Goal: Transaction & Acquisition: Purchase product/service

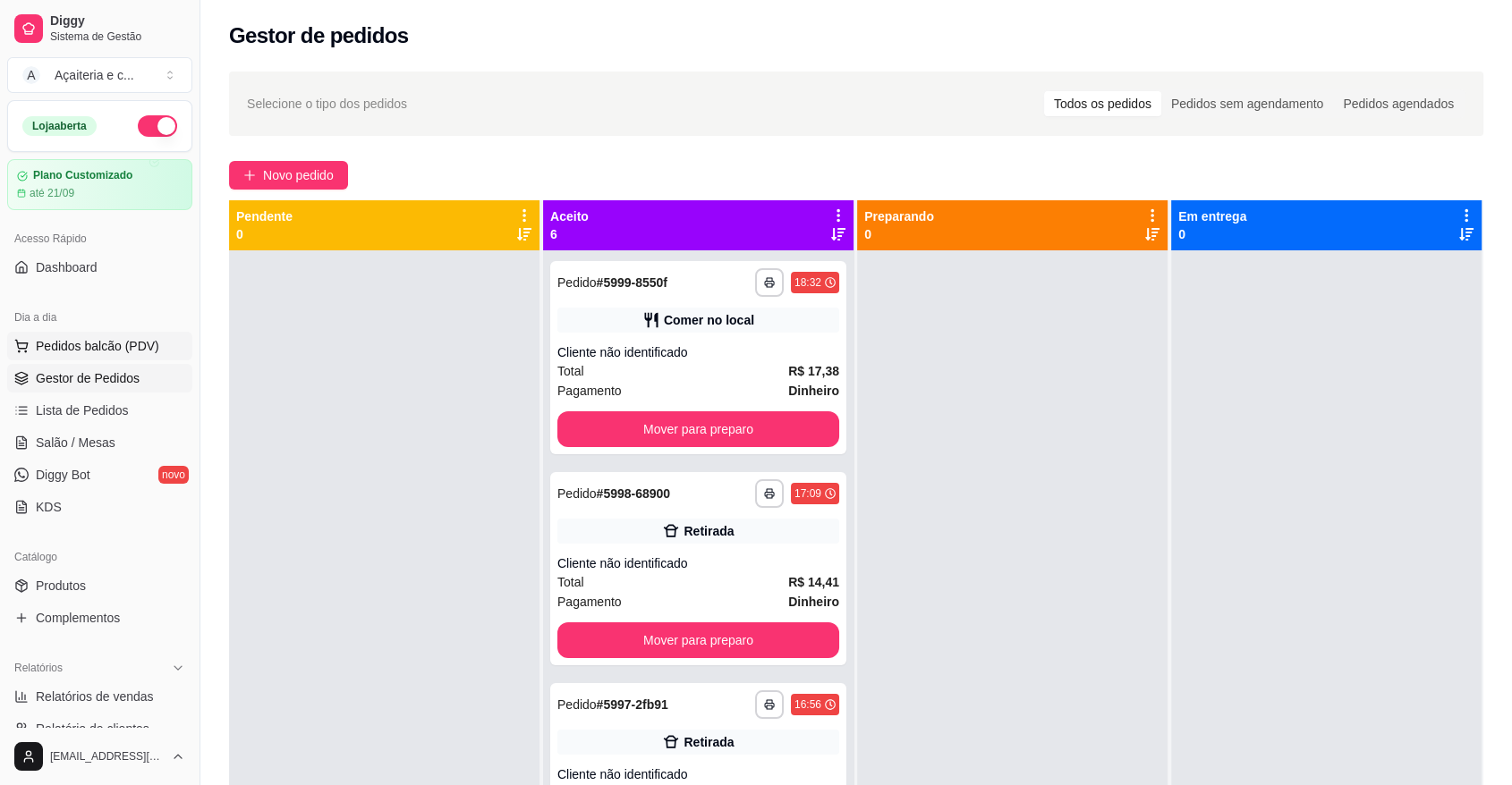
click at [146, 347] on span "Pedidos balcão (PDV)" at bounding box center [97, 346] width 124 height 18
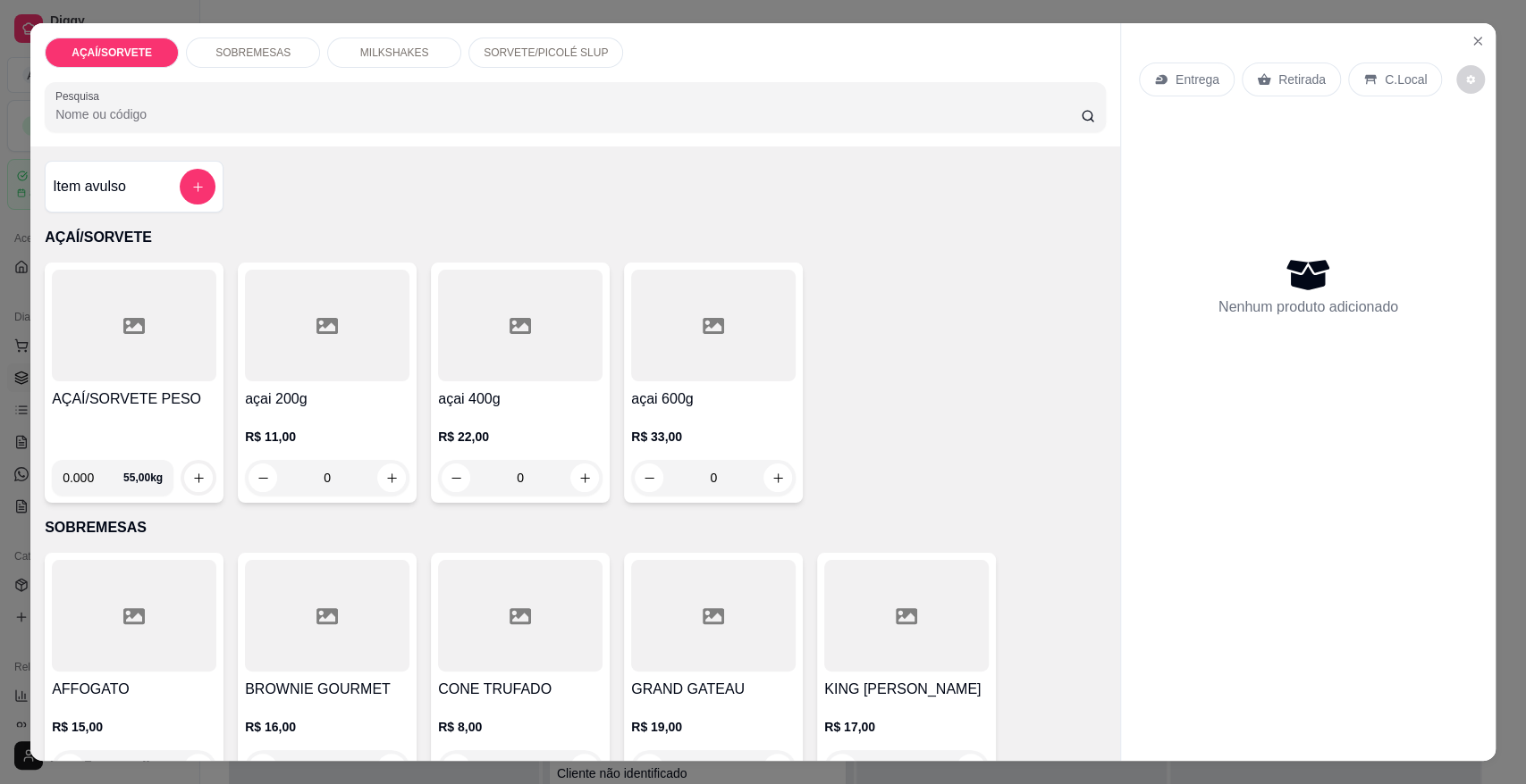
click at [95, 425] on div "AÇAÍ/SORVETE PESO" at bounding box center [133, 417] width 164 height 57
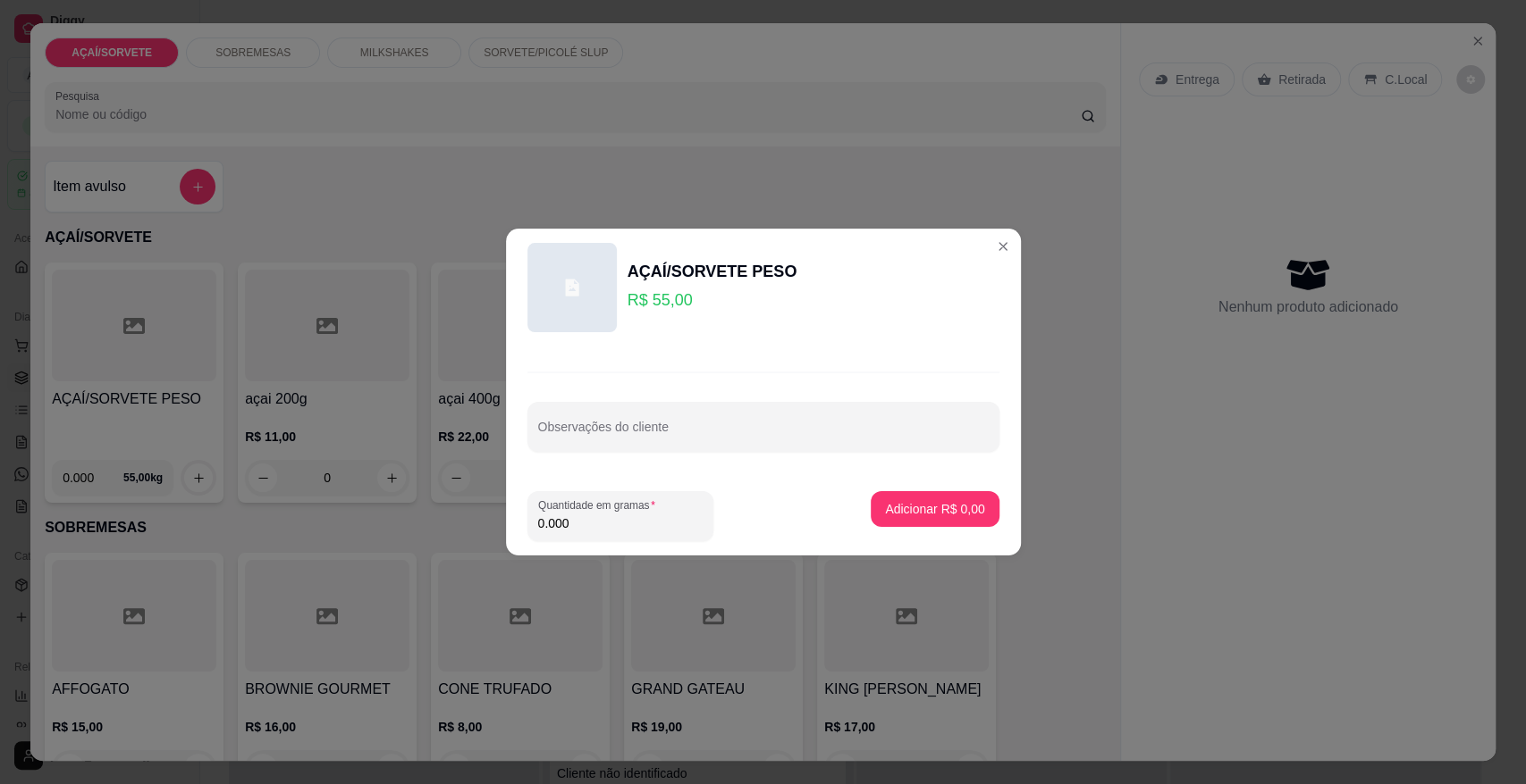
click at [651, 517] on input "0.000" at bounding box center [620, 524] width 164 height 17
type input "0.320"
click at [886, 498] on button "Adicionar R$ 17,60" at bounding box center [931, 510] width 131 height 35
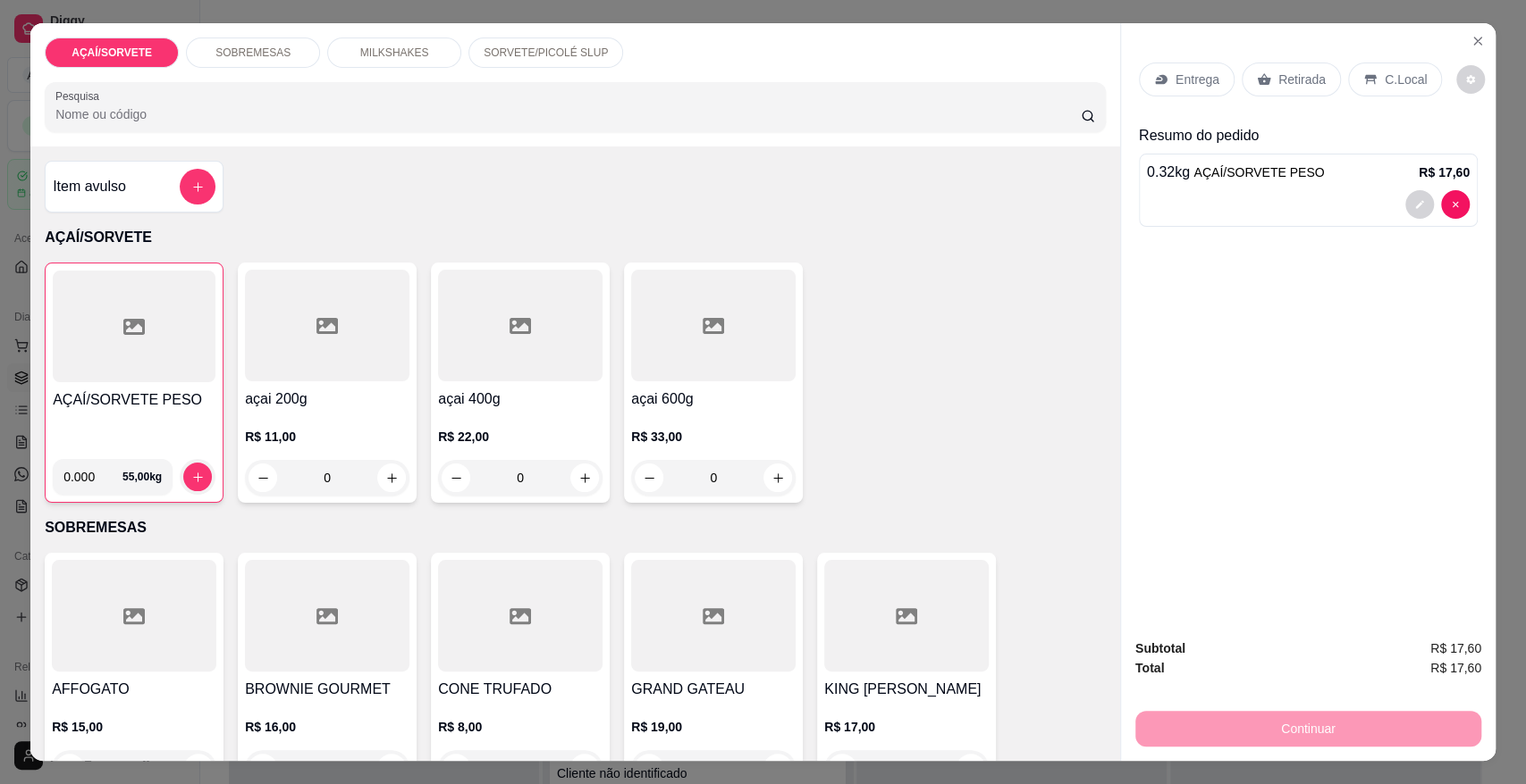
click at [1278, 74] on p "Retirada" at bounding box center [1301, 80] width 48 height 17
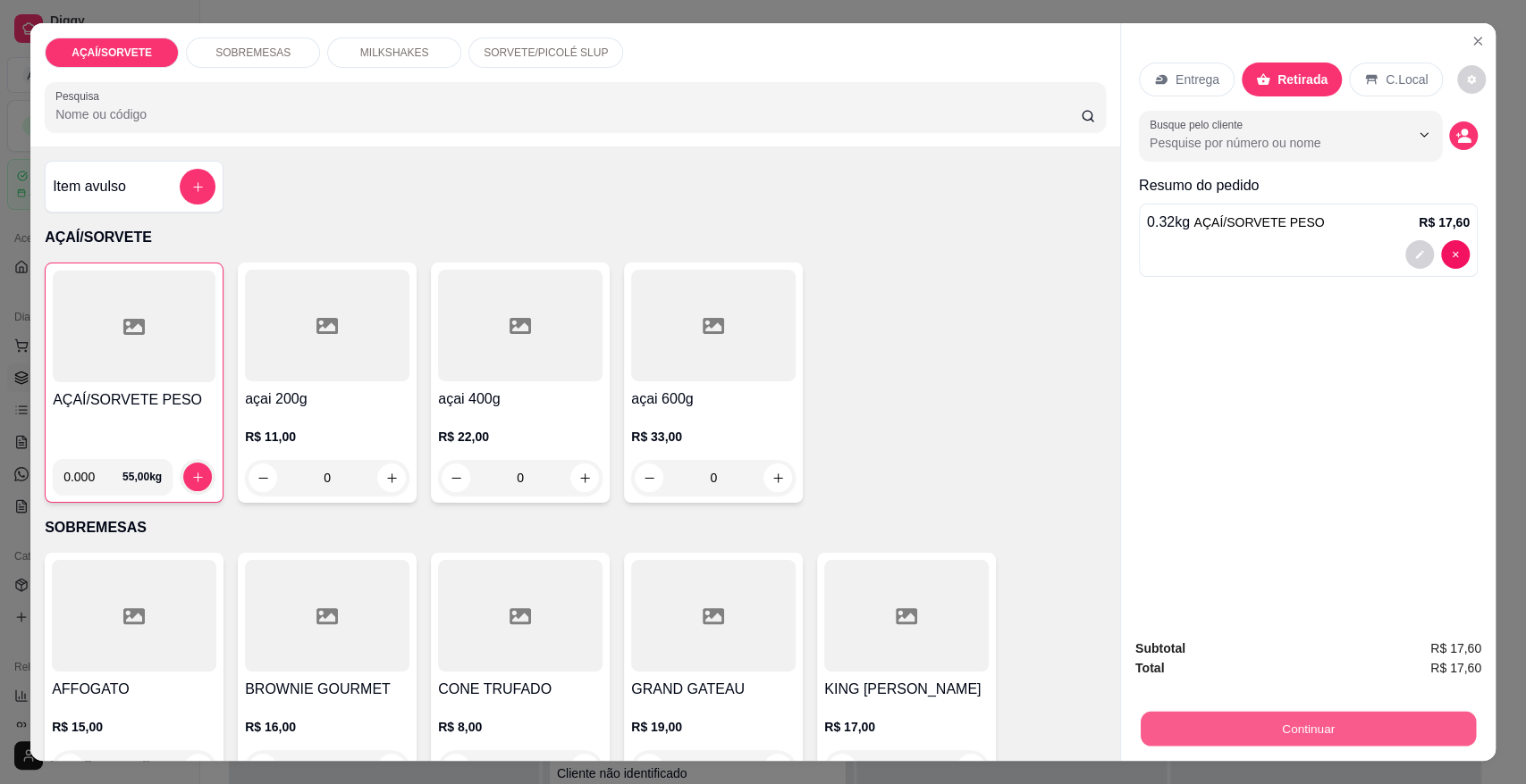
click at [1299, 721] on button "Continuar" at bounding box center [1307, 729] width 335 height 35
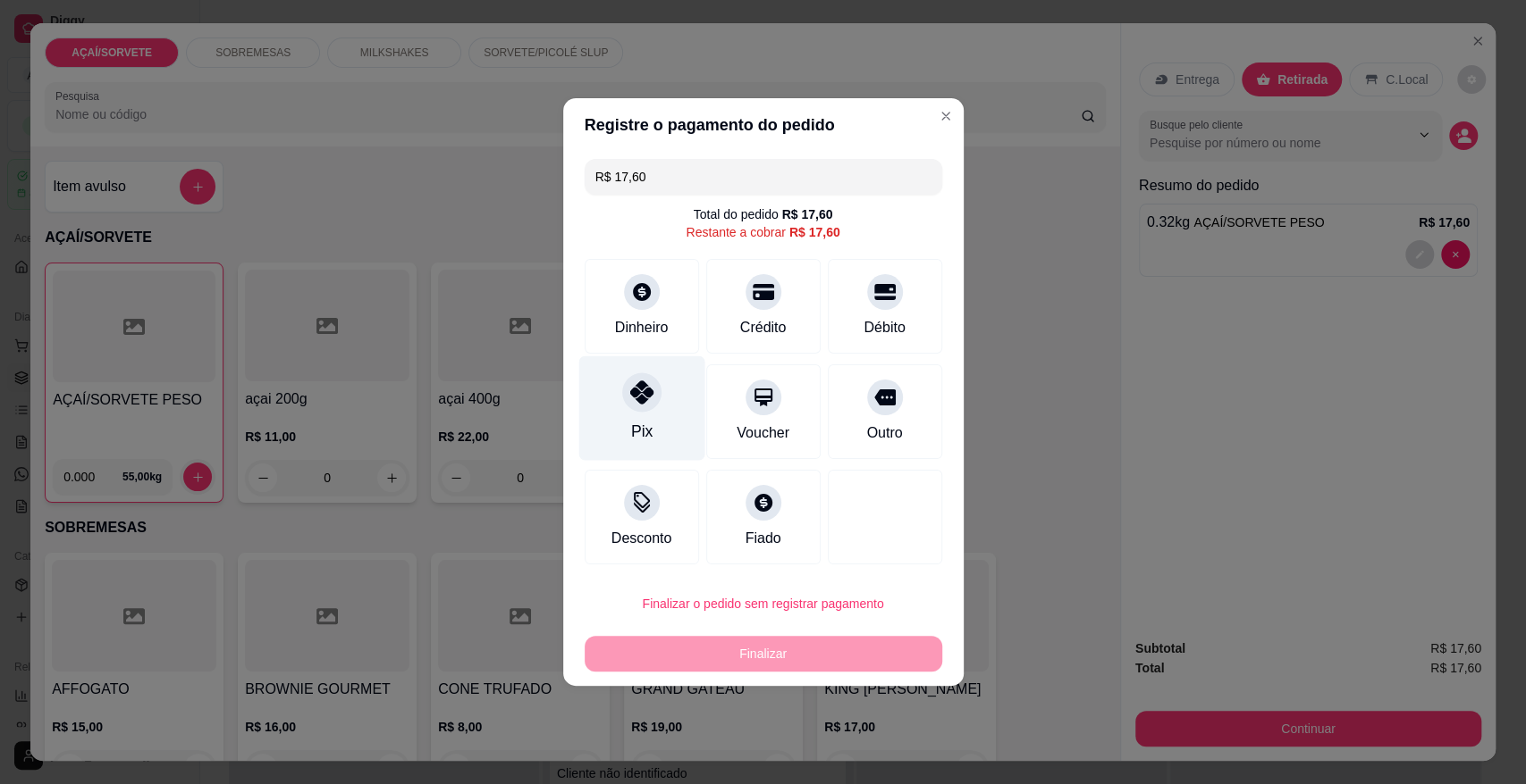
click at [621, 404] on div "Pix" at bounding box center [642, 409] width 126 height 105
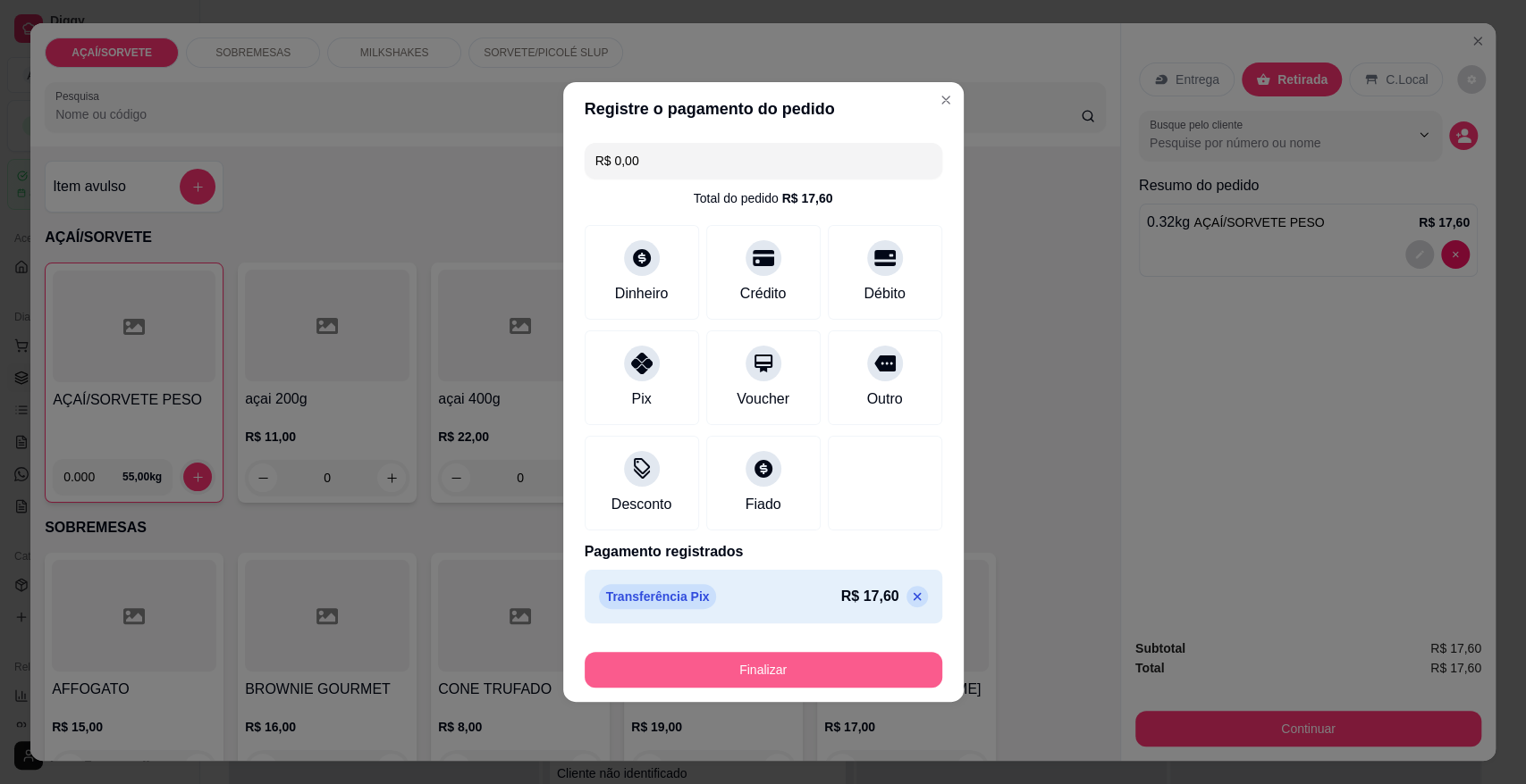
click at [815, 671] on button "Finalizar" at bounding box center [763, 669] width 358 height 36
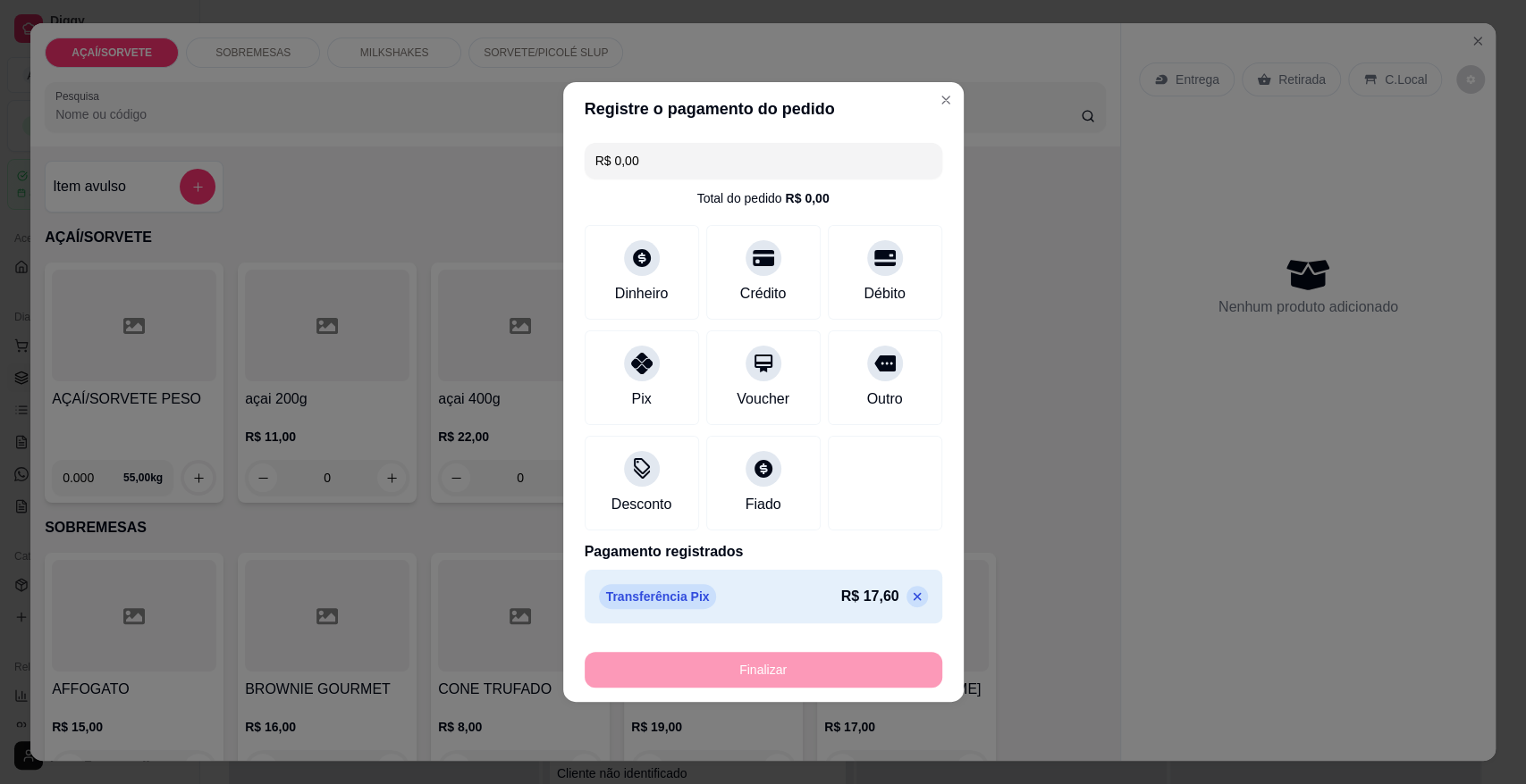
type input "-R$ 17,60"
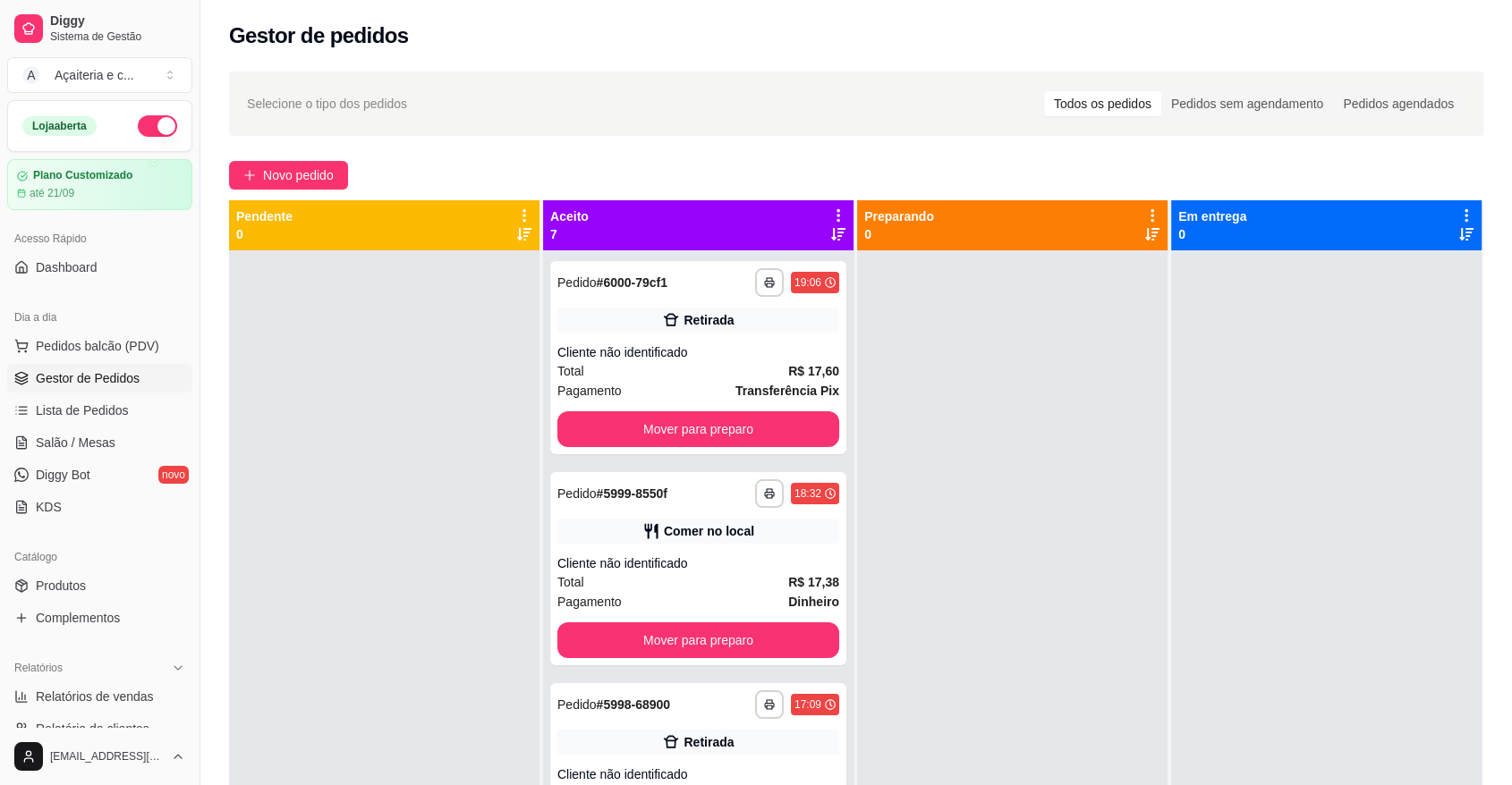
click at [1146, 633] on div at bounding box center [1012, 642] width 310 height 785
click at [637, 427] on button "Mover para preparo" at bounding box center [698, 430] width 273 height 35
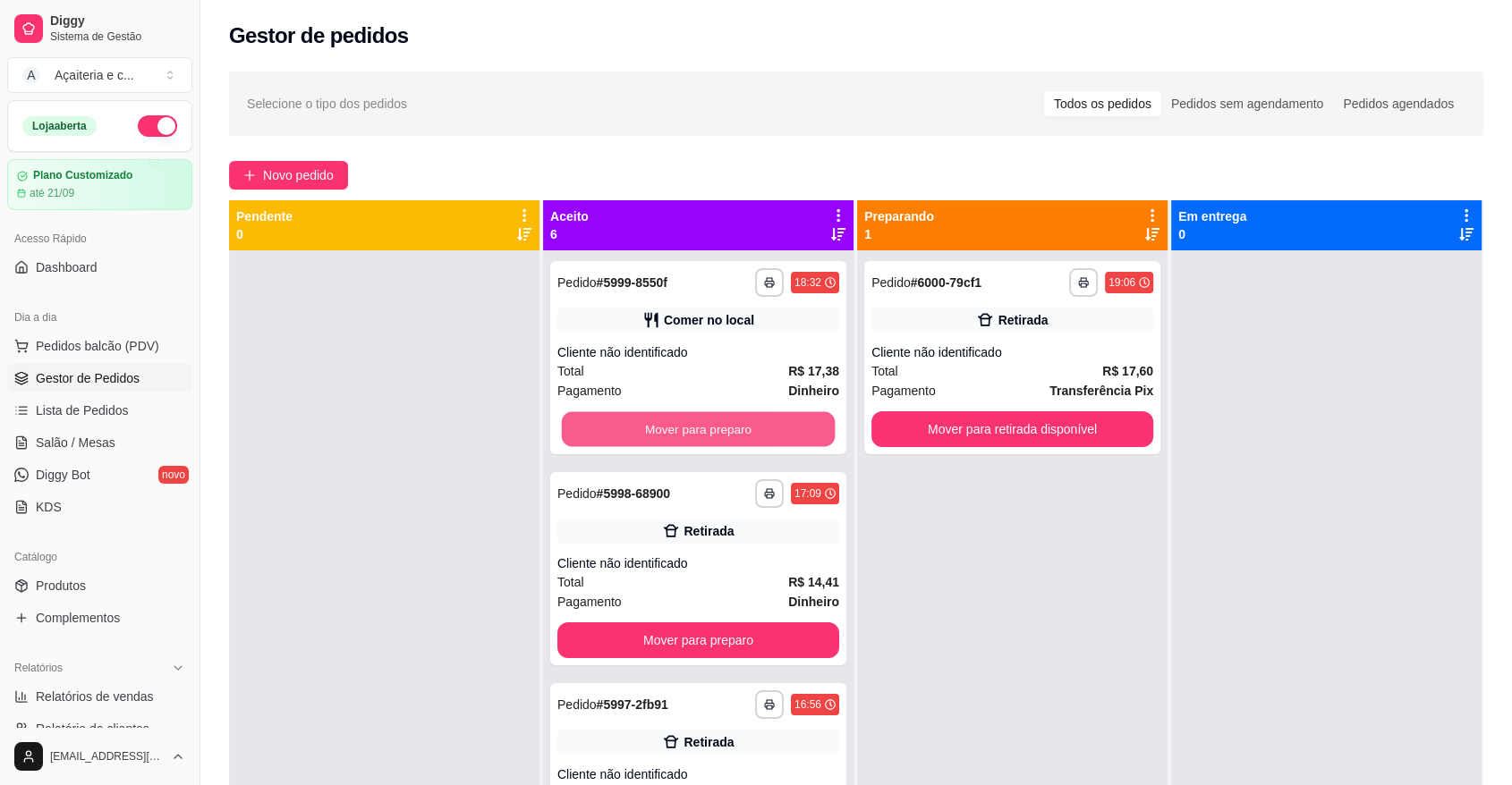
click at [637, 427] on button "Mover para preparo" at bounding box center [698, 430] width 273 height 35
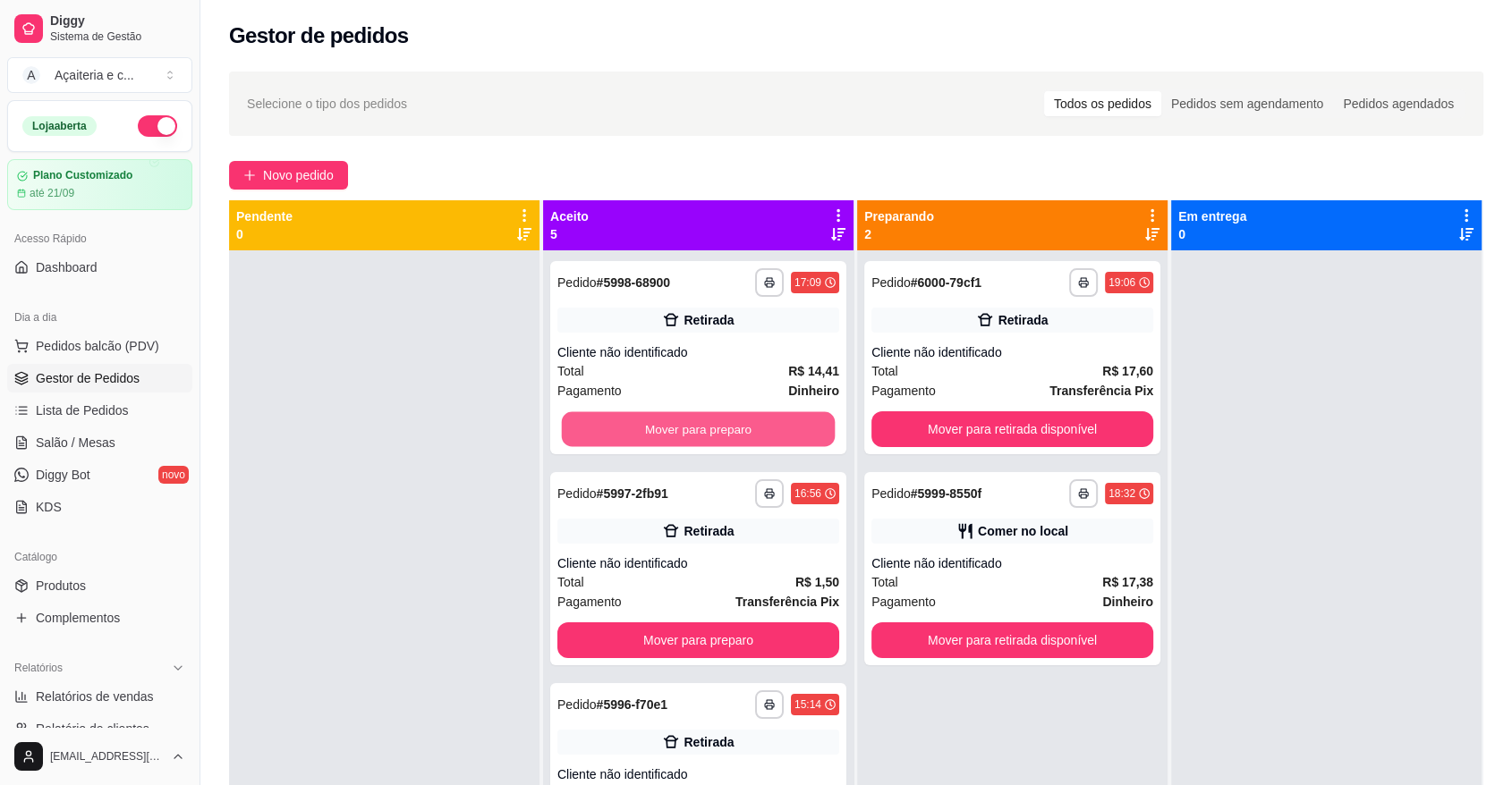
click at [637, 427] on button "Mover para preparo" at bounding box center [698, 430] width 273 height 35
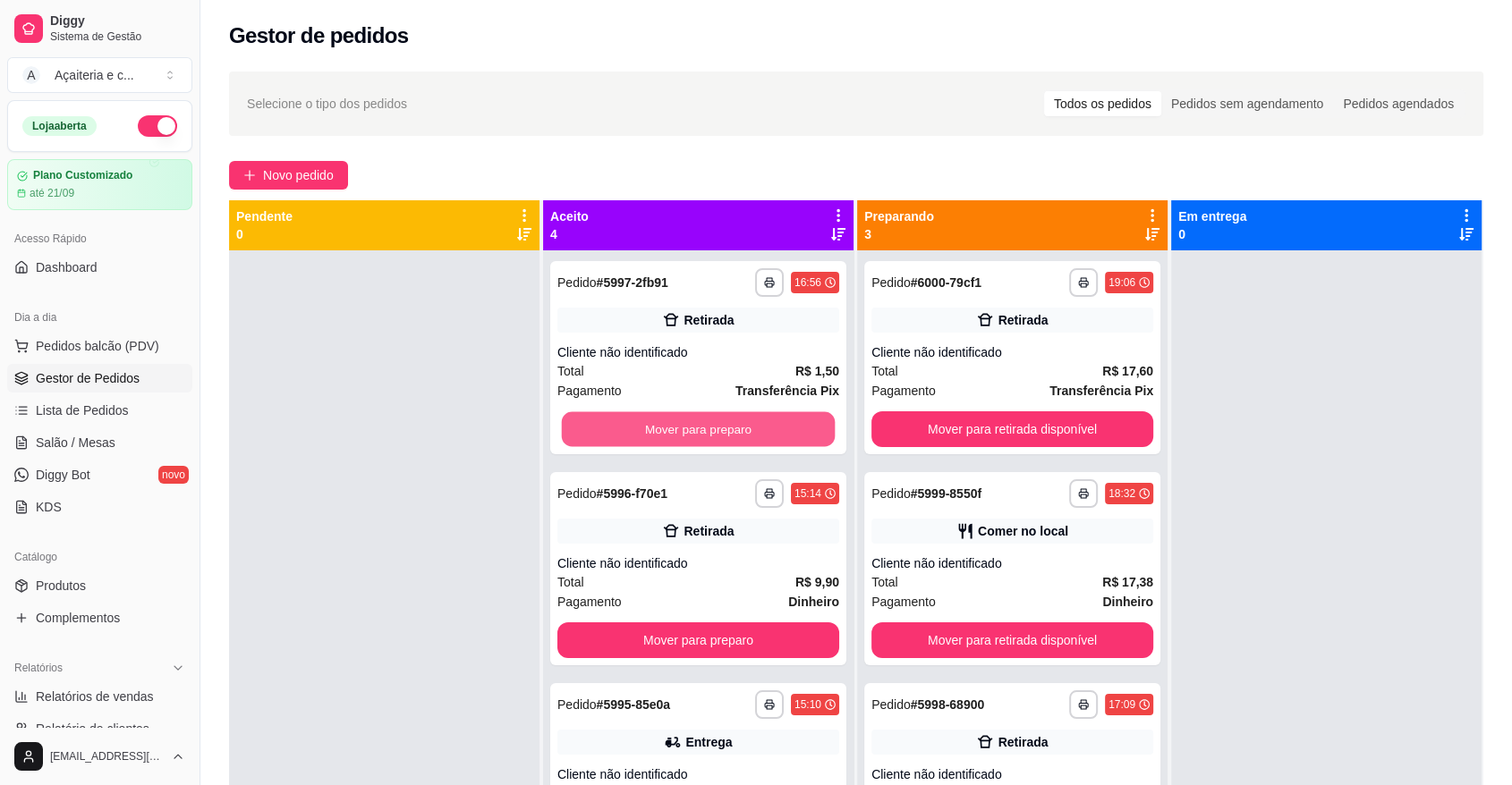
click at [637, 427] on button "Mover para preparo" at bounding box center [698, 430] width 273 height 35
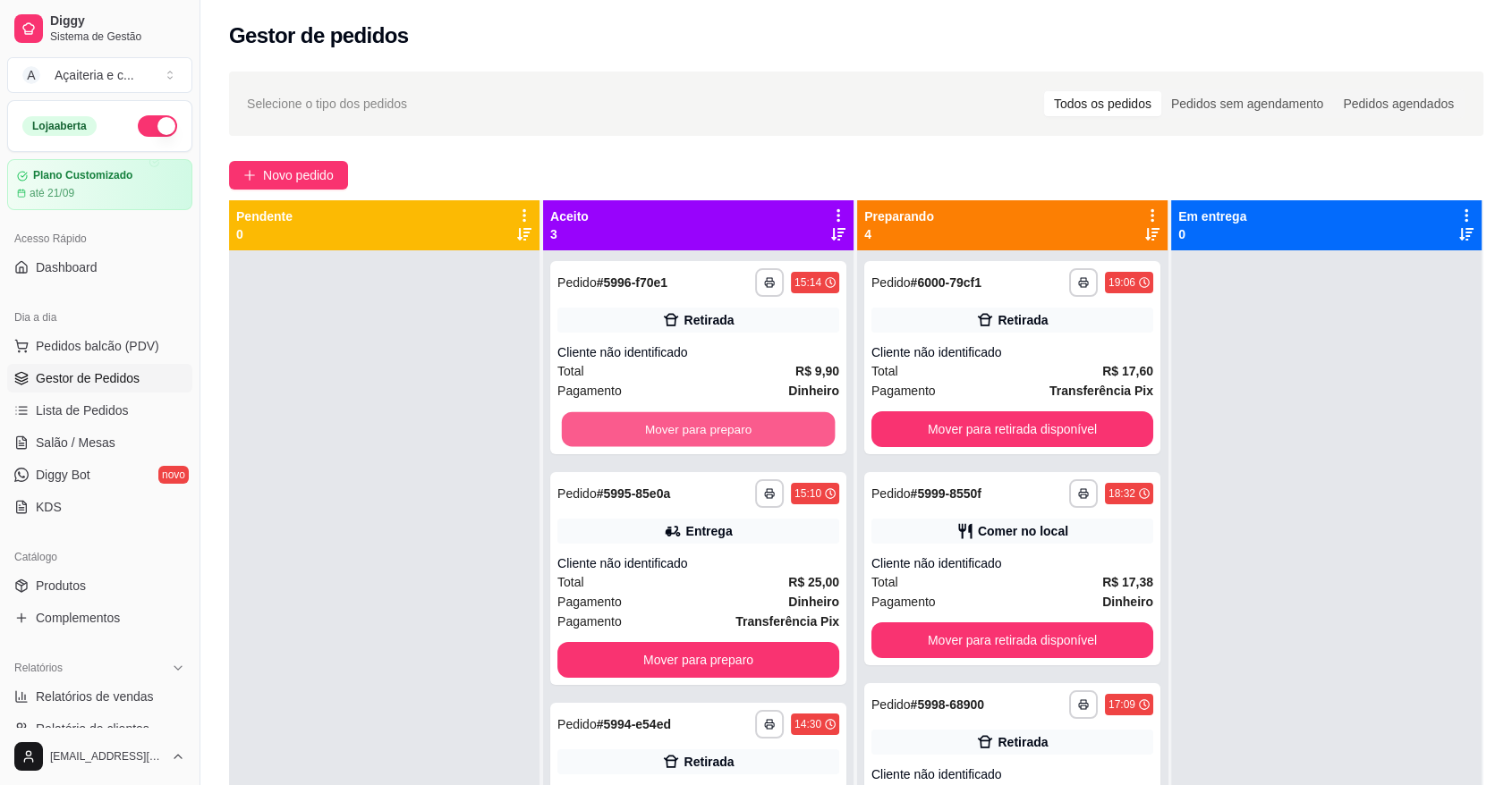
click at [637, 427] on button "Mover para preparo" at bounding box center [698, 430] width 273 height 35
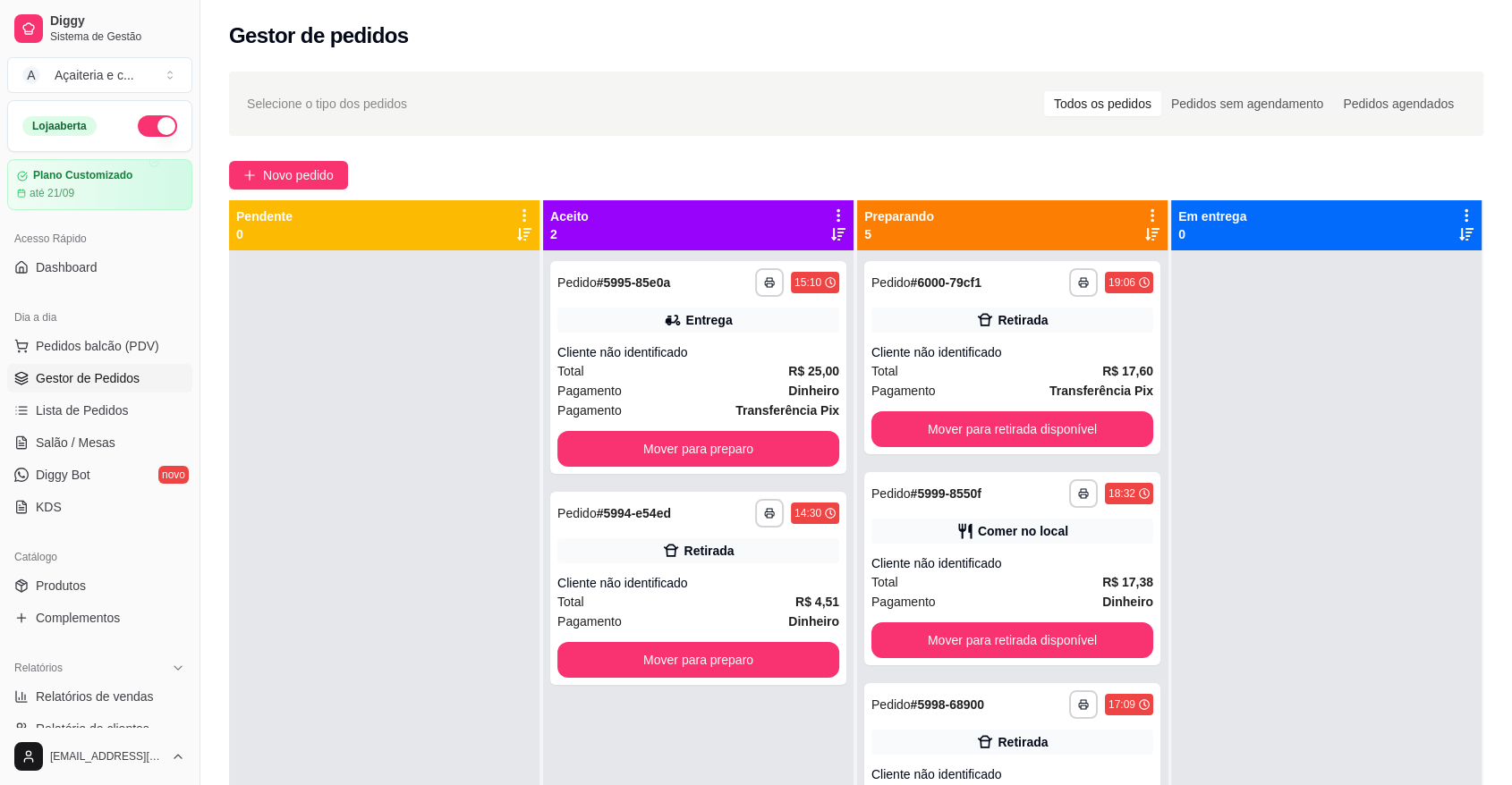
click at [637, 427] on div "**********" at bounding box center [698, 367] width 296 height 213
click at [752, 439] on button "Mover para preparo" at bounding box center [698, 449] width 273 height 35
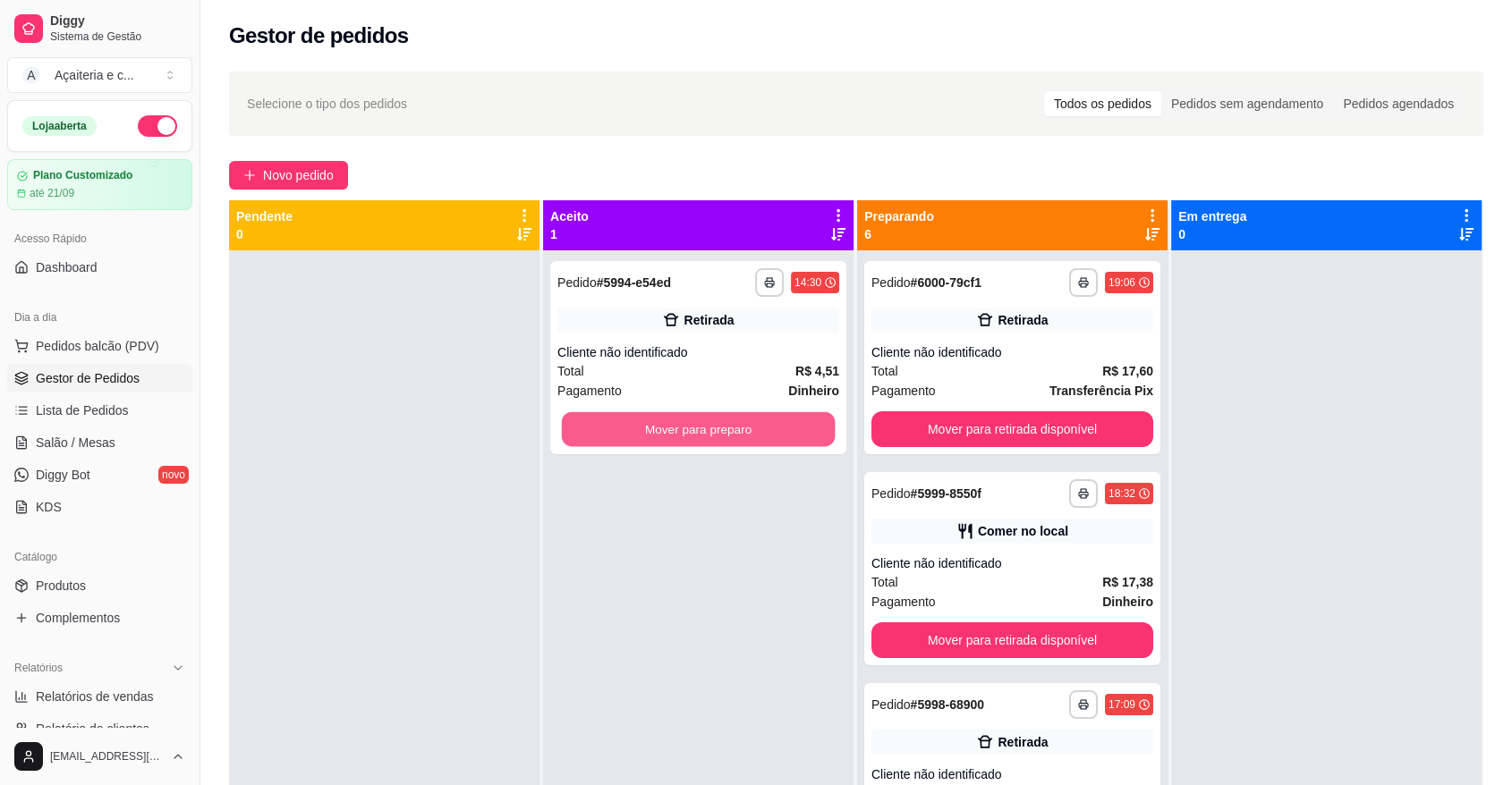
click at [752, 439] on button "Mover para preparo" at bounding box center [698, 430] width 273 height 35
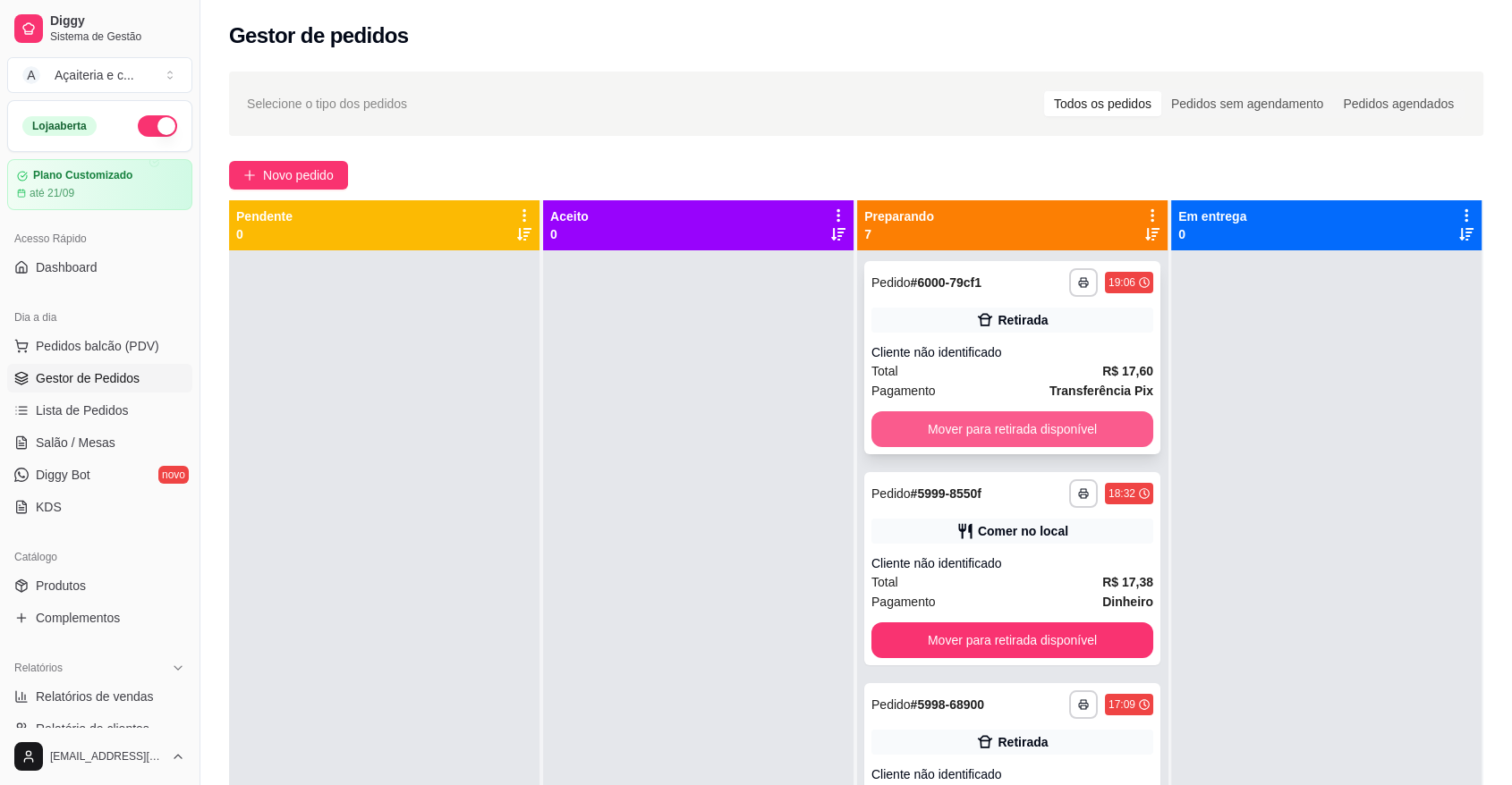
click at [915, 417] on button "Mover para retirada disponível" at bounding box center [1013, 429] width 282 height 36
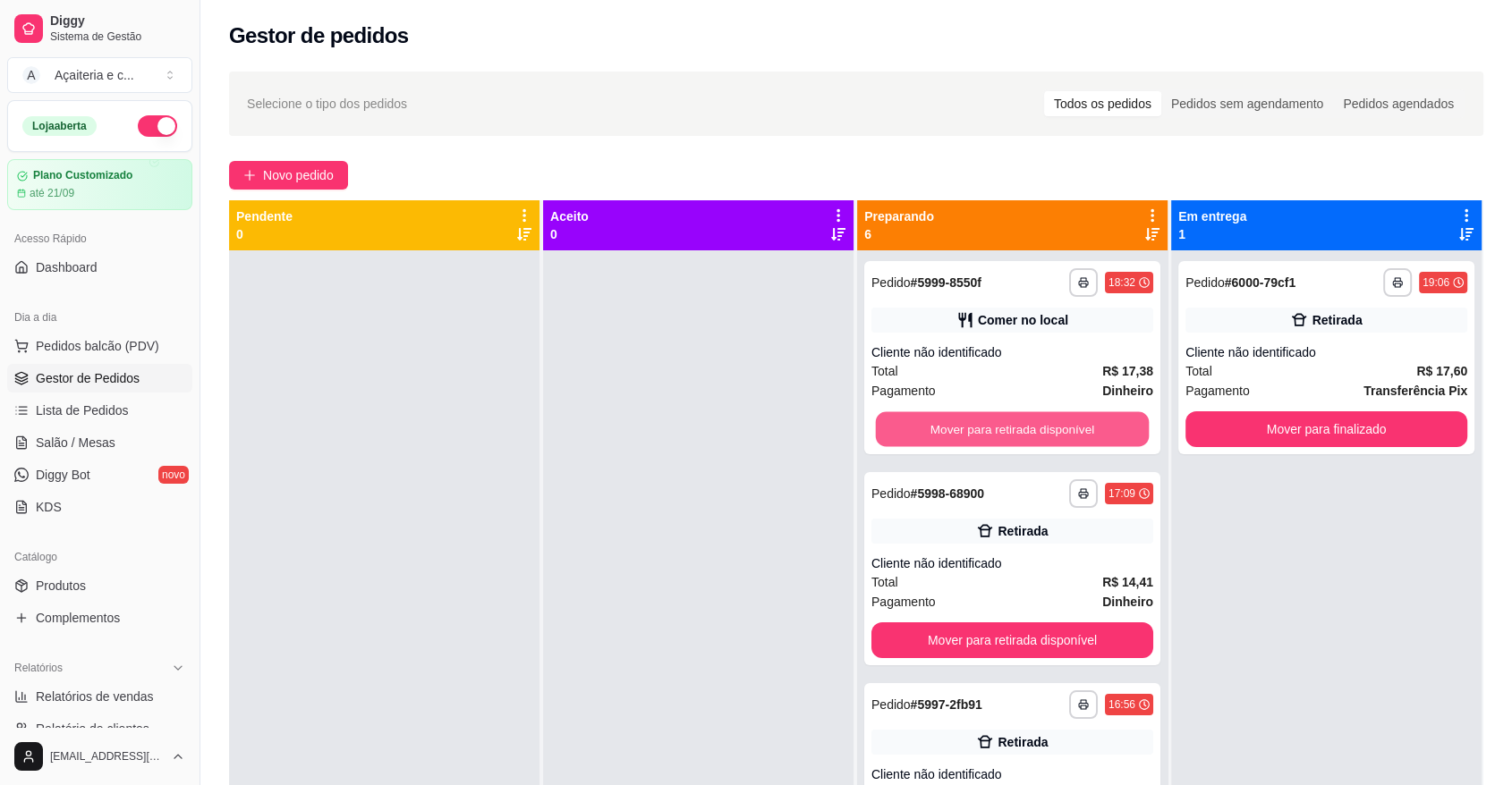
click at [915, 417] on button "Mover para retirada disponível" at bounding box center [1012, 430] width 273 height 35
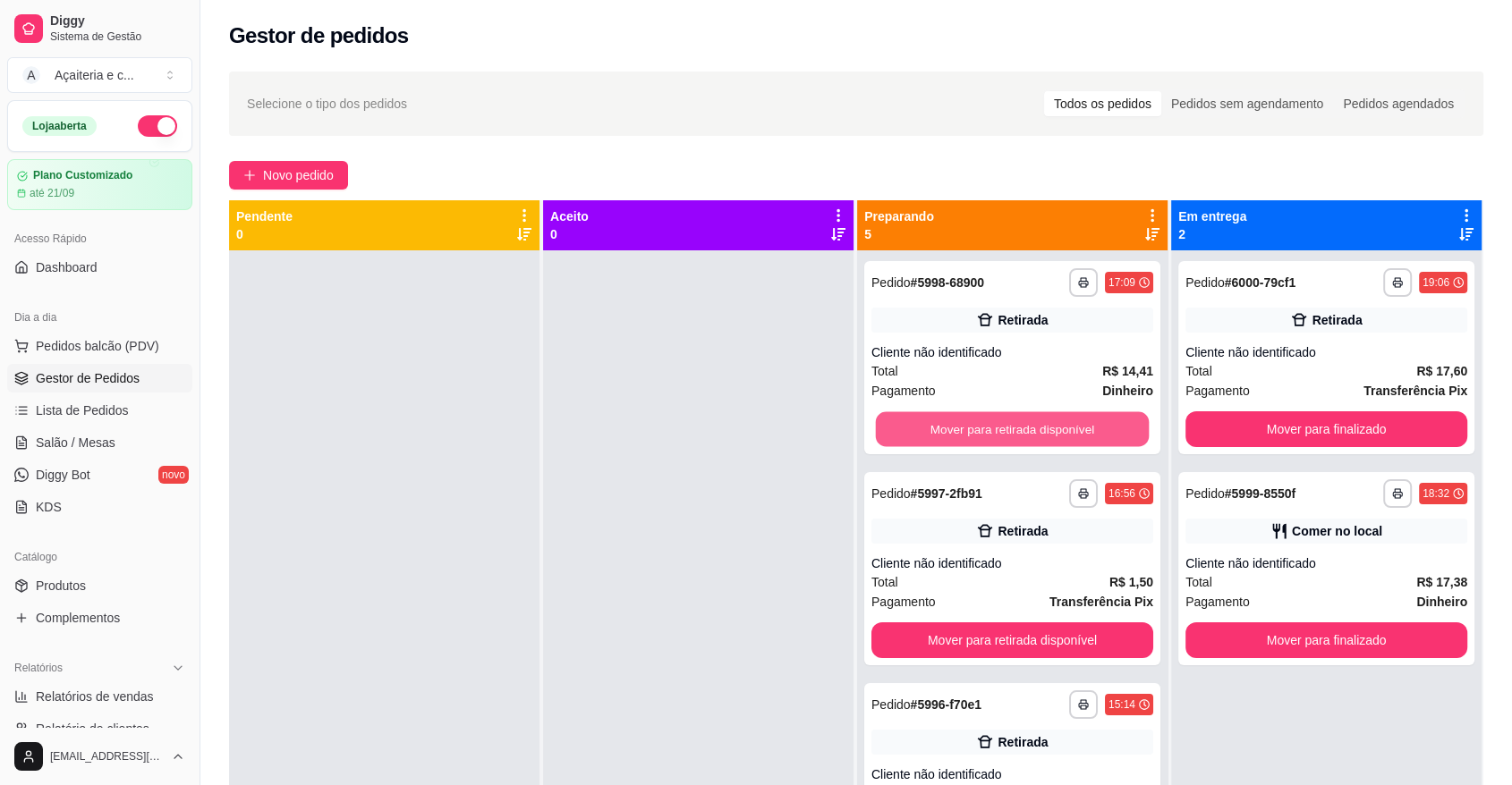
click at [915, 417] on button "Mover para retirada disponível" at bounding box center [1012, 430] width 273 height 35
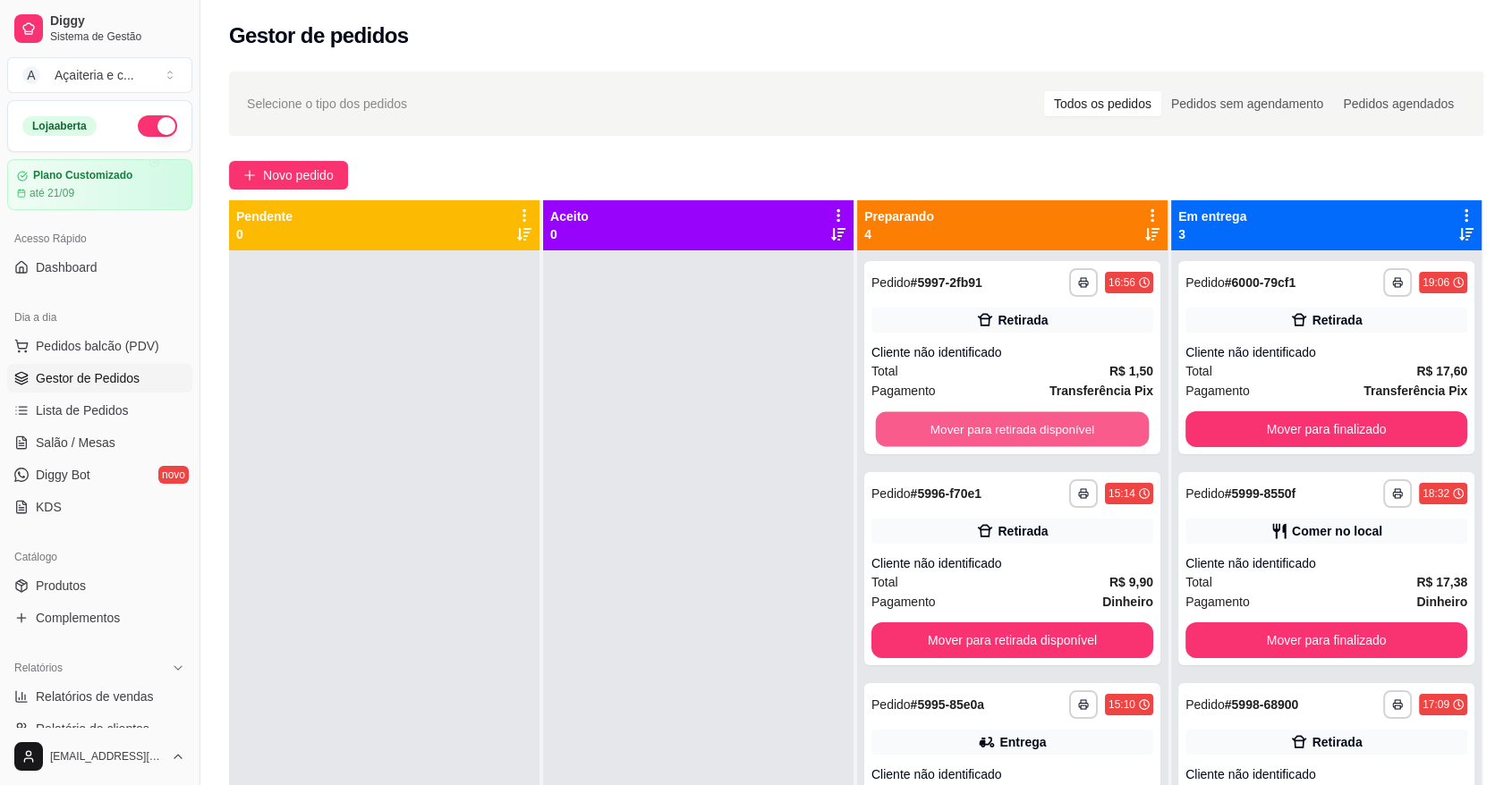
click at [915, 417] on button "Mover para retirada disponível" at bounding box center [1012, 430] width 273 height 35
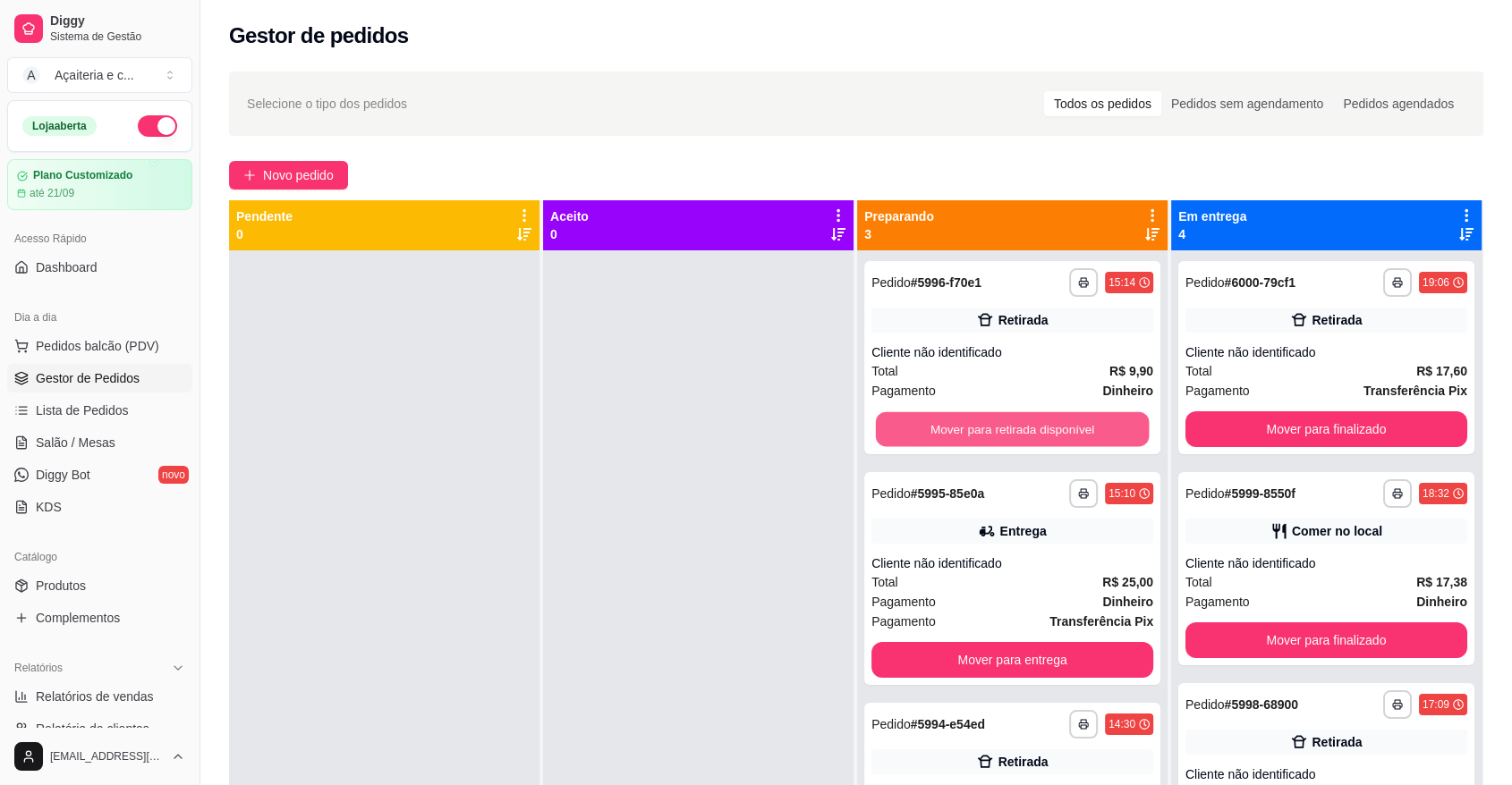
click at [915, 417] on button "Mover para retirada disponível" at bounding box center [1012, 430] width 273 height 35
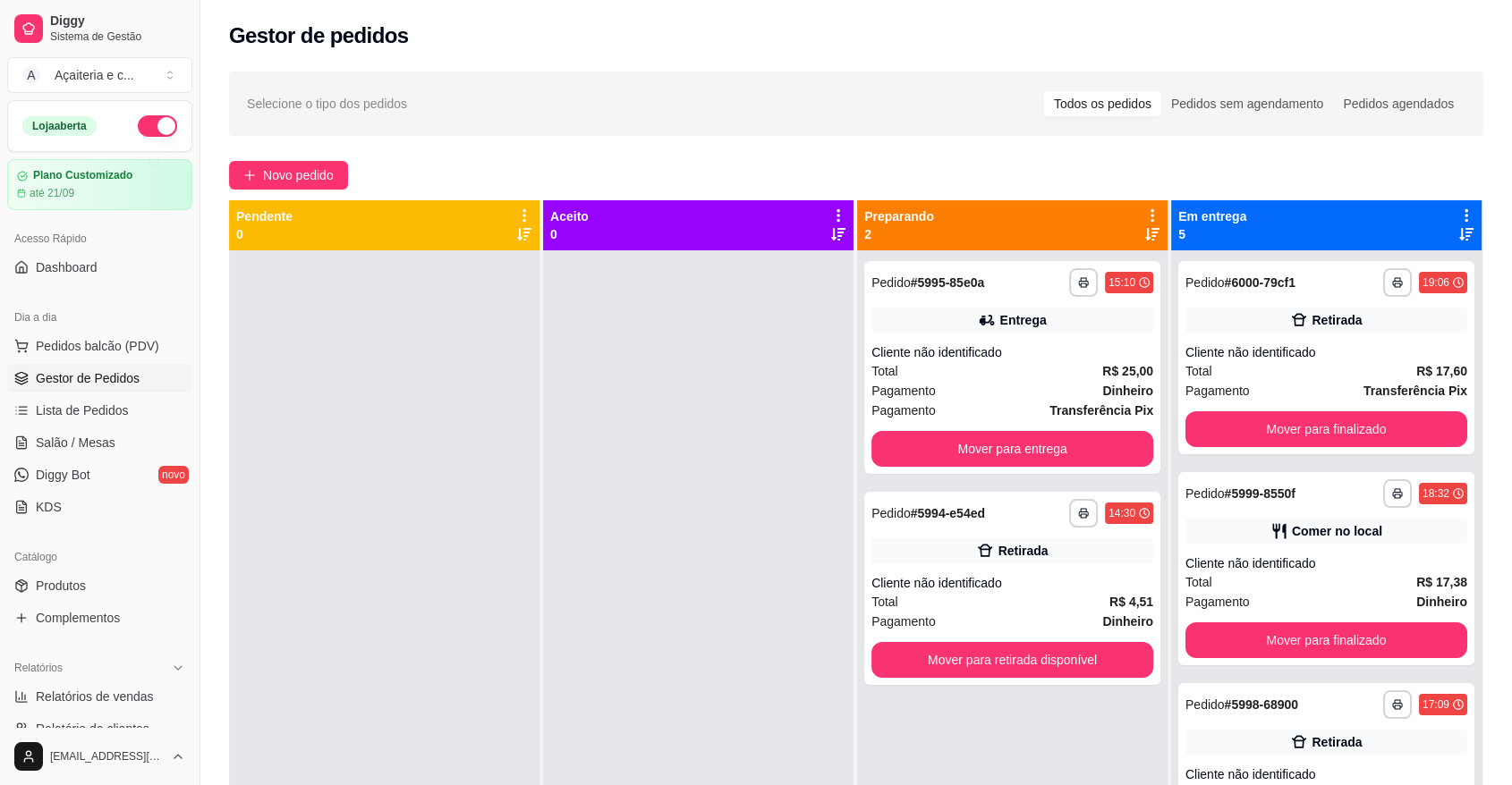
click at [915, 417] on span "Pagamento" at bounding box center [904, 410] width 64 height 19
click at [1083, 442] on button "Mover para entrega" at bounding box center [1012, 449] width 273 height 35
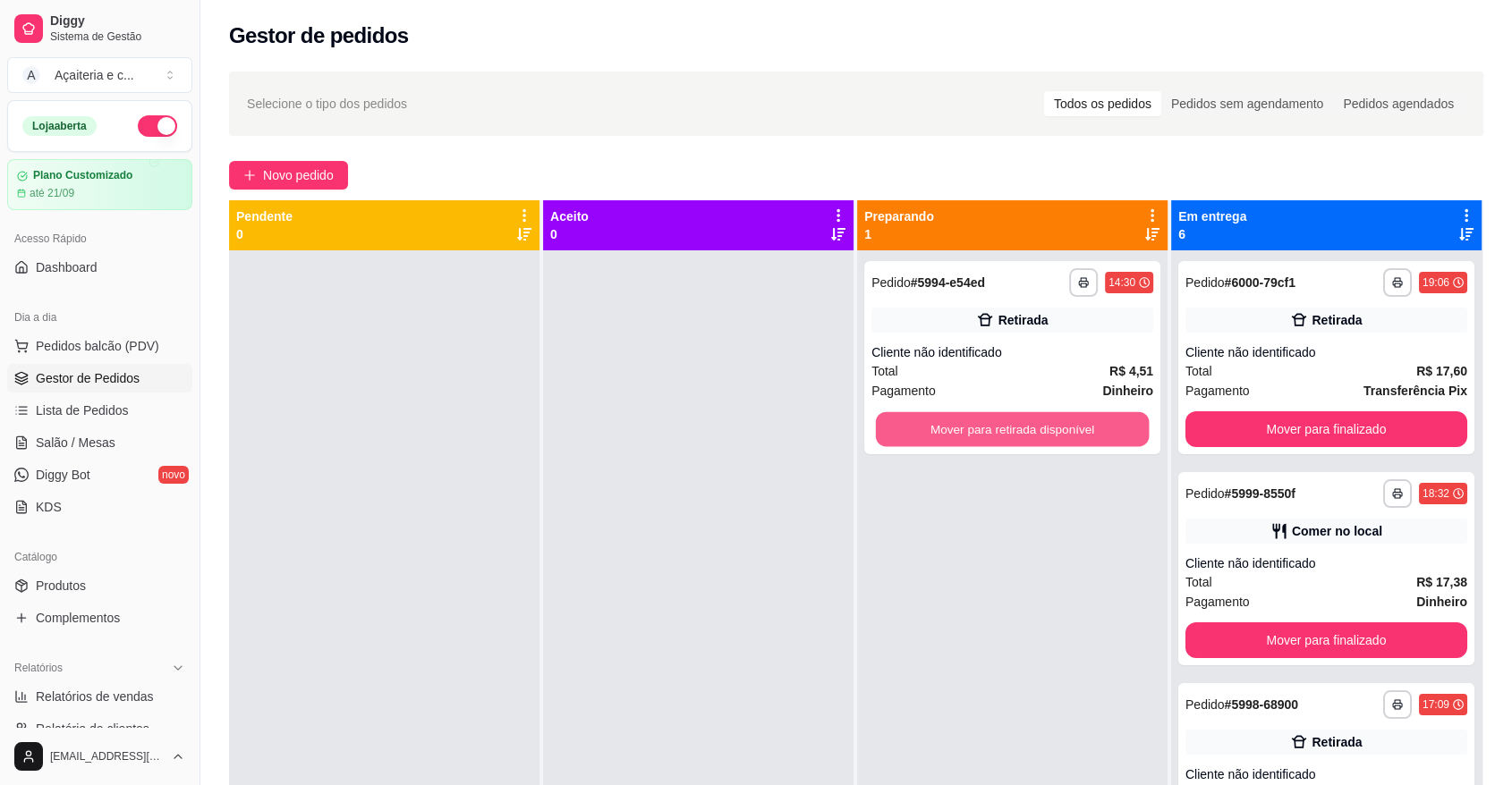
click at [1083, 442] on button "Mover para retirada disponível" at bounding box center [1012, 430] width 273 height 35
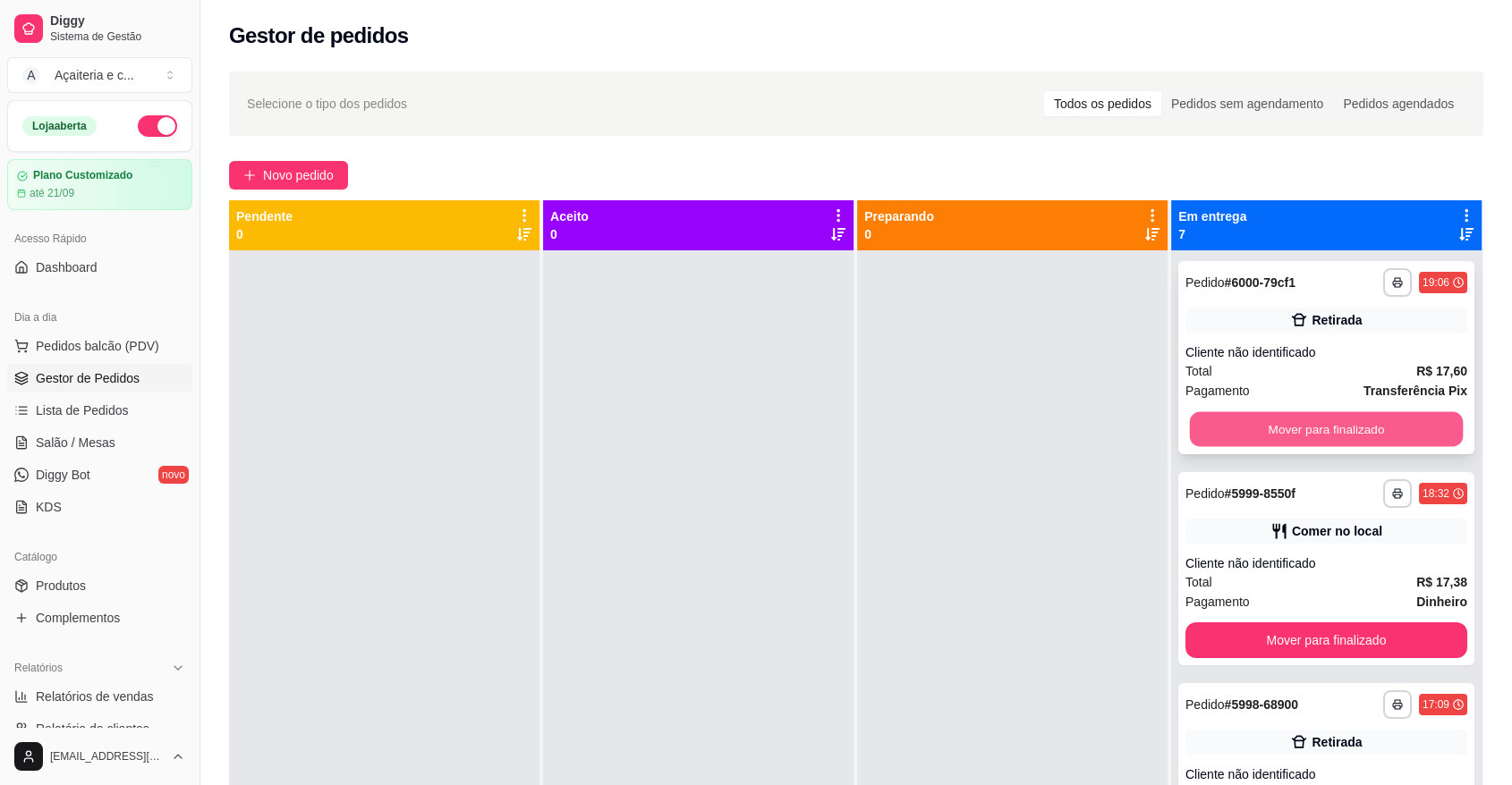
click at [1239, 423] on button "Mover para finalizado" at bounding box center [1326, 430] width 273 height 35
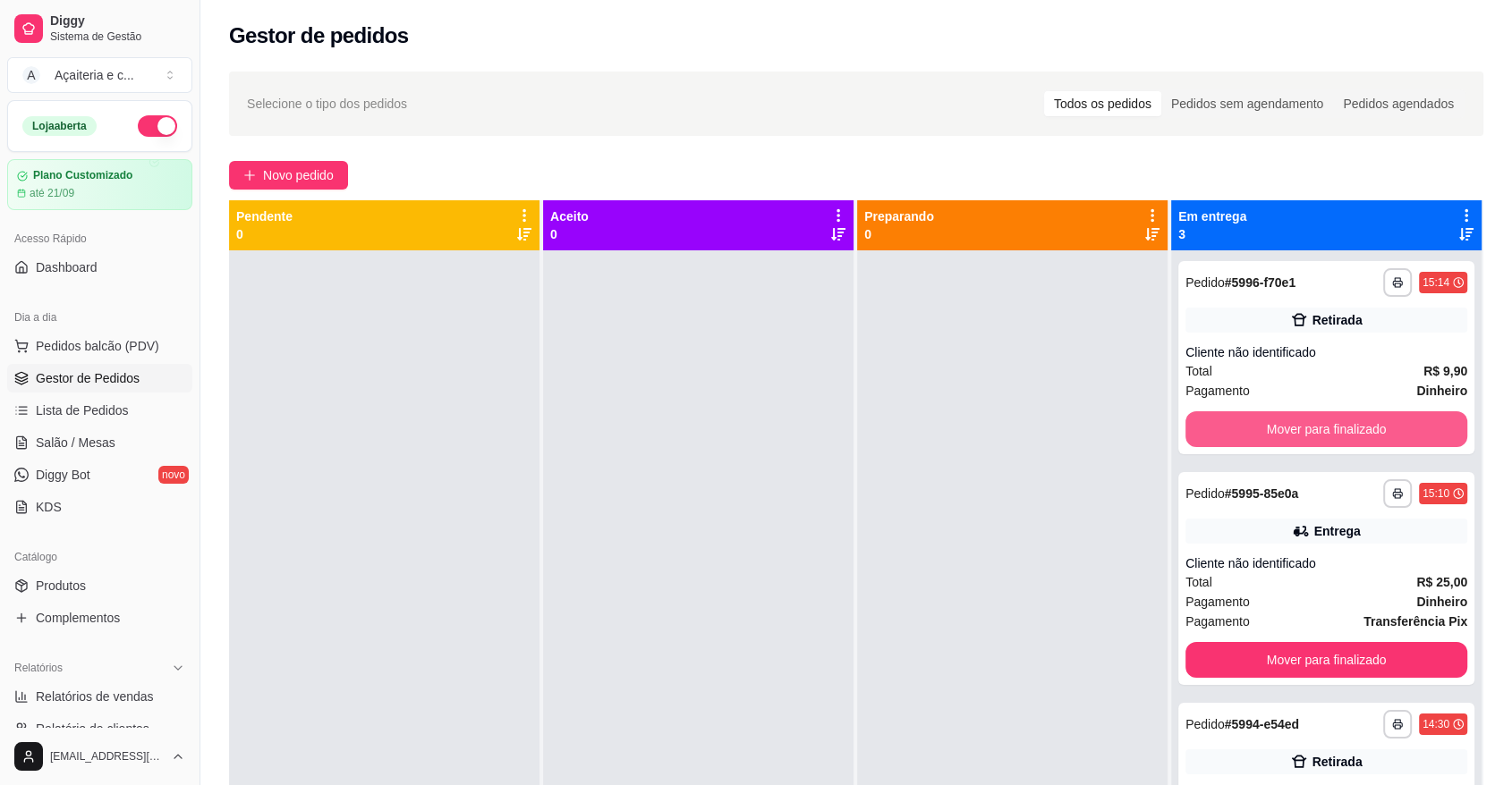
click at [1239, 423] on button "Mover para finalizado" at bounding box center [1326, 429] width 282 height 36
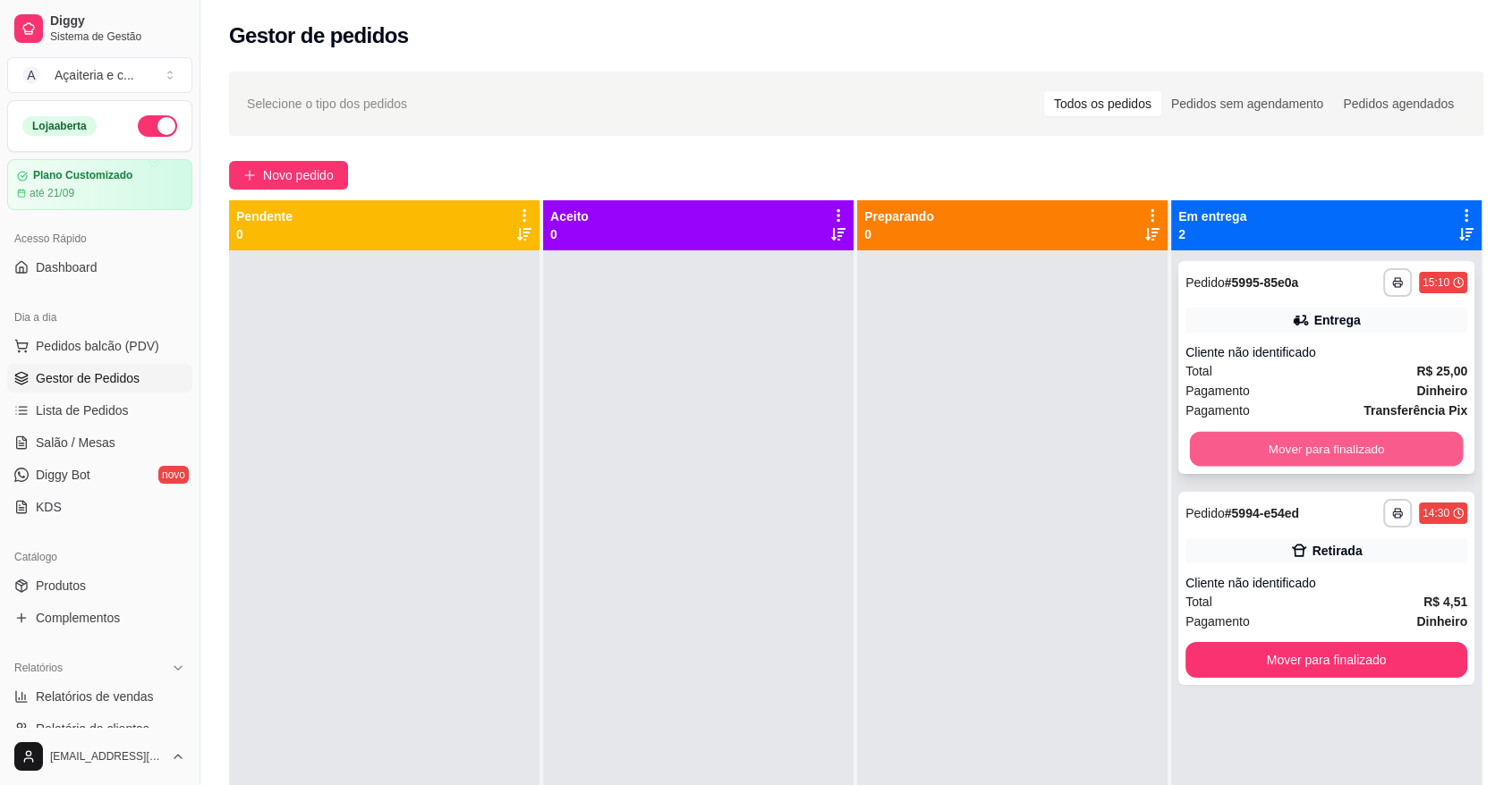
click at [1252, 454] on button "Mover para finalizado" at bounding box center [1326, 449] width 273 height 35
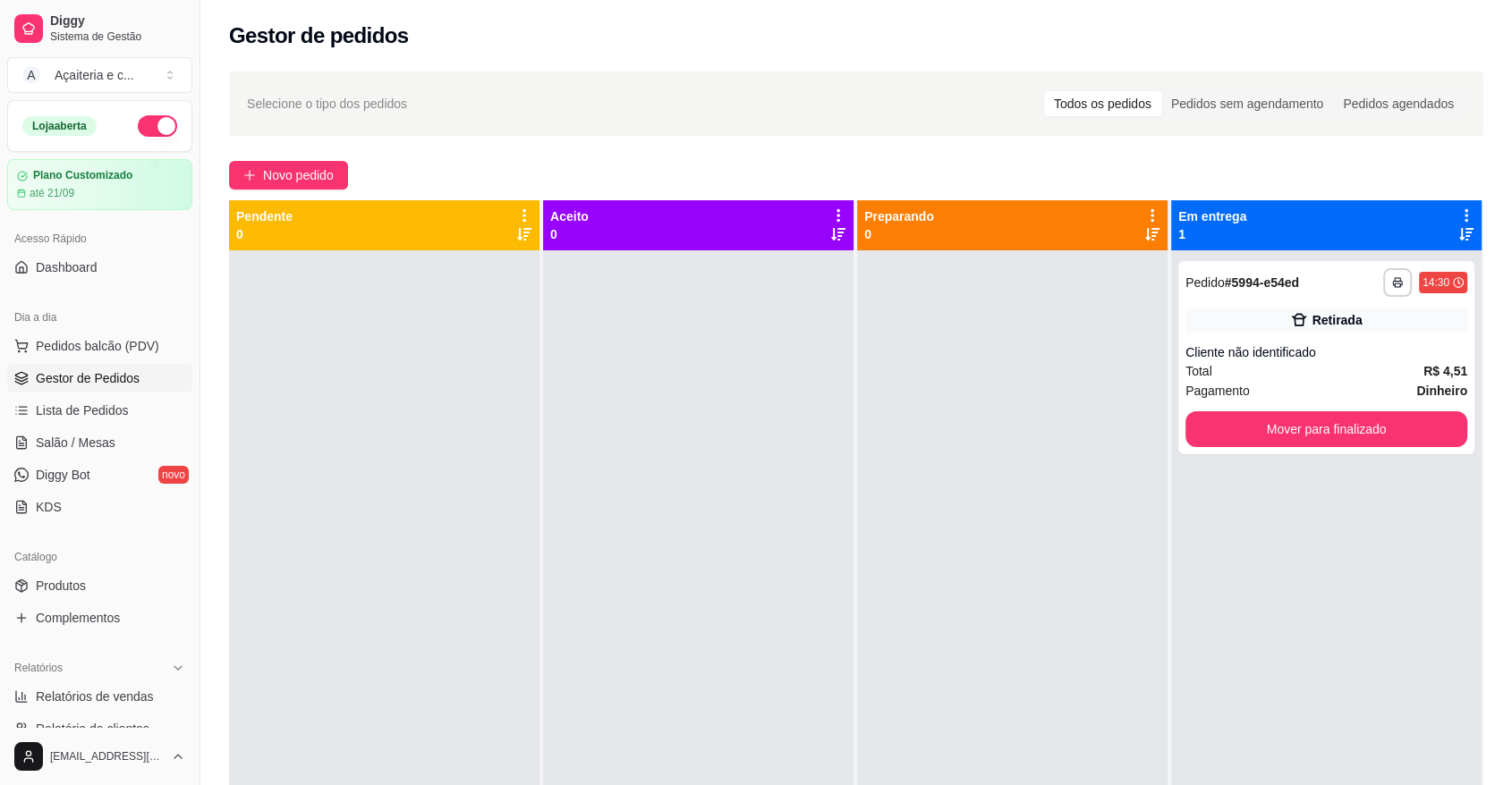
click at [1252, 454] on div "**********" at bounding box center [1326, 642] width 310 height 785
click at [1243, 439] on button "Mover para finalizado" at bounding box center [1326, 430] width 273 height 35
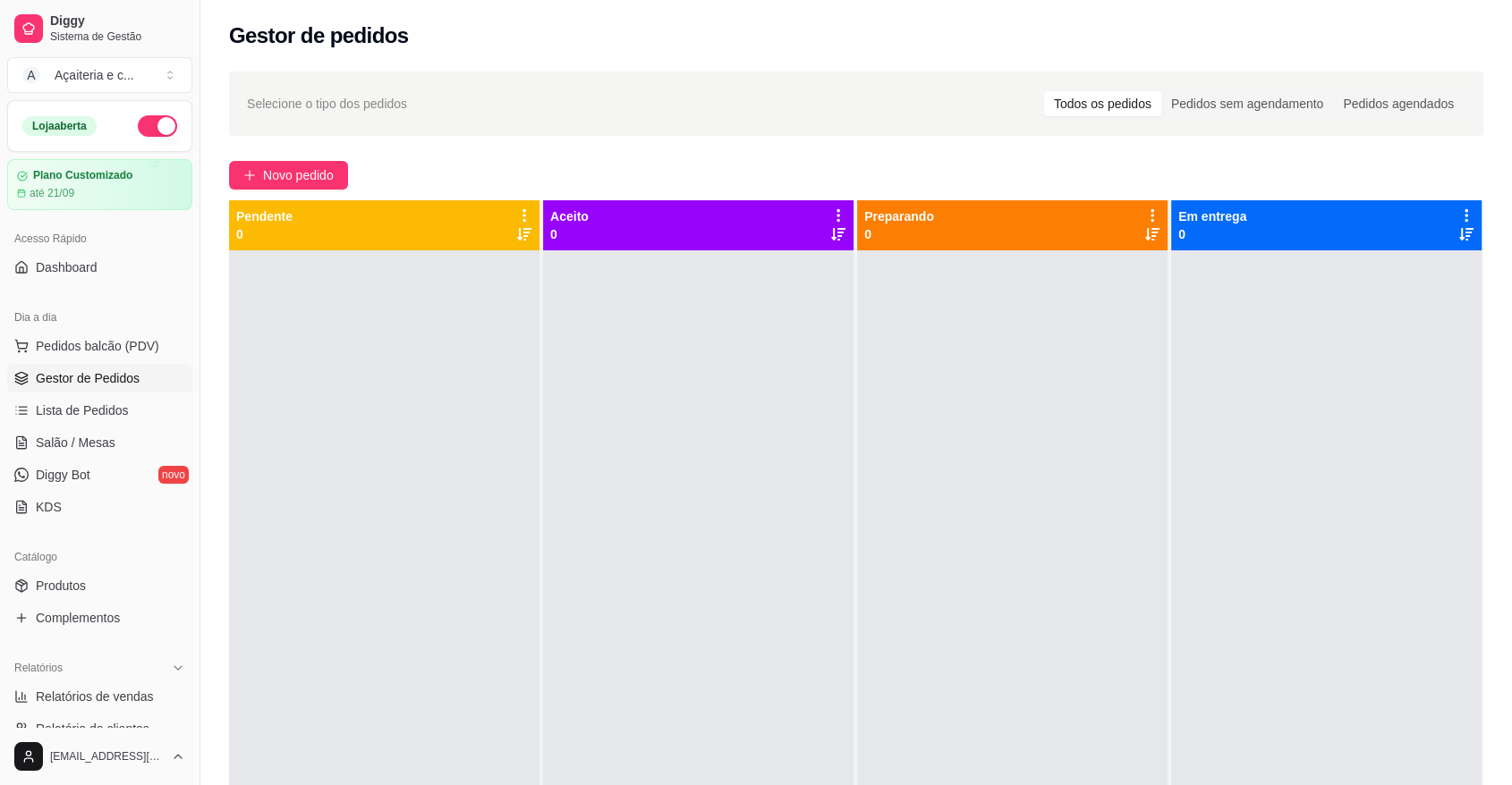
click at [1274, 565] on div at bounding box center [1326, 642] width 310 height 785
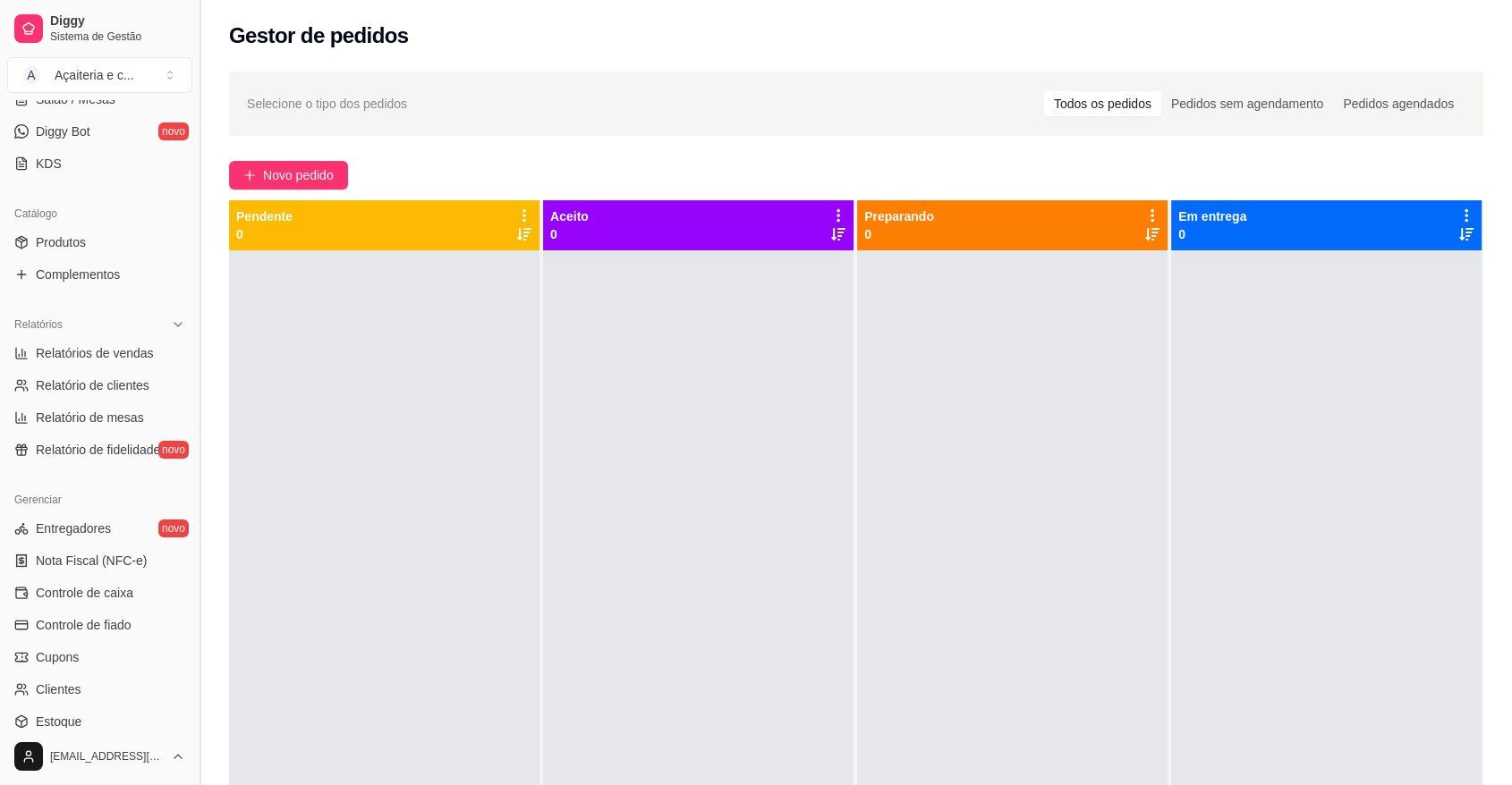
scroll to position [342, 0]
click at [133, 593] on link "Controle de caixa" at bounding box center [99, 593] width 185 height 28
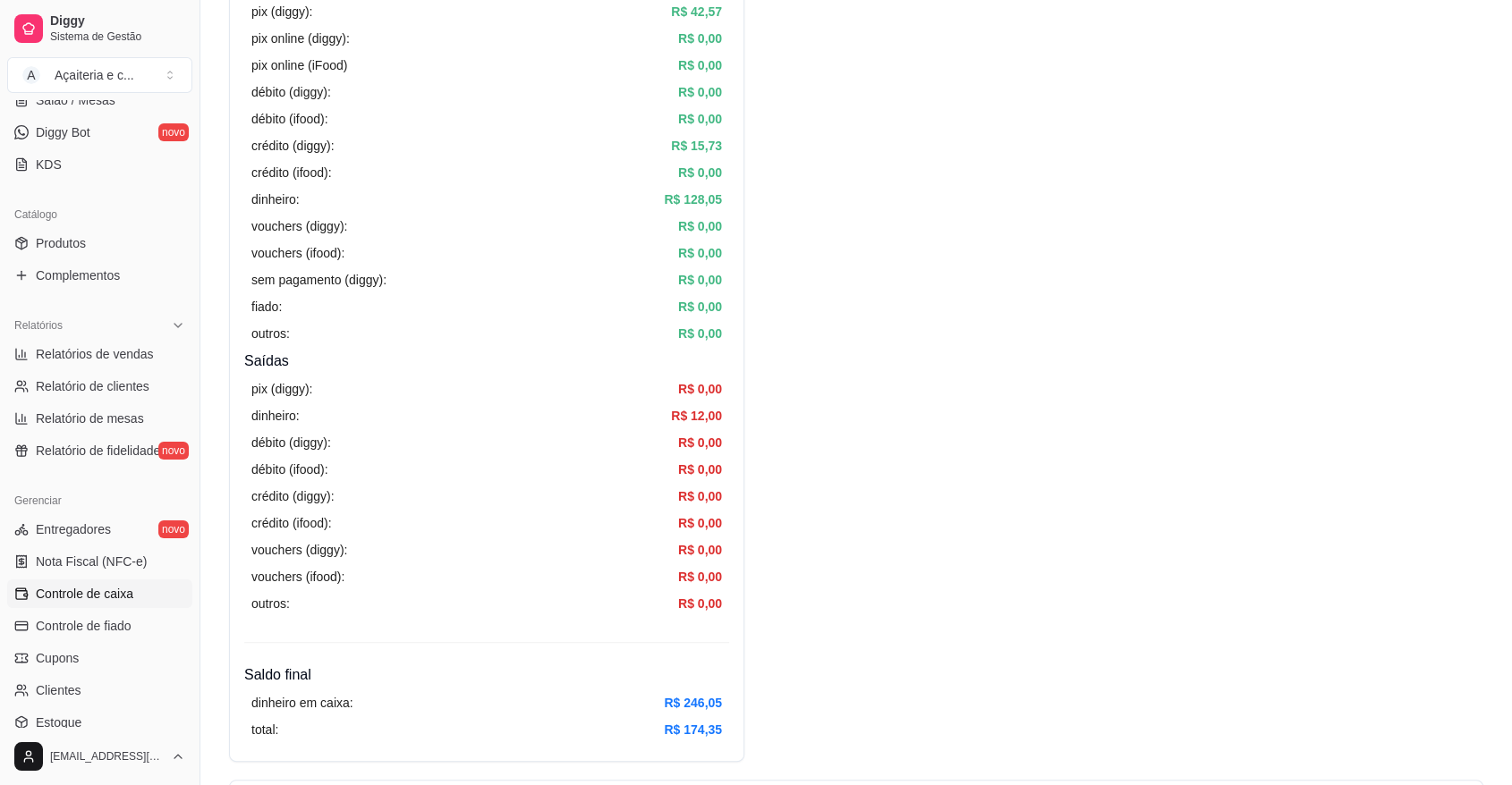
scroll to position [268, 0]
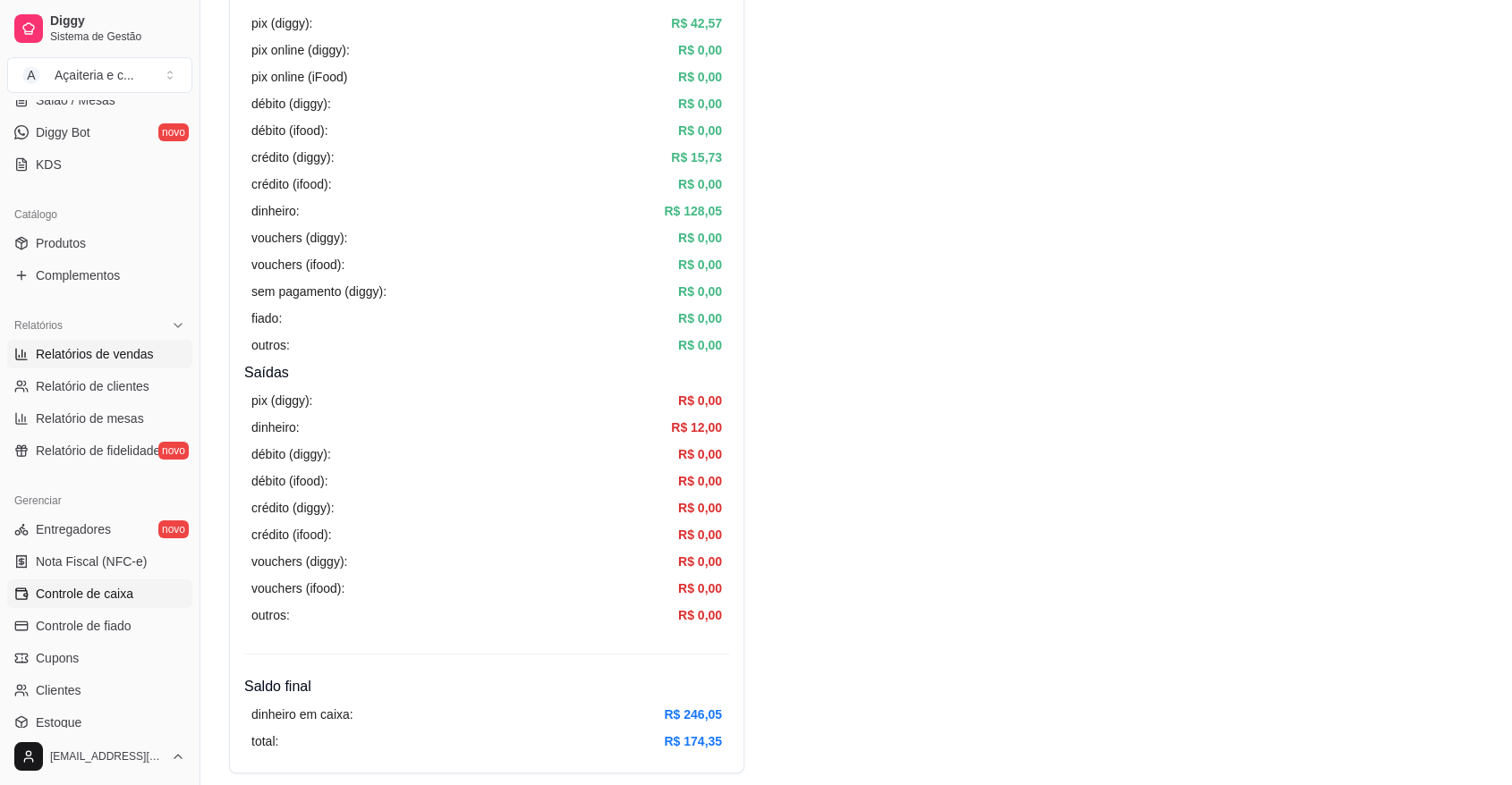
click at [146, 350] on span "Relatórios de vendas" at bounding box center [94, 354] width 118 height 18
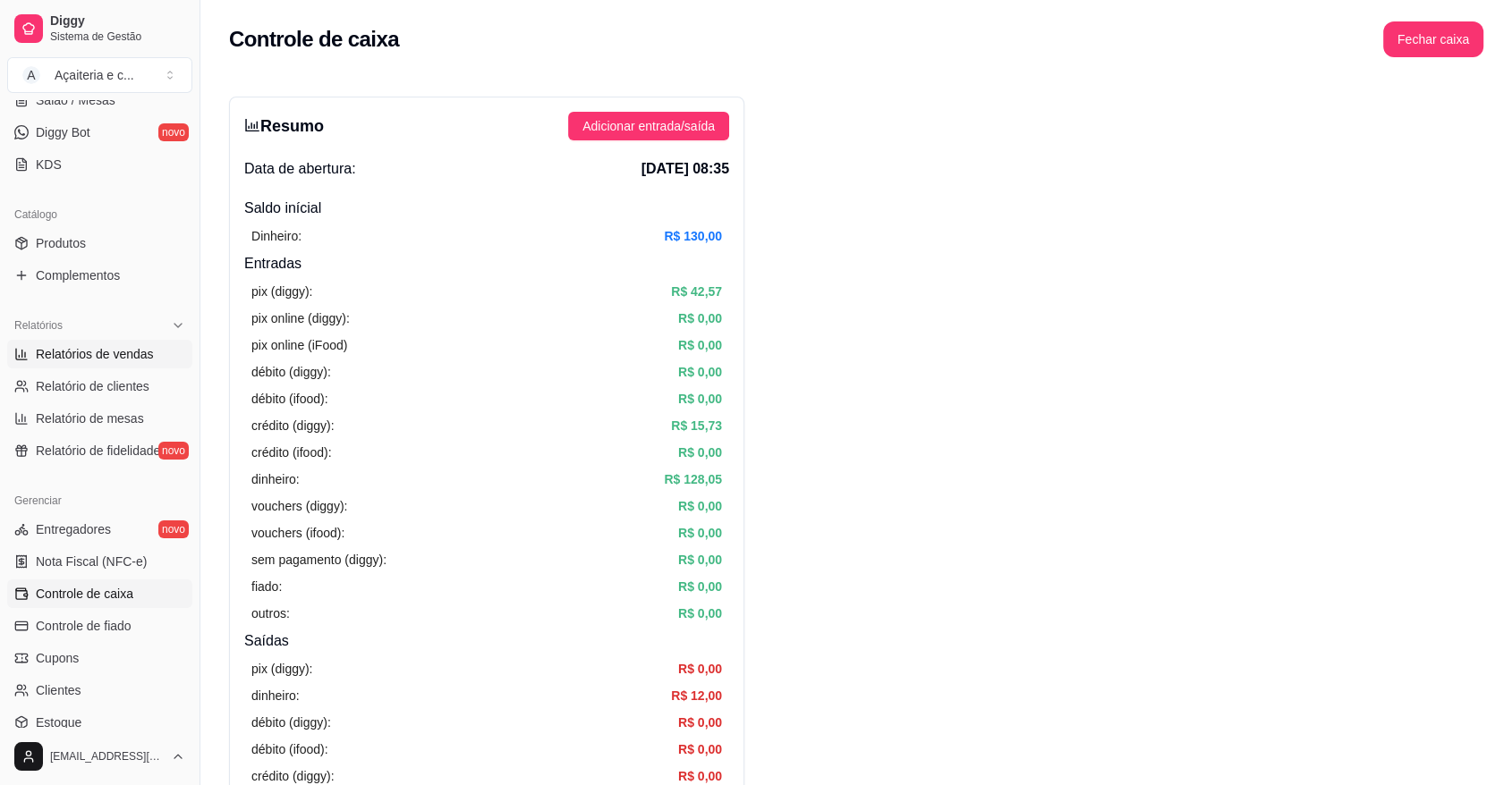
select select "ALL"
select select "0"
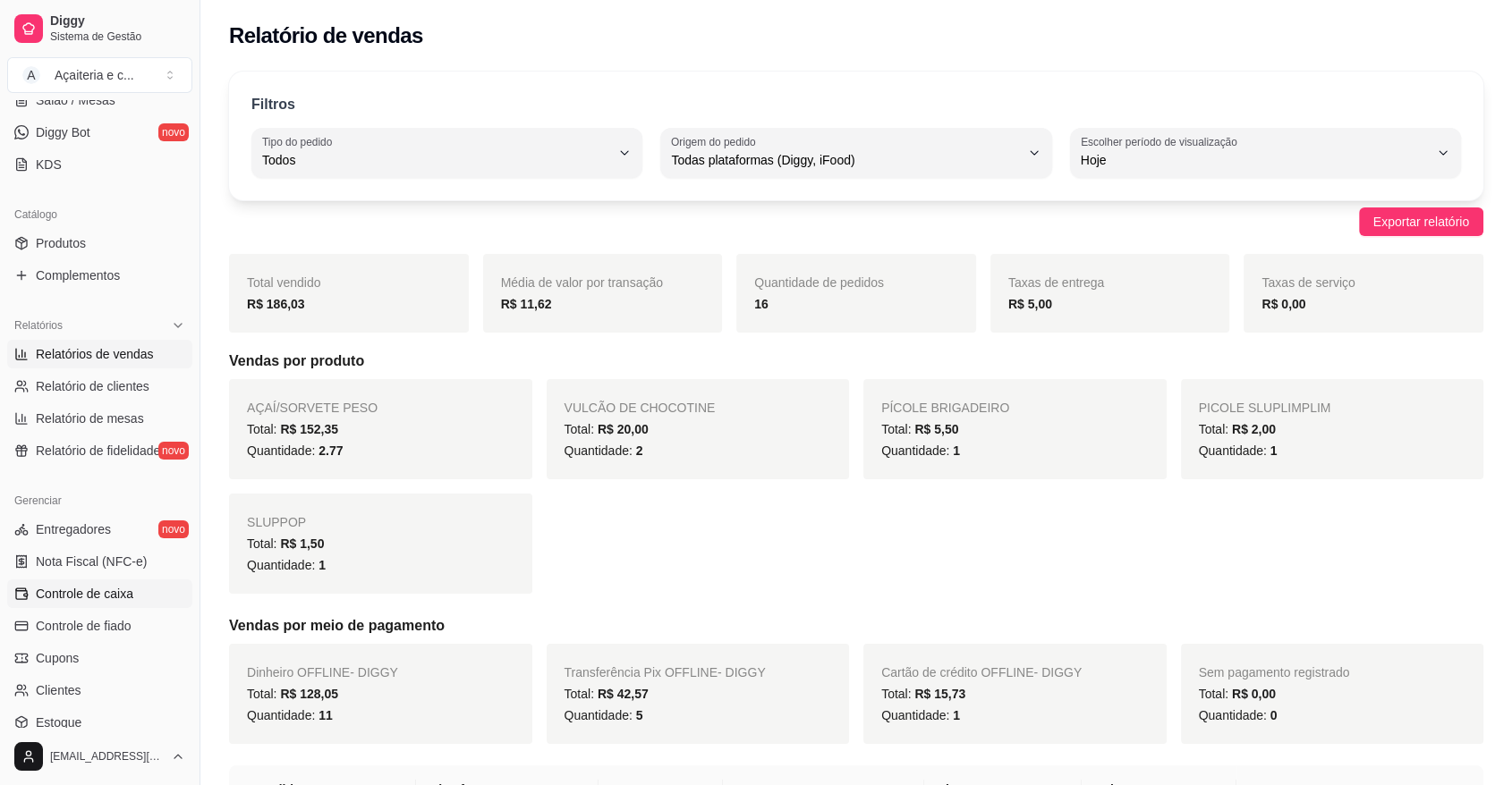
click at [139, 580] on link "Controle de caixa" at bounding box center [99, 593] width 185 height 28
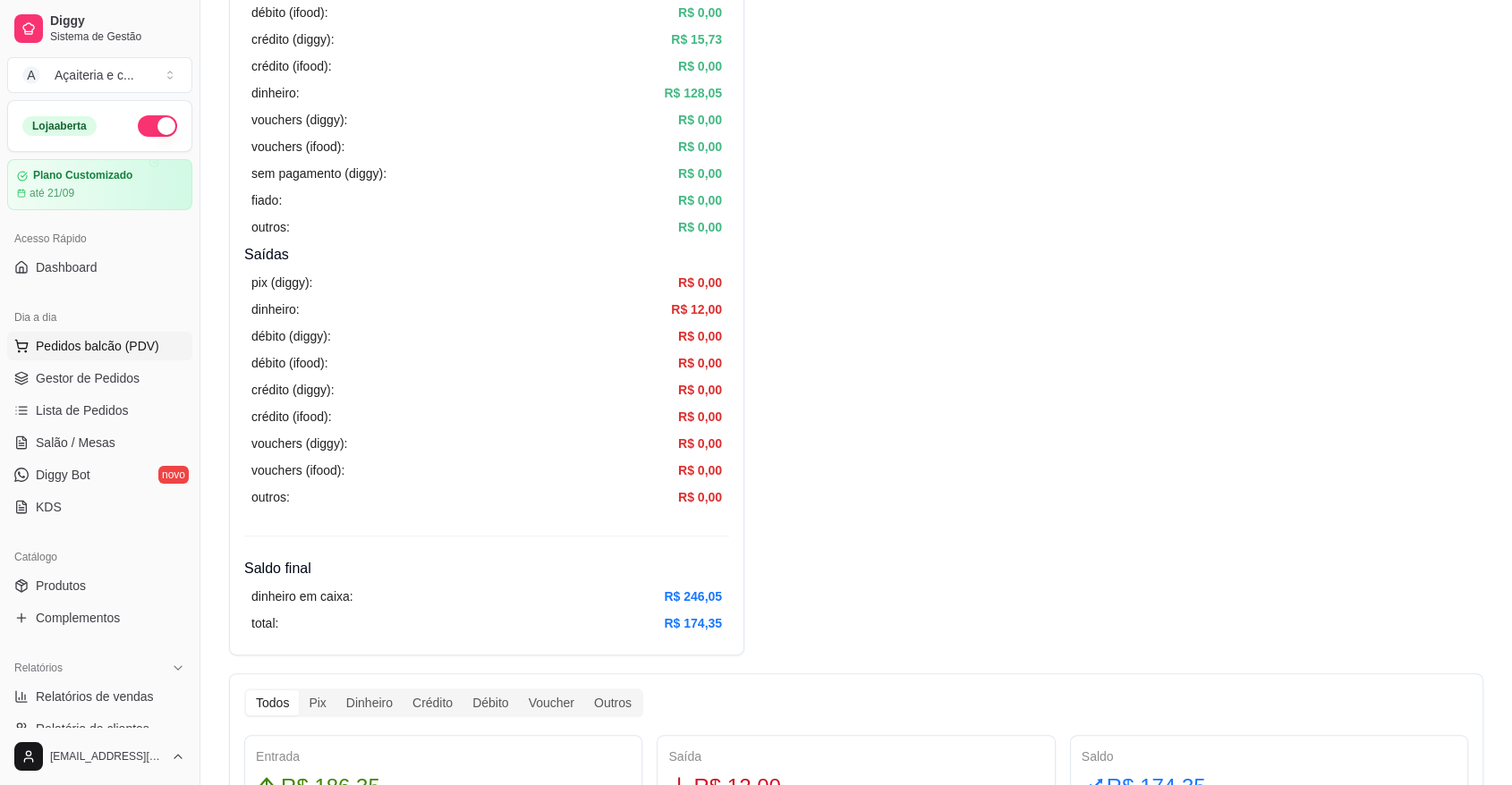
click at [148, 336] on button "Pedidos balcão (PDV)" at bounding box center [99, 345] width 185 height 28
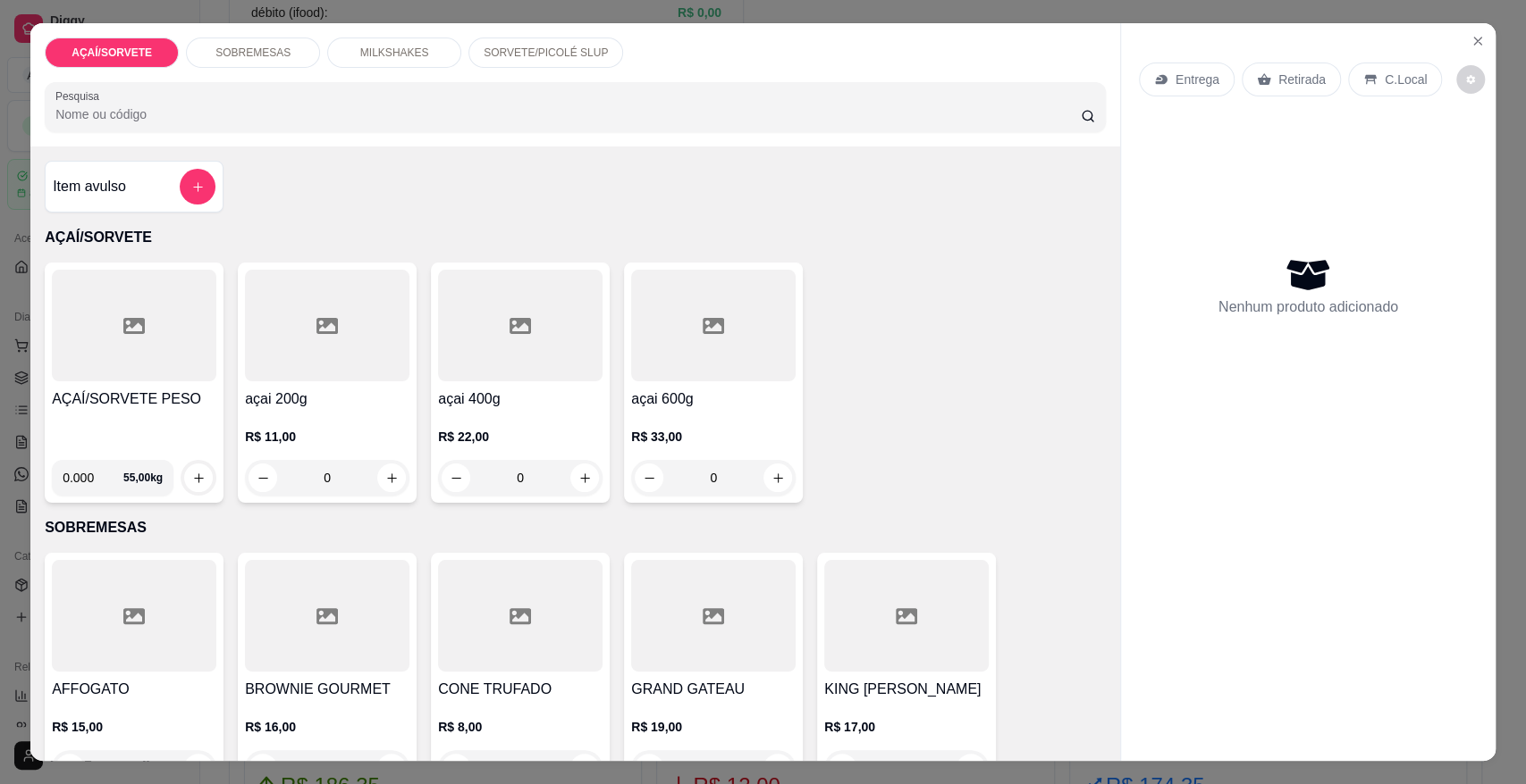
click at [164, 370] on div at bounding box center [133, 325] width 164 height 112
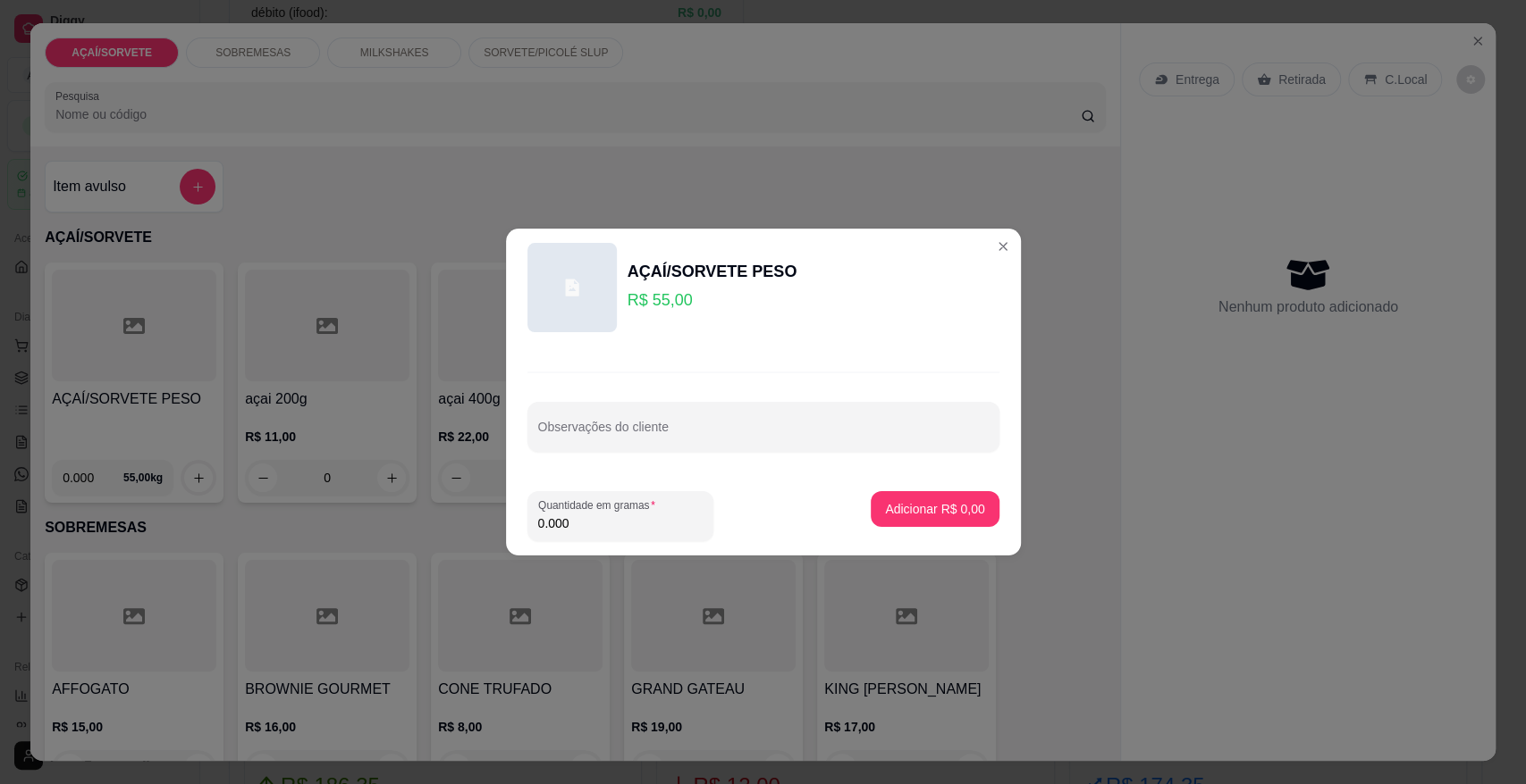
click at [586, 527] on input "0.000" at bounding box center [620, 524] width 164 height 17
type input "0.526"
click at [922, 520] on button "Adicionar R$ 28,93" at bounding box center [931, 510] width 131 height 35
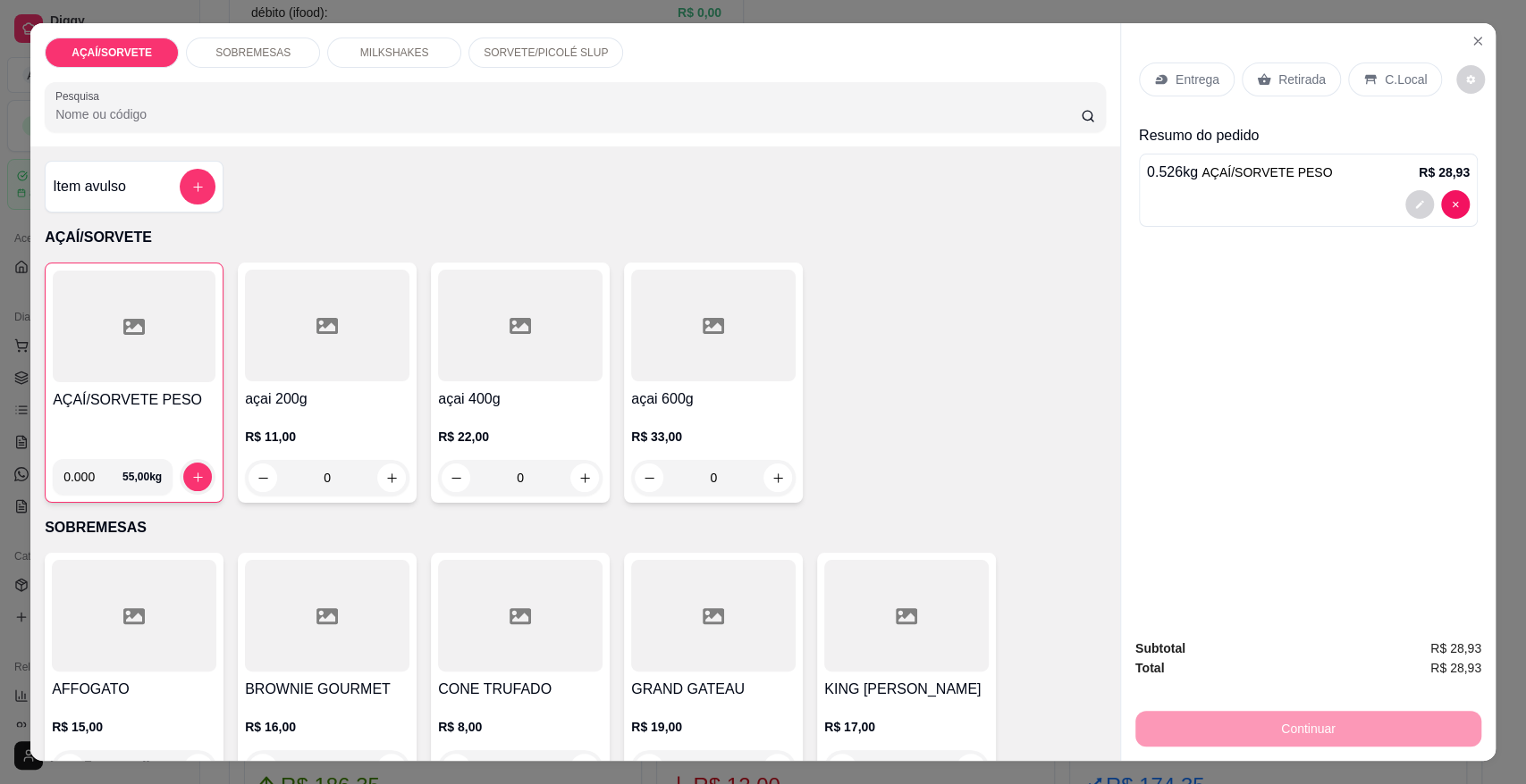
click at [1294, 68] on div "Retirada" at bounding box center [1291, 79] width 99 height 34
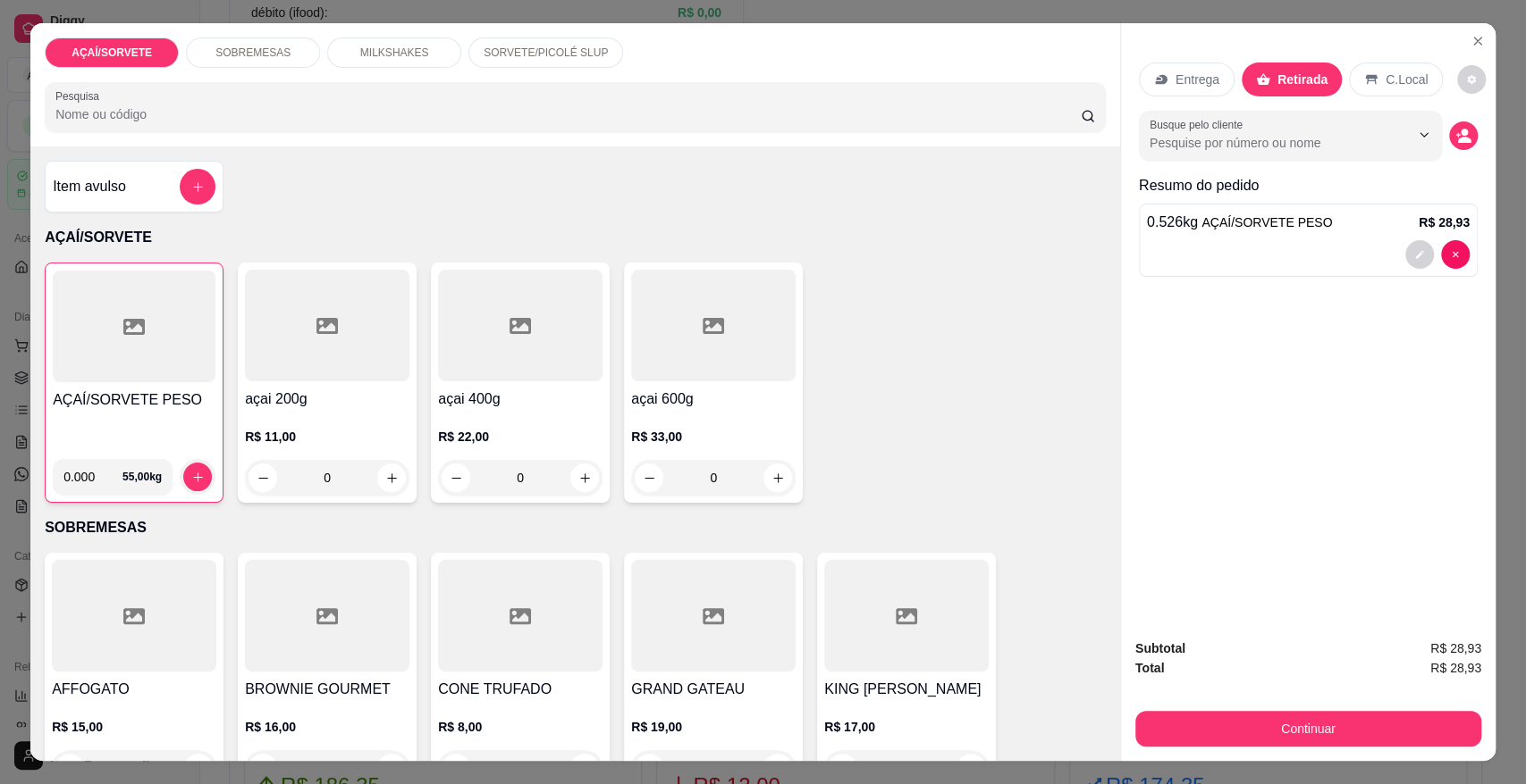
click at [1331, 759] on div "Subtotal R$ 28,93 Total R$ 28,93 Continuar" at bounding box center [1307, 693] width 374 height 137
click at [1208, 718] on button "Continuar" at bounding box center [1307, 729] width 335 height 35
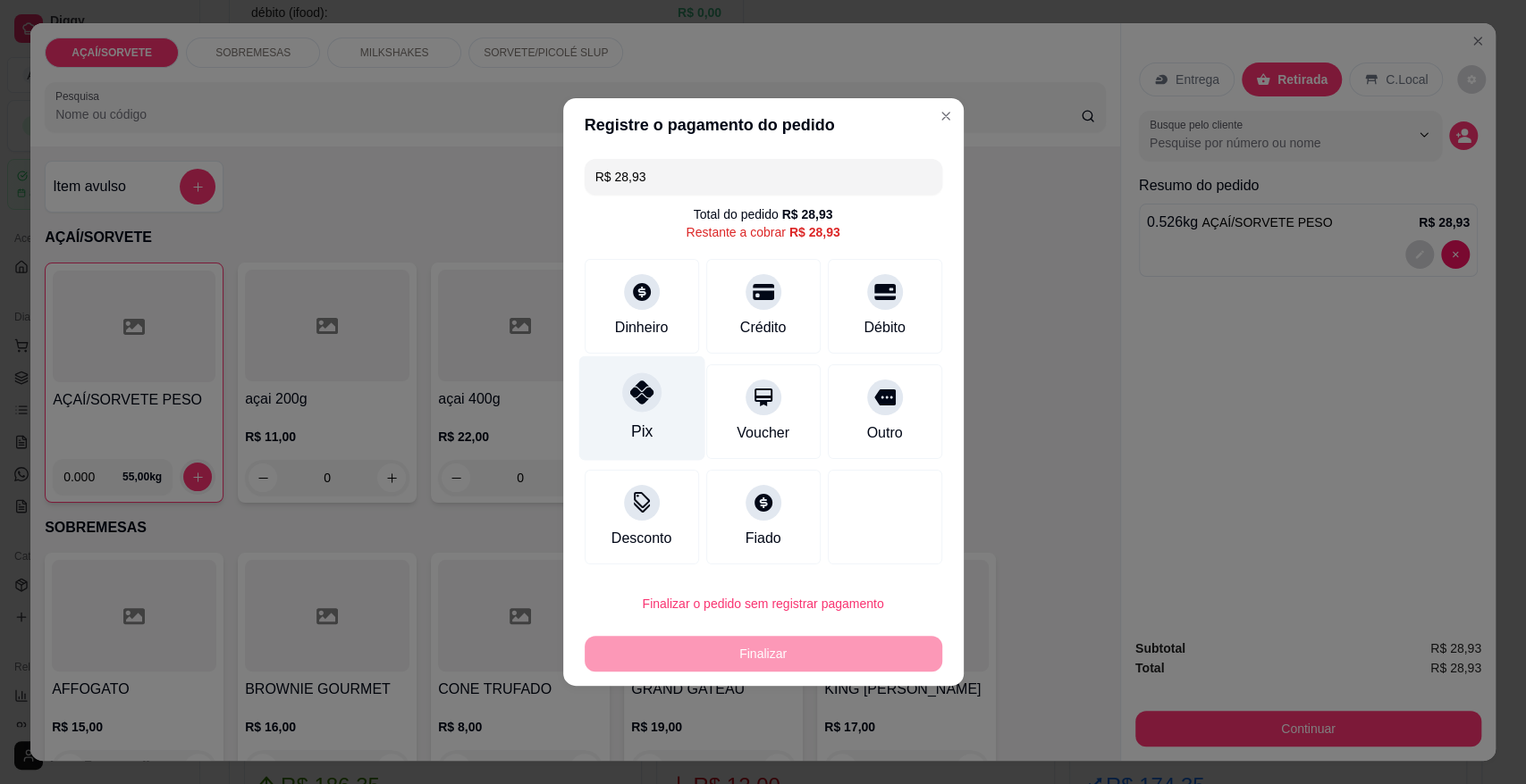
click at [599, 392] on div "Pix" at bounding box center [642, 409] width 126 height 105
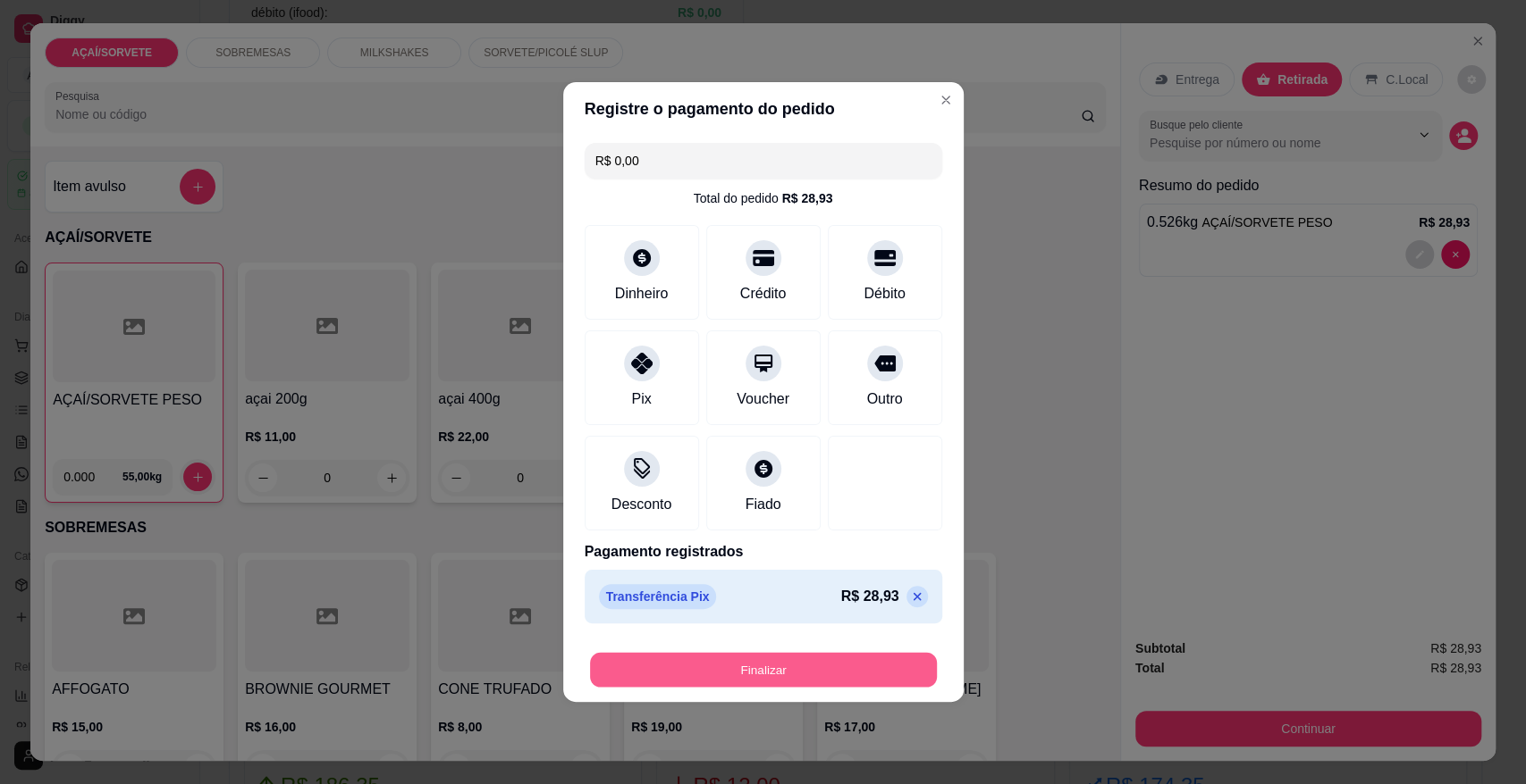
click at [823, 661] on button "Finalizar" at bounding box center [763, 670] width 347 height 35
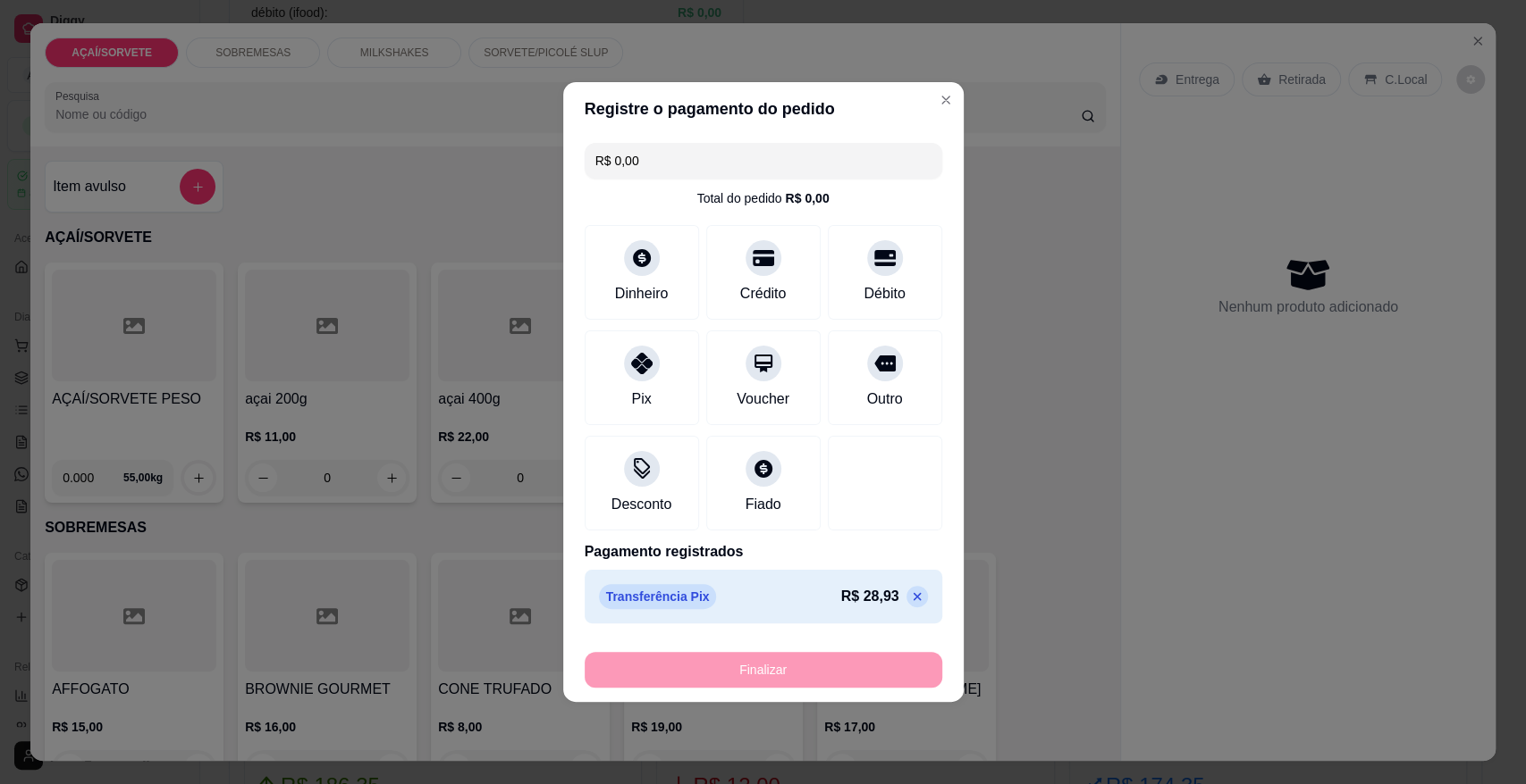
type input "-R$ 28,93"
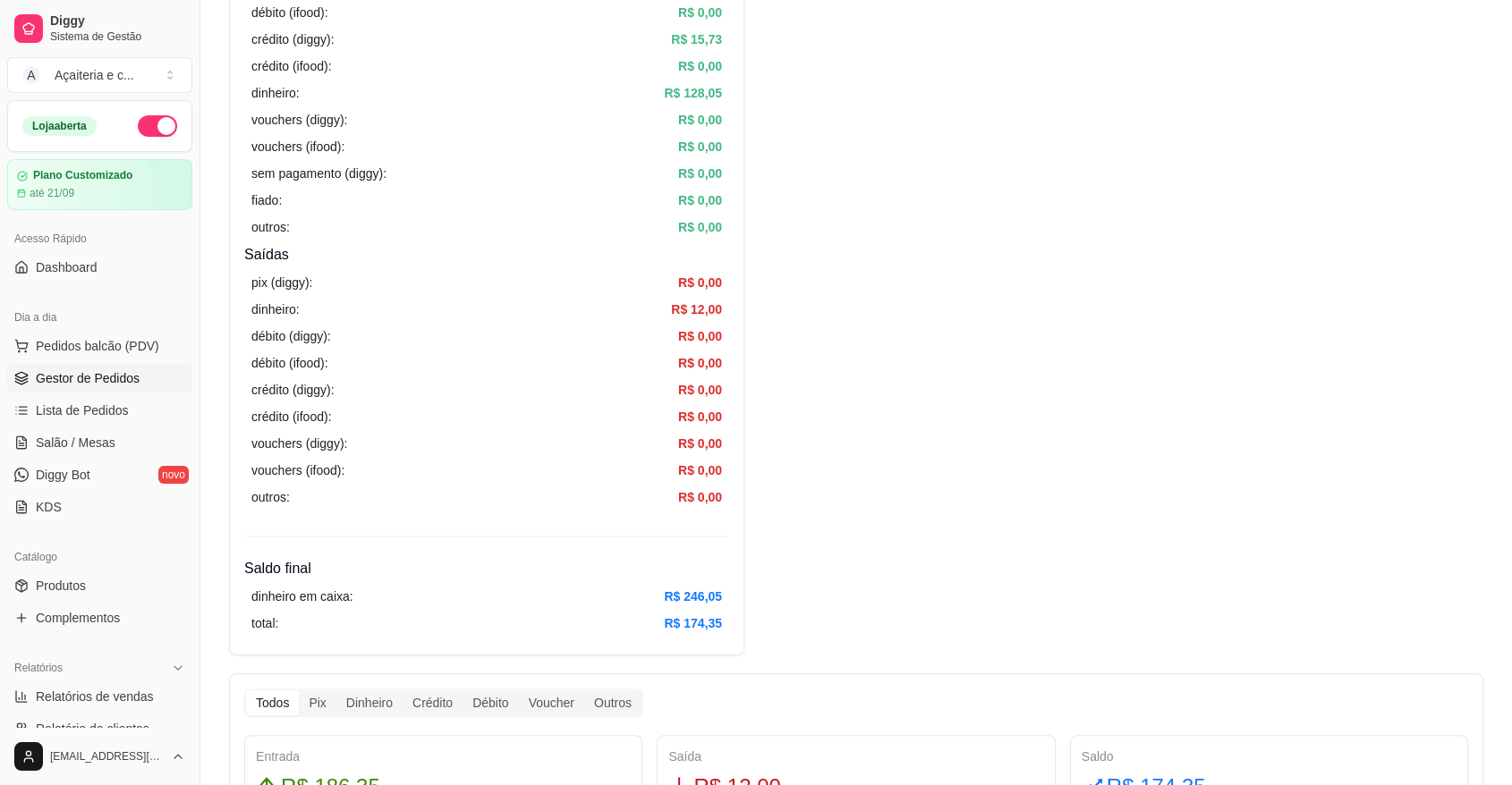
click at [83, 371] on span "Gestor de Pedidos" at bounding box center [88, 378] width 104 height 18
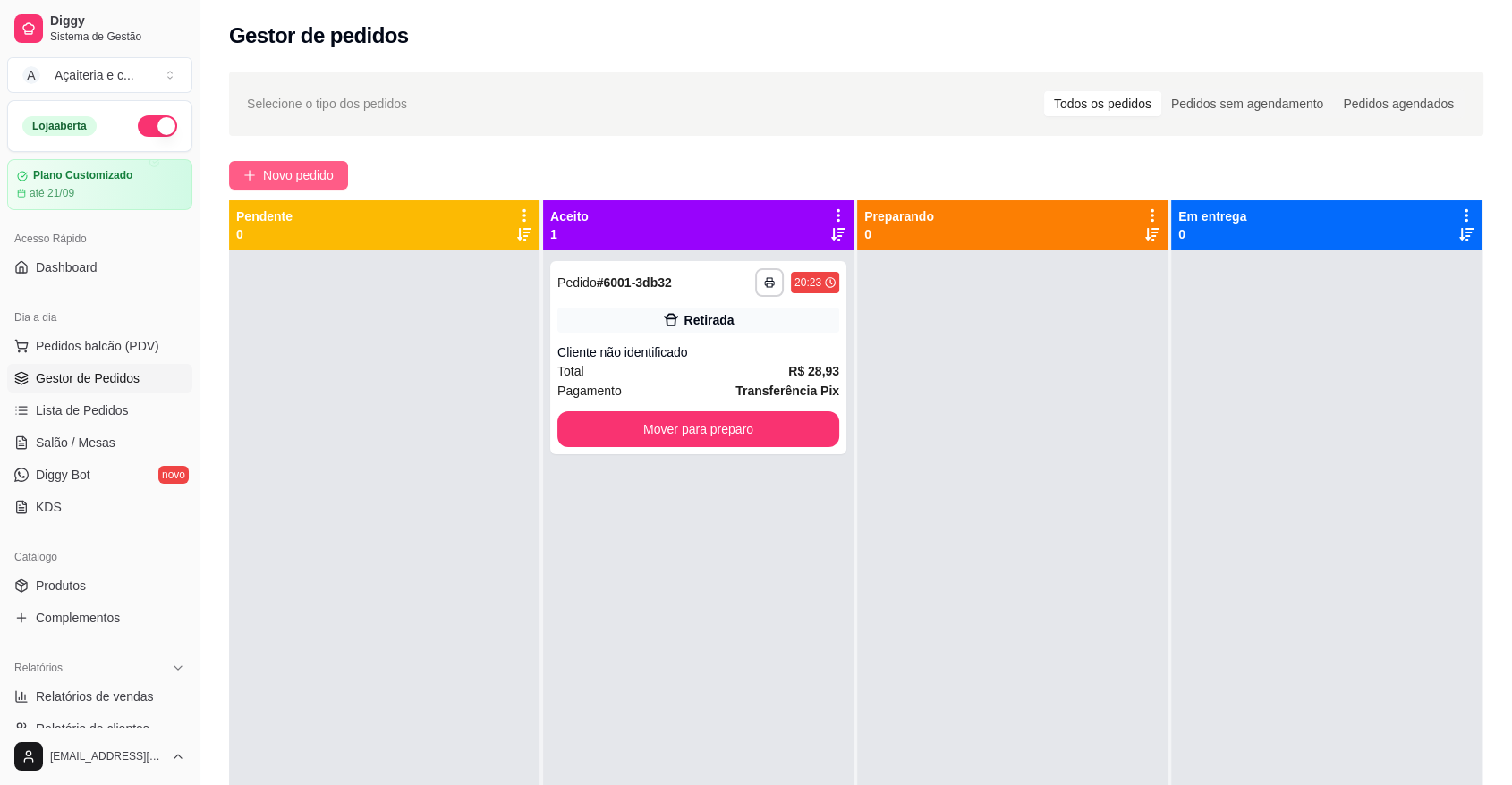
click at [281, 179] on span "Novo pedido" at bounding box center [298, 175] width 71 height 19
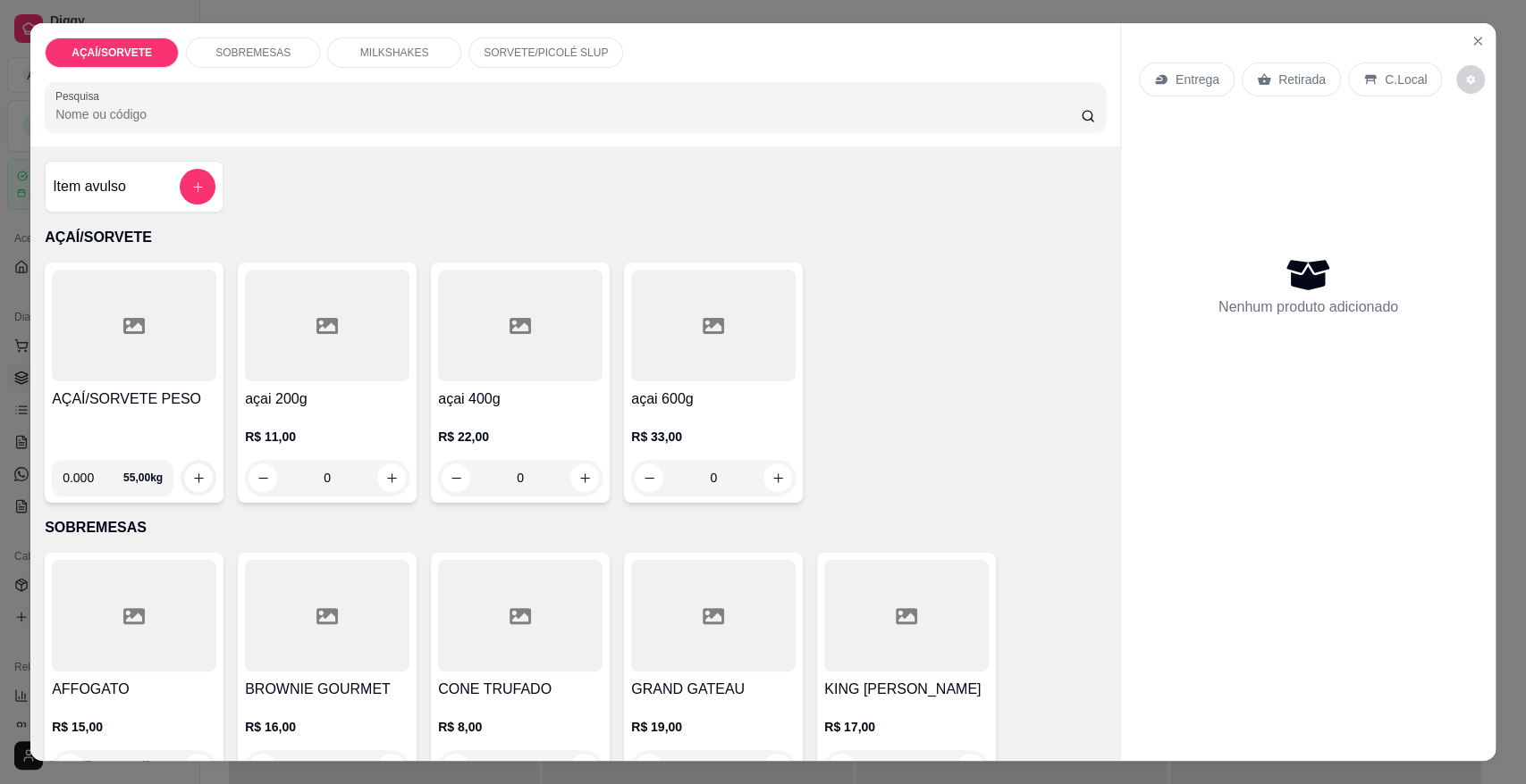
click at [177, 383] on div "AÇAÍ/SORVETE PESO 0.000 55,00 kg" at bounding box center [134, 382] width 179 height 240
click at [419, 54] on div "MILKSHAKES" at bounding box center [395, 52] width 134 height 30
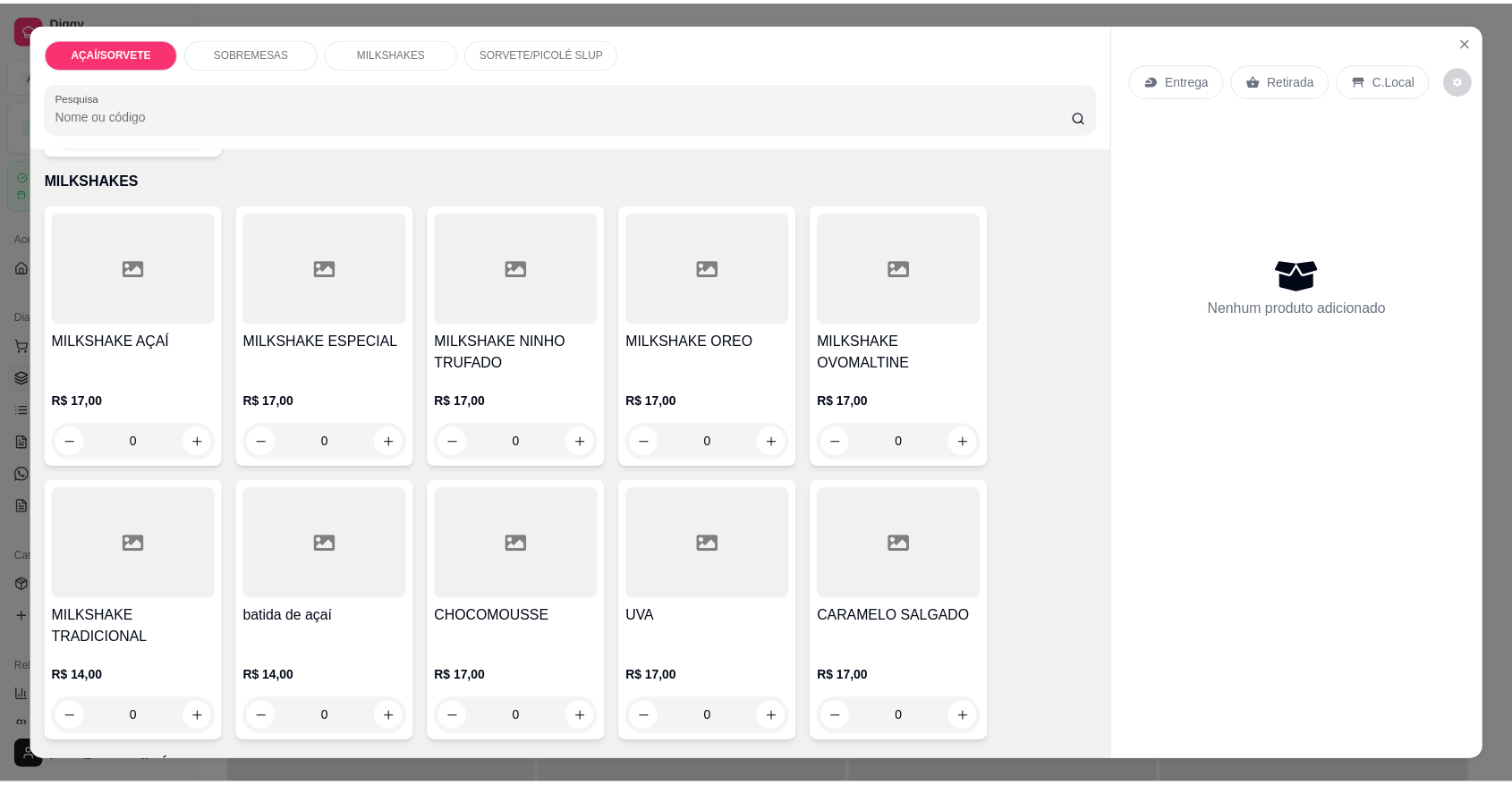
scroll to position [33, 0]
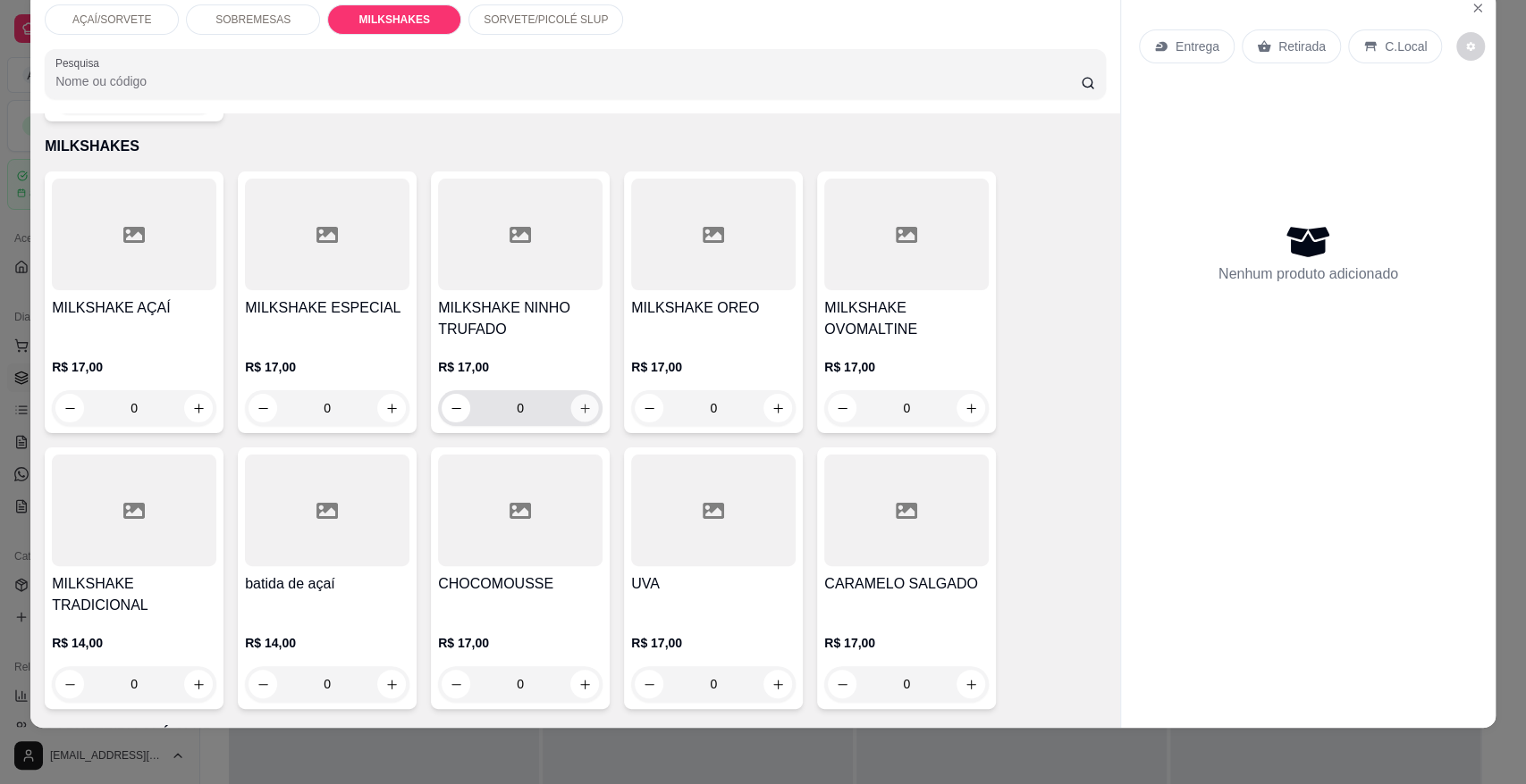
click at [579, 402] on icon "increase-product-quantity" at bounding box center [585, 409] width 14 height 14
type input "1"
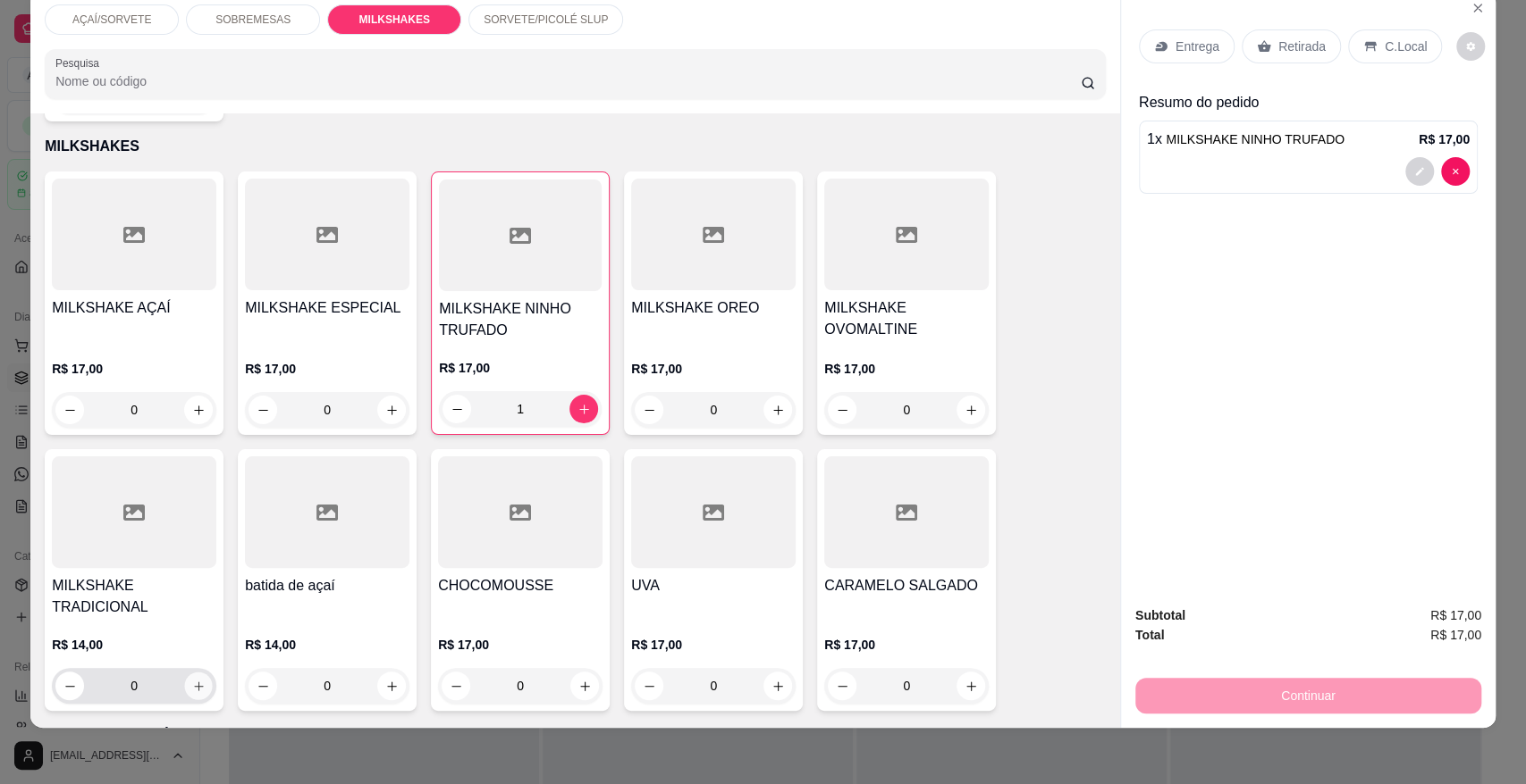
click at [192, 680] on icon "increase-product-quantity" at bounding box center [199, 687] width 14 height 14
type input "1"
click at [1278, 46] on p "Retirada" at bounding box center [1301, 47] width 48 height 17
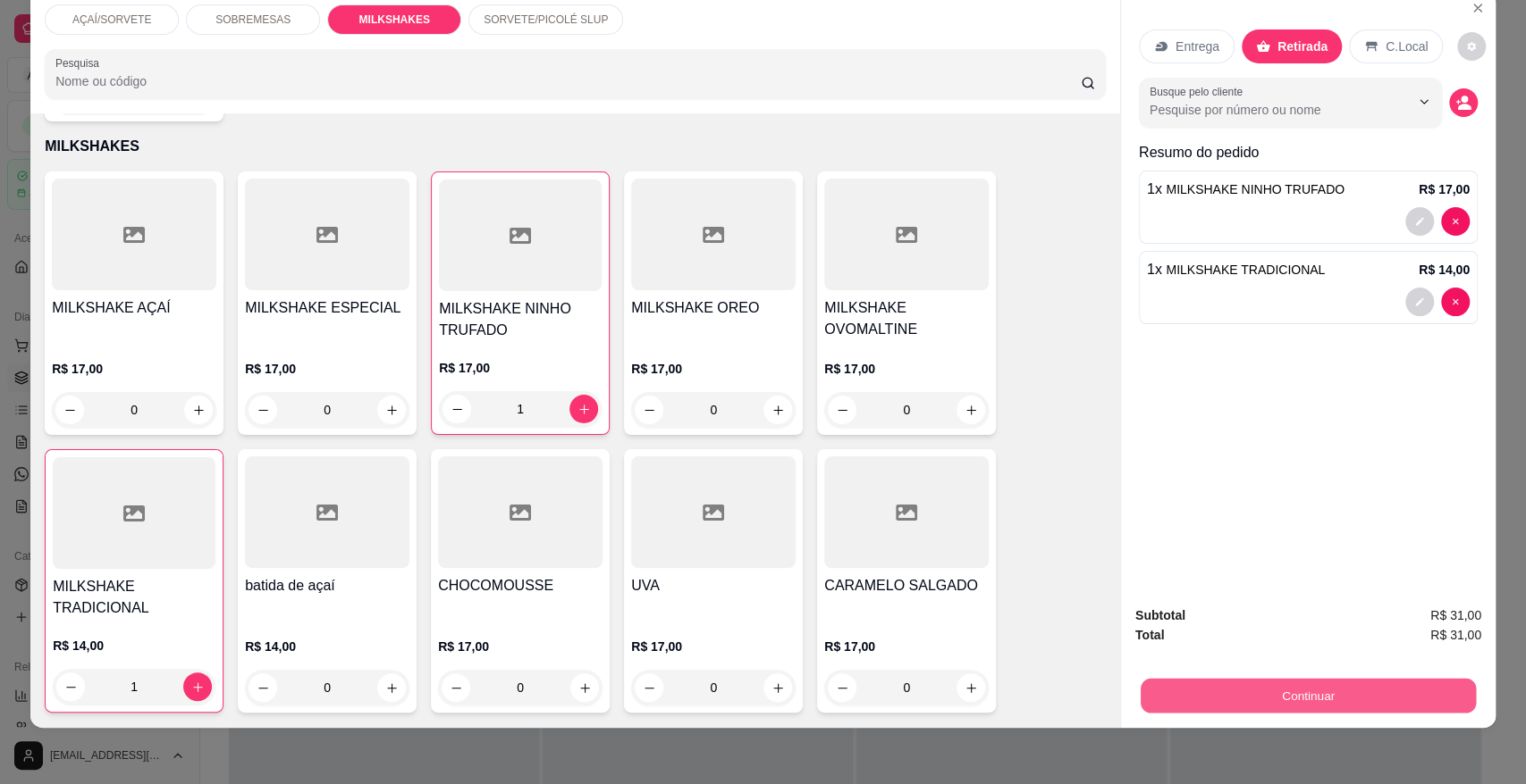
click at [1305, 689] on button "Continuar" at bounding box center [1307, 696] width 335 height 35
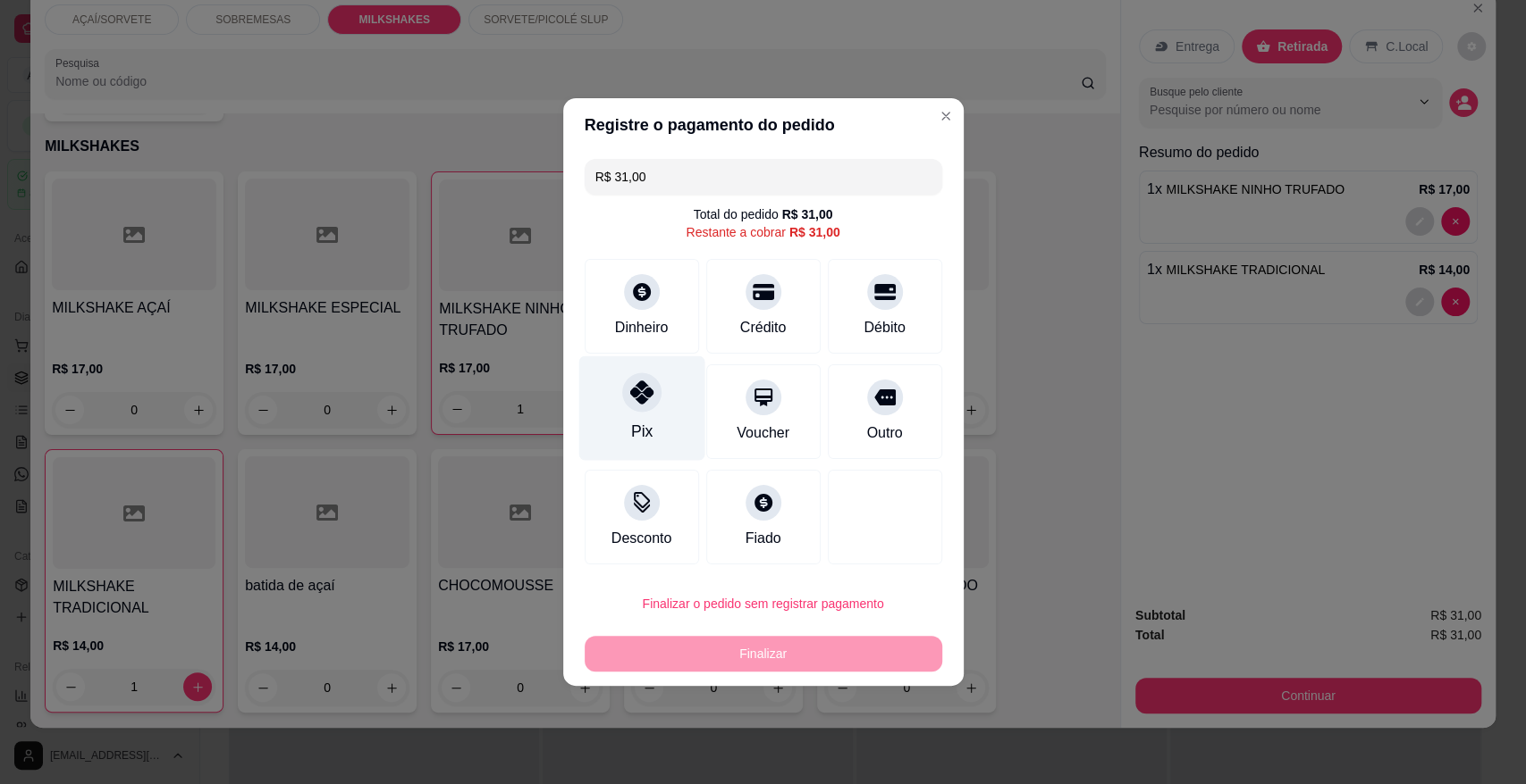
click at [605, 406] on div "Pix" at bounding box center [642, 409] width 126 height 105
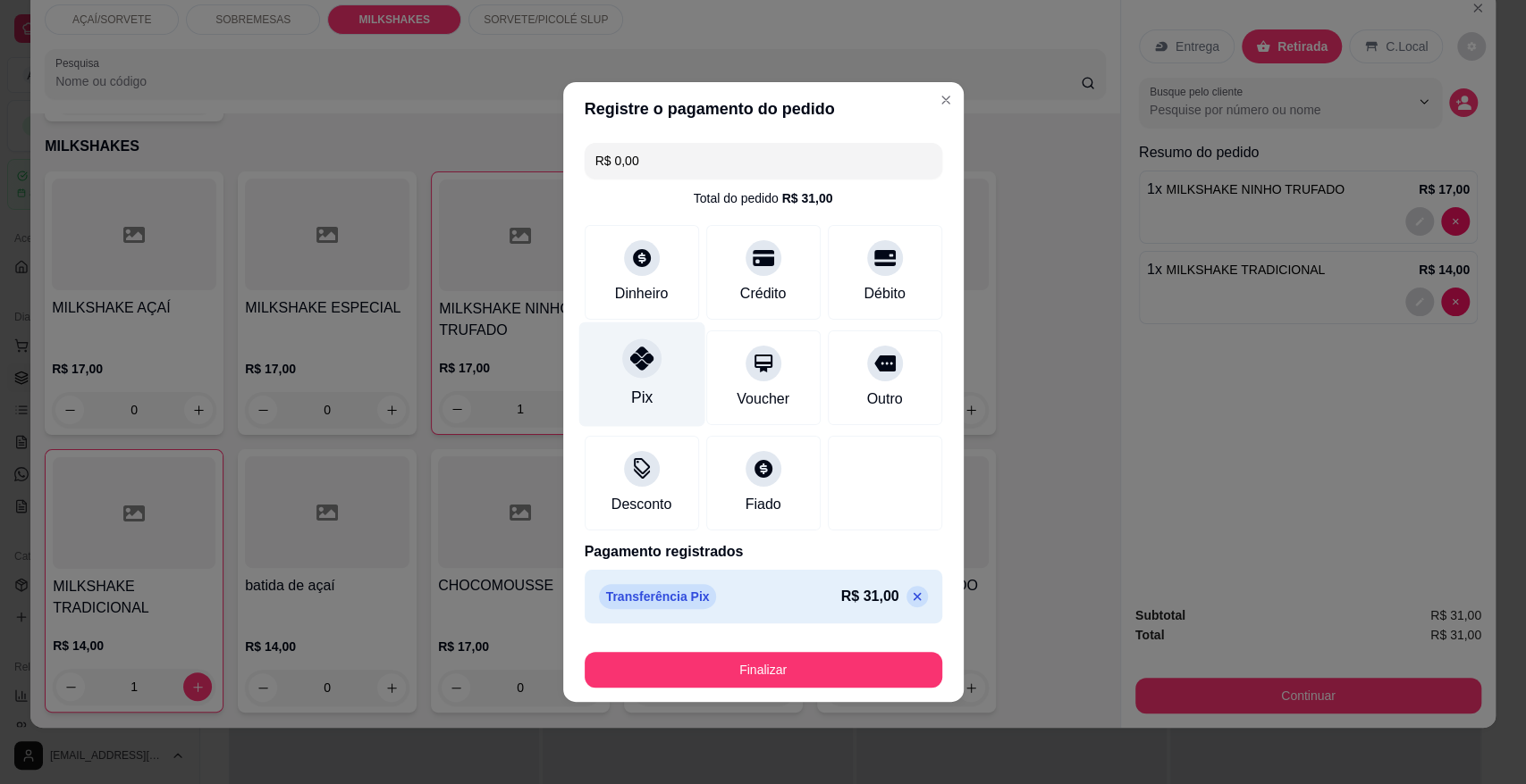
type input "R$ 0,00"
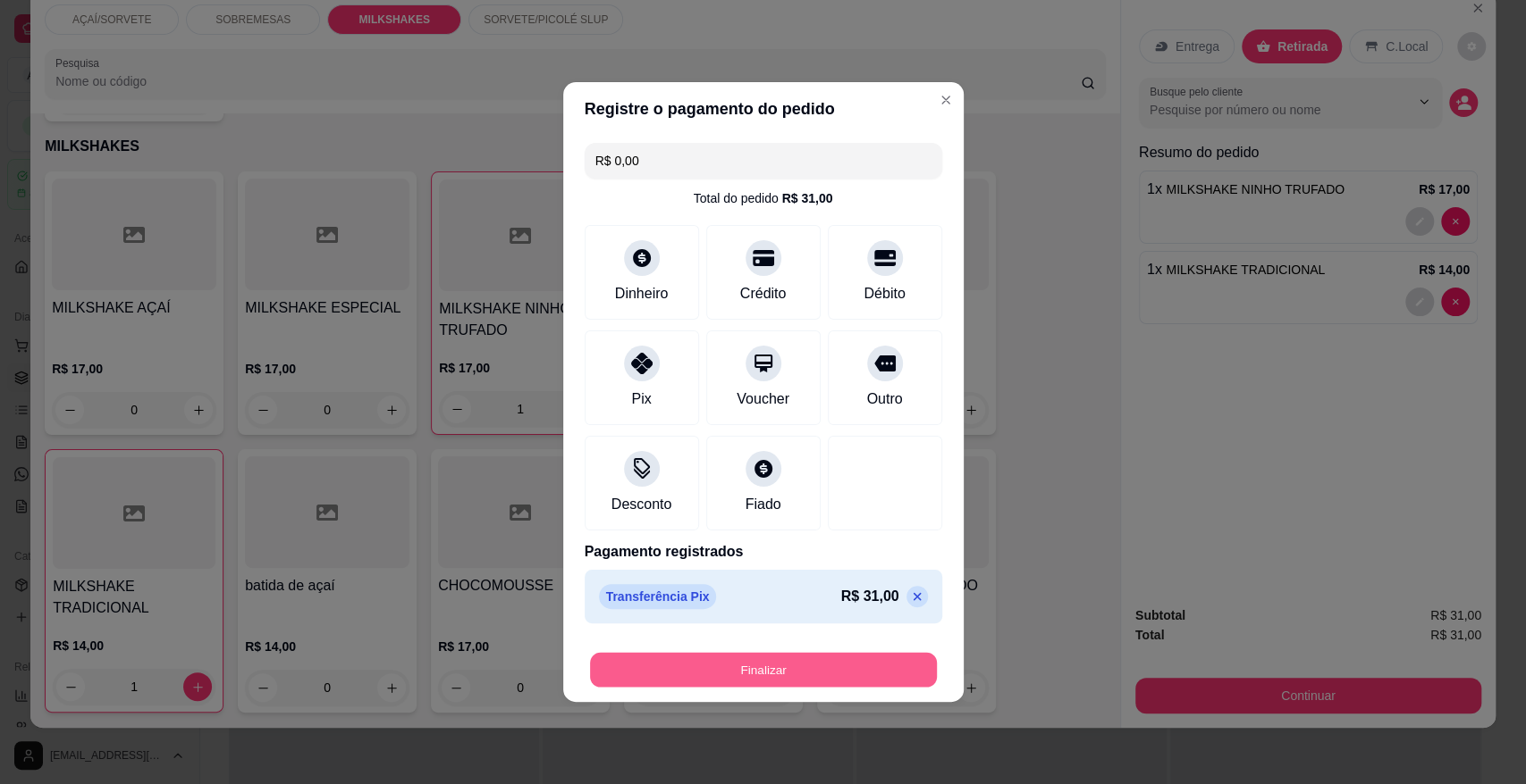
click at [730, 670] on button "Finalizar" at bounding box center [763, 670] width 347 height 35
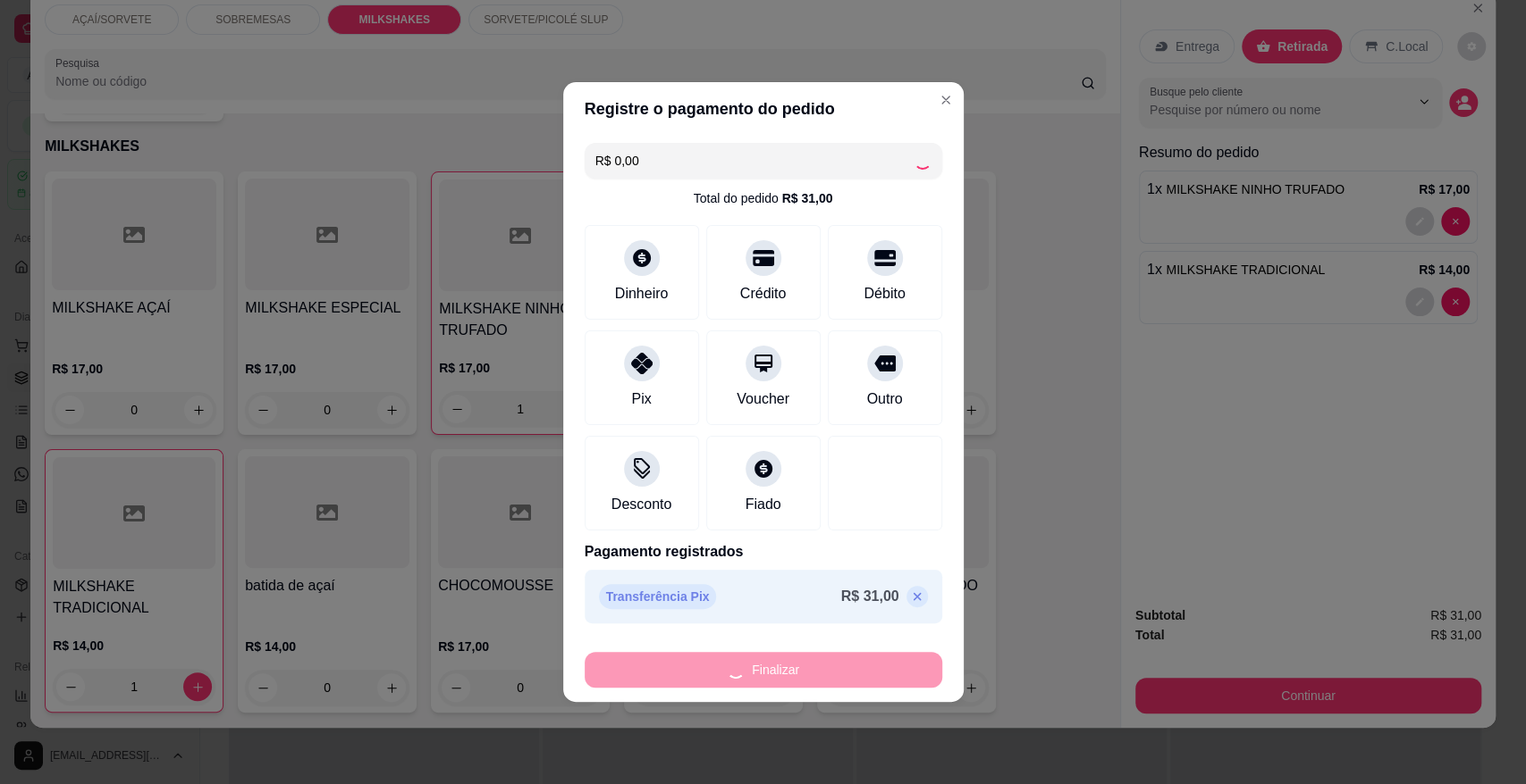
type input "0"
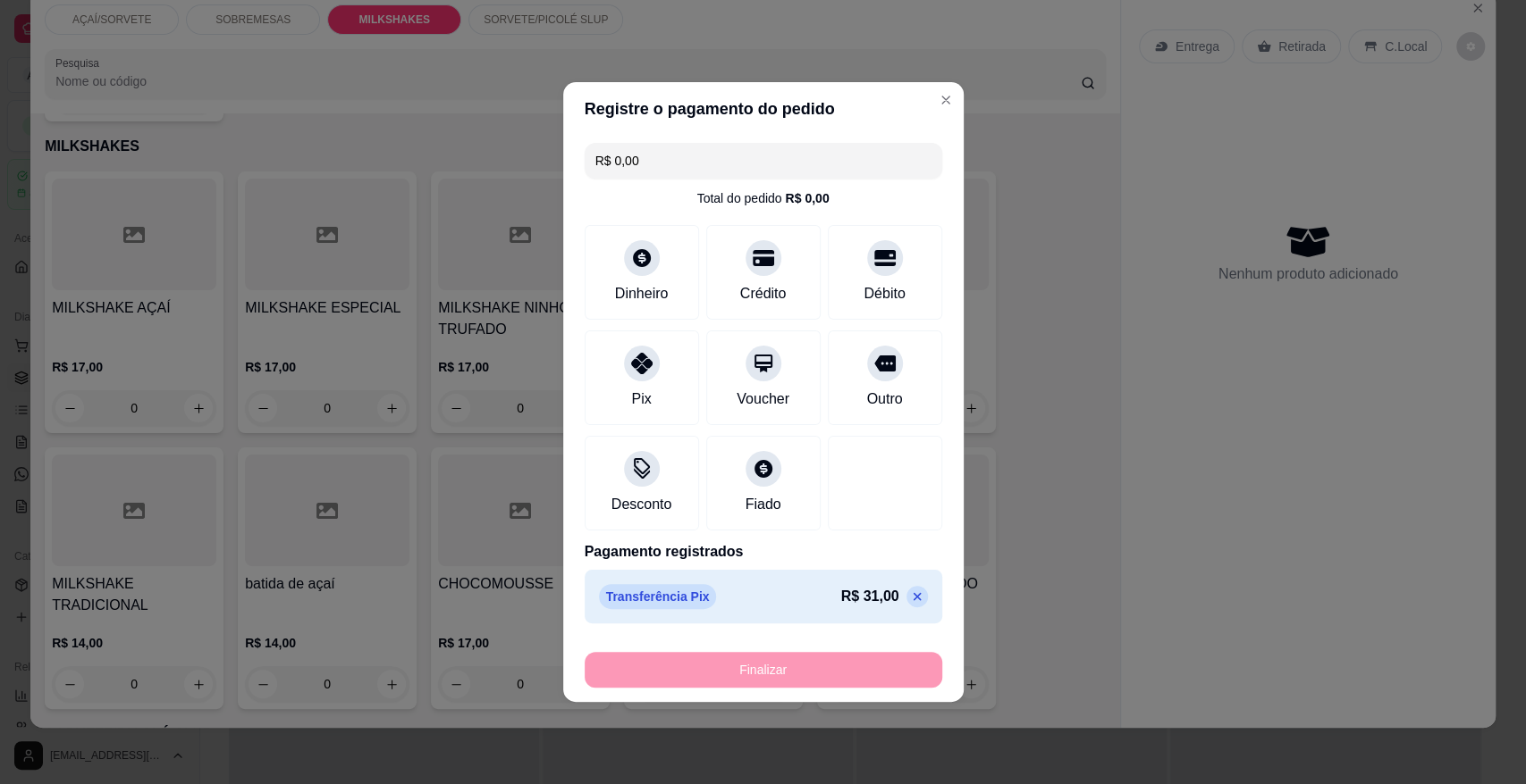
type input "-R$ 31,00"
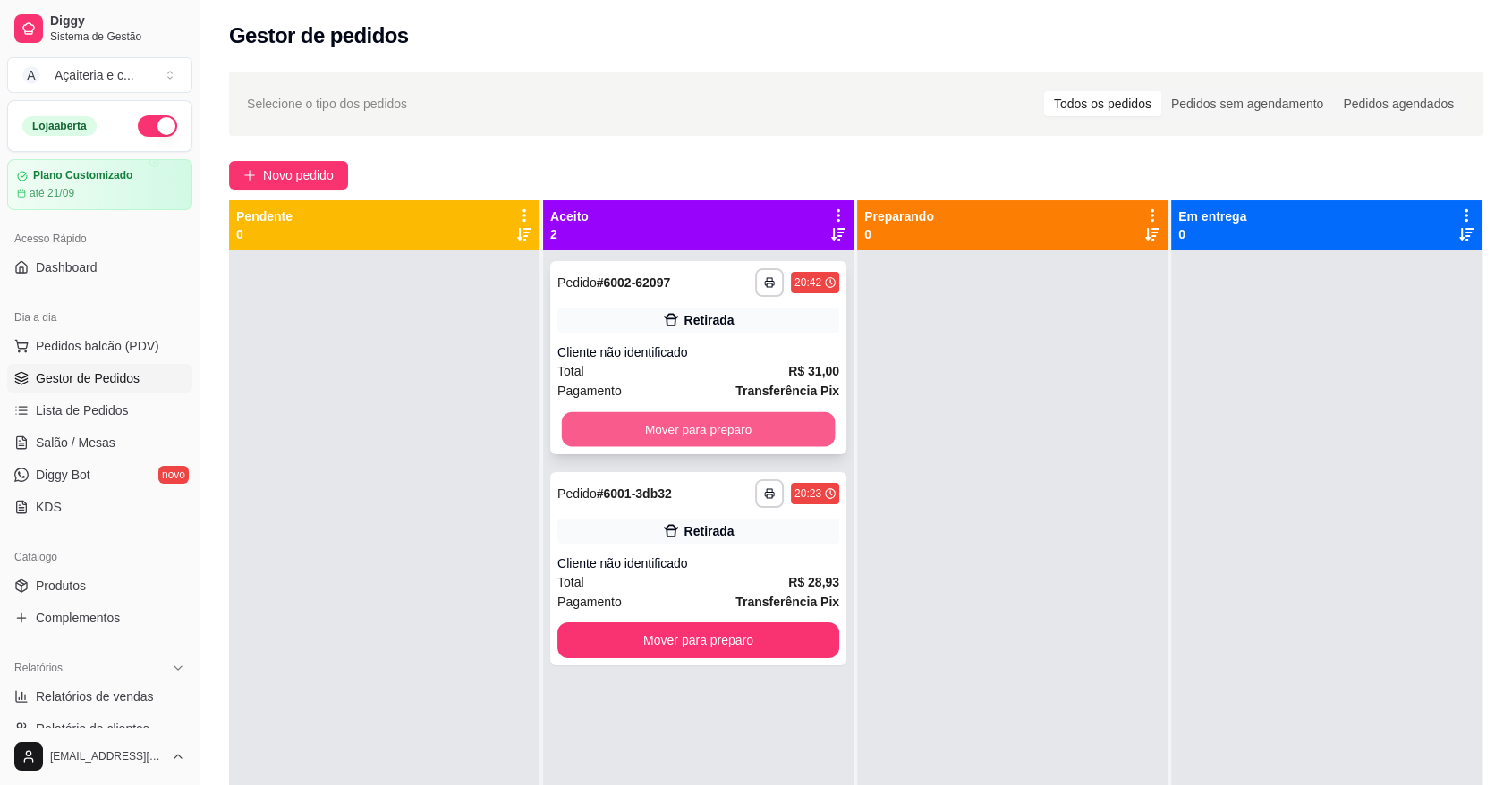
click at [799, 427] on button "Mover para preparo" at bounding box center [698, 430] width 273 height 35
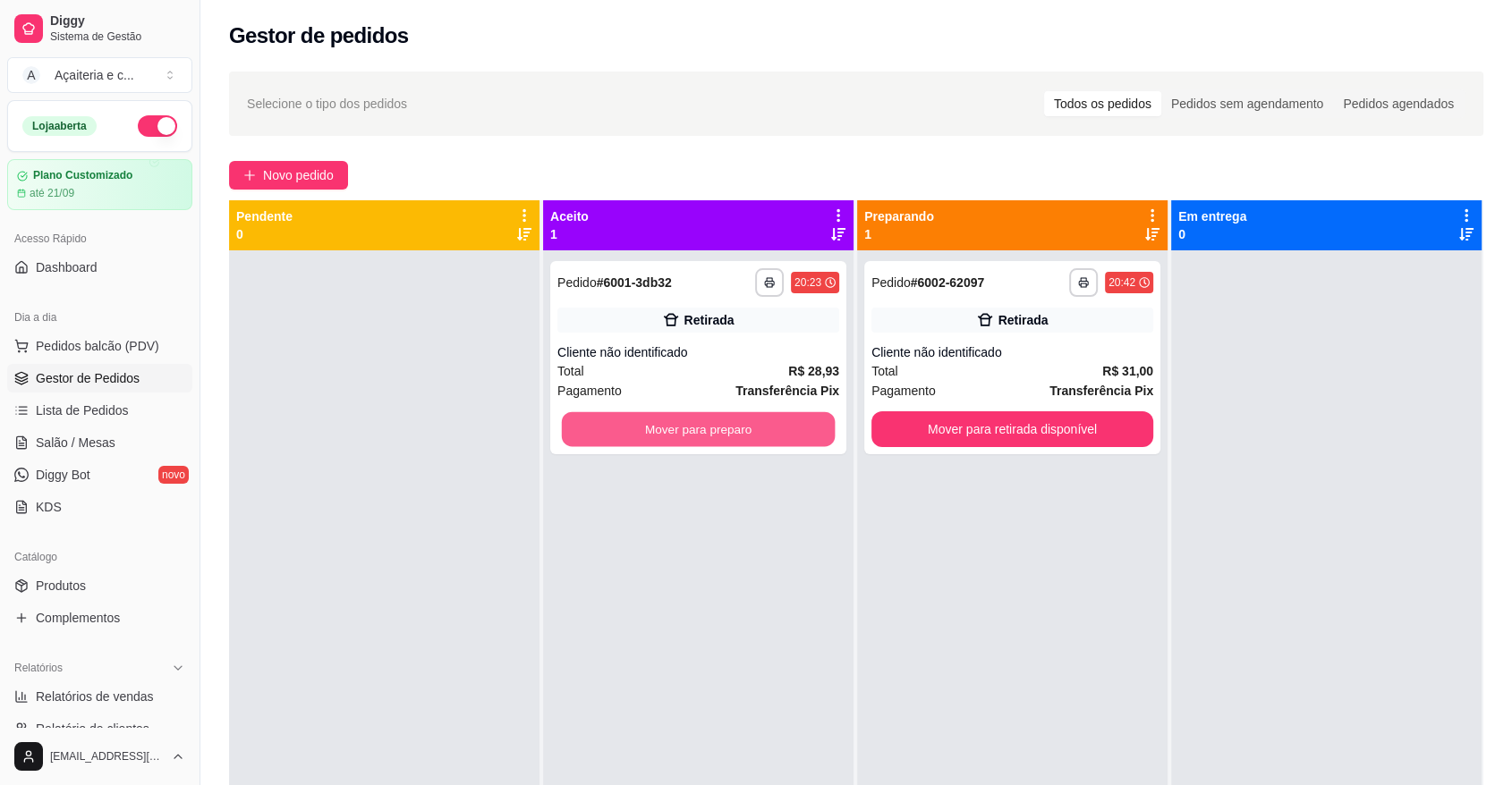
click at [799, 427] on button "Mover para preparo" at bounding box center [698, 430] width 273 height 35
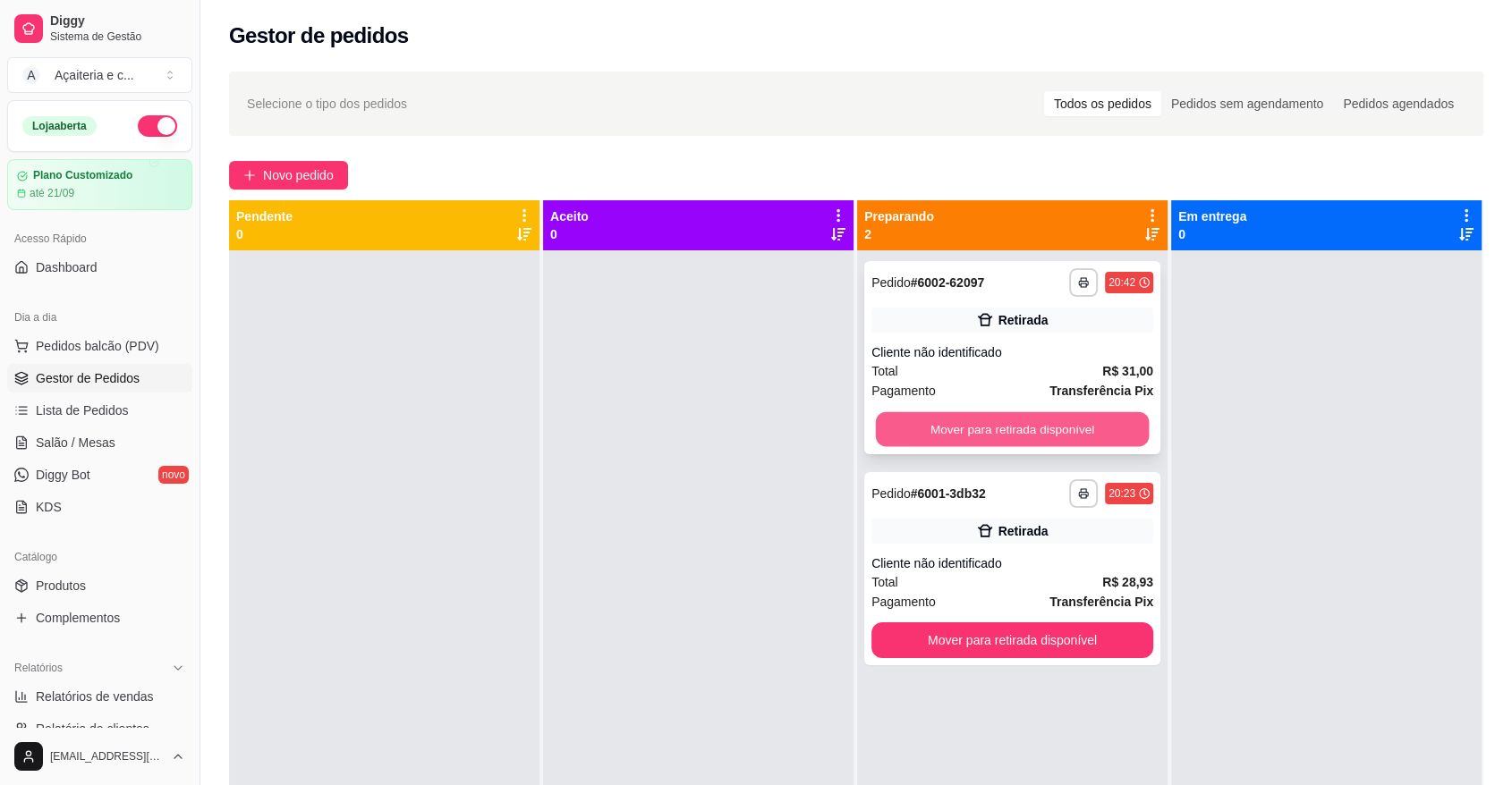
click at [1021, 442] on button "Mover para retirada disponível" at bounding box center [1012, 430] width 273 height 35
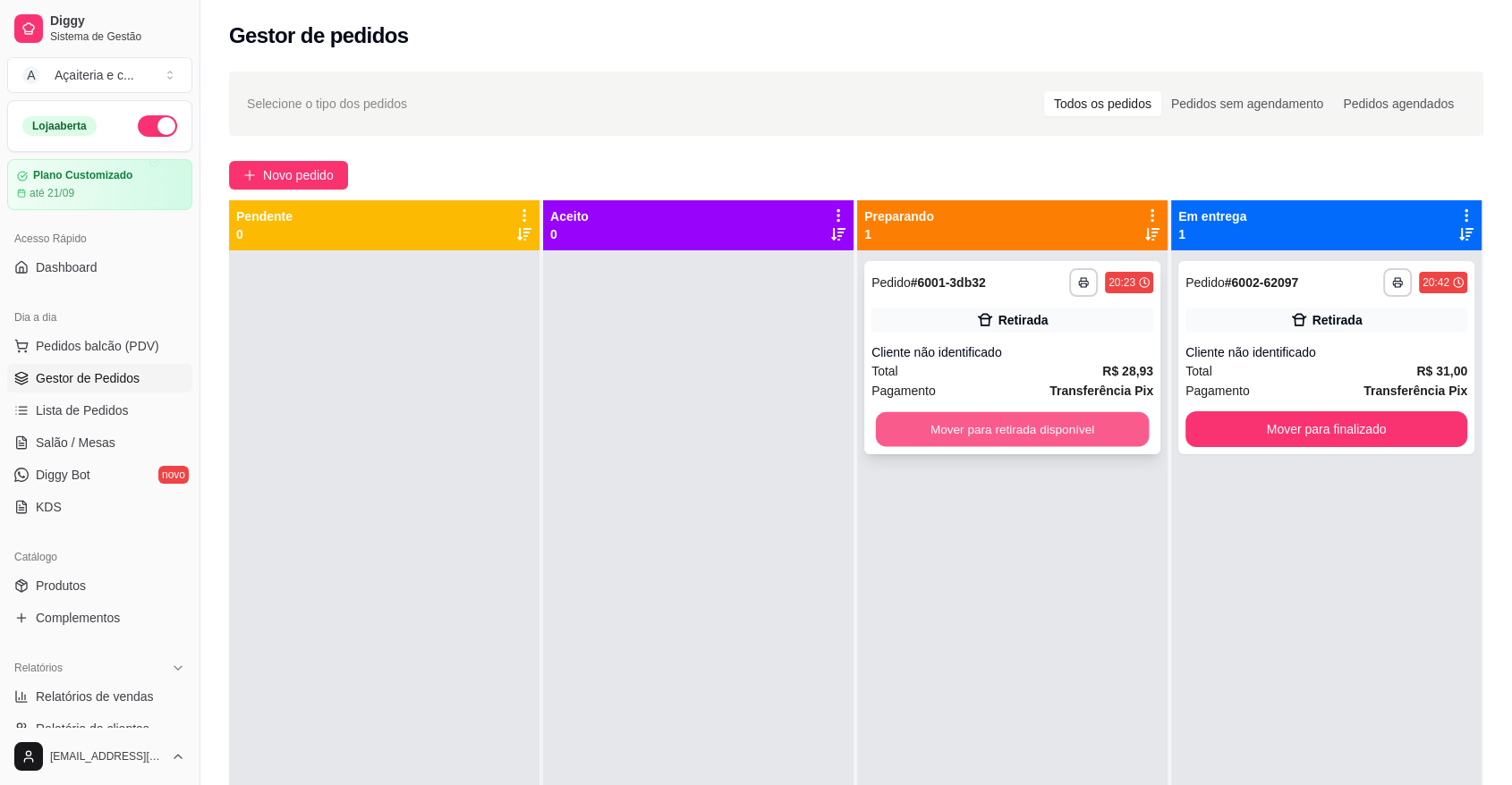
click at [1095, 428] on button "Mover para retirada disponível" at bounding box center [1012, 430] width 273 height 35
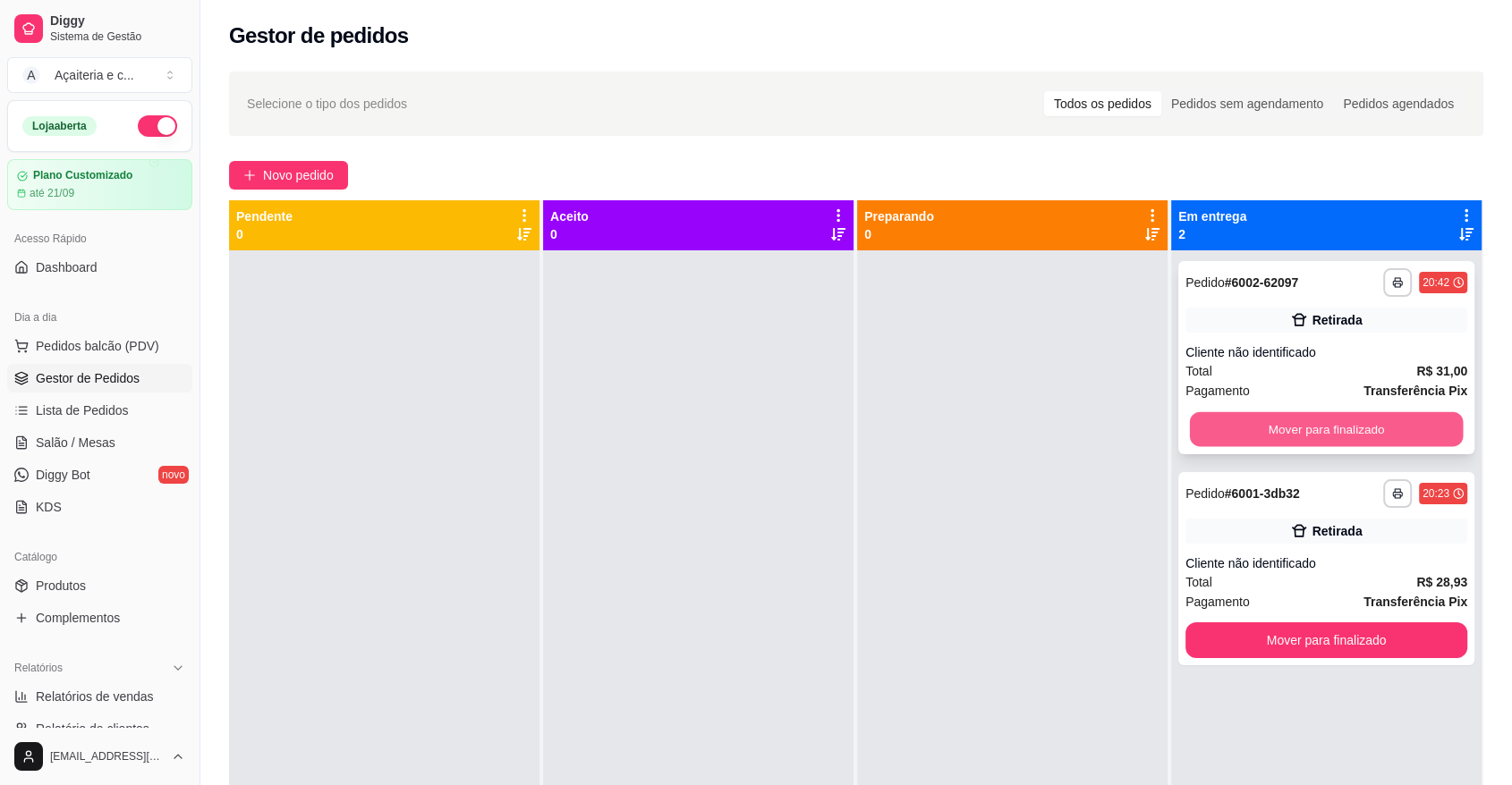
click at [1302, 439] on button "Mover para finalizado" at bounding box center [1326, 430] width 273 height 35
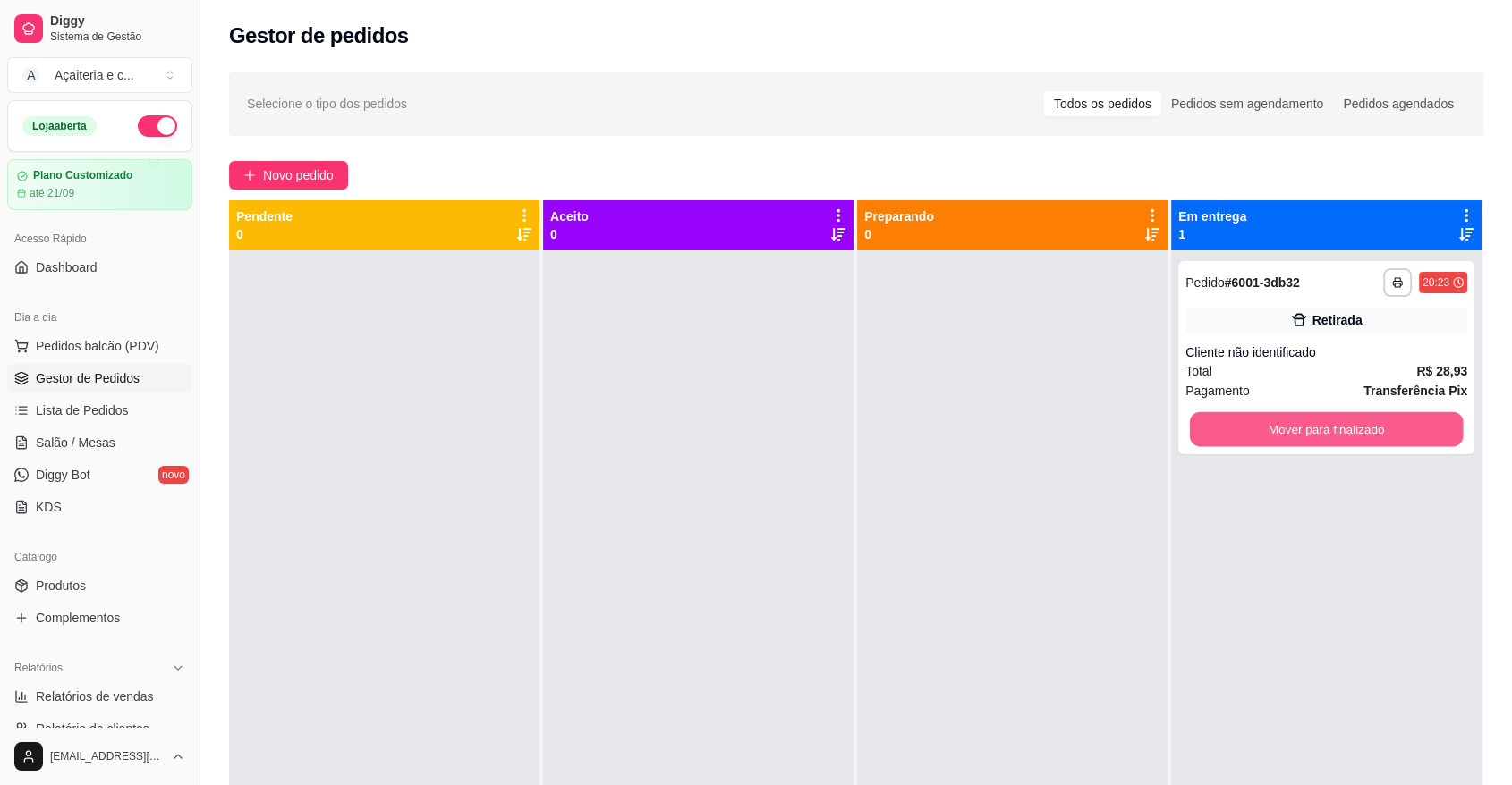
click at [1302, 439] on button "Mover para finalizado" at bounding box center [1326, 430] width 273 height 35
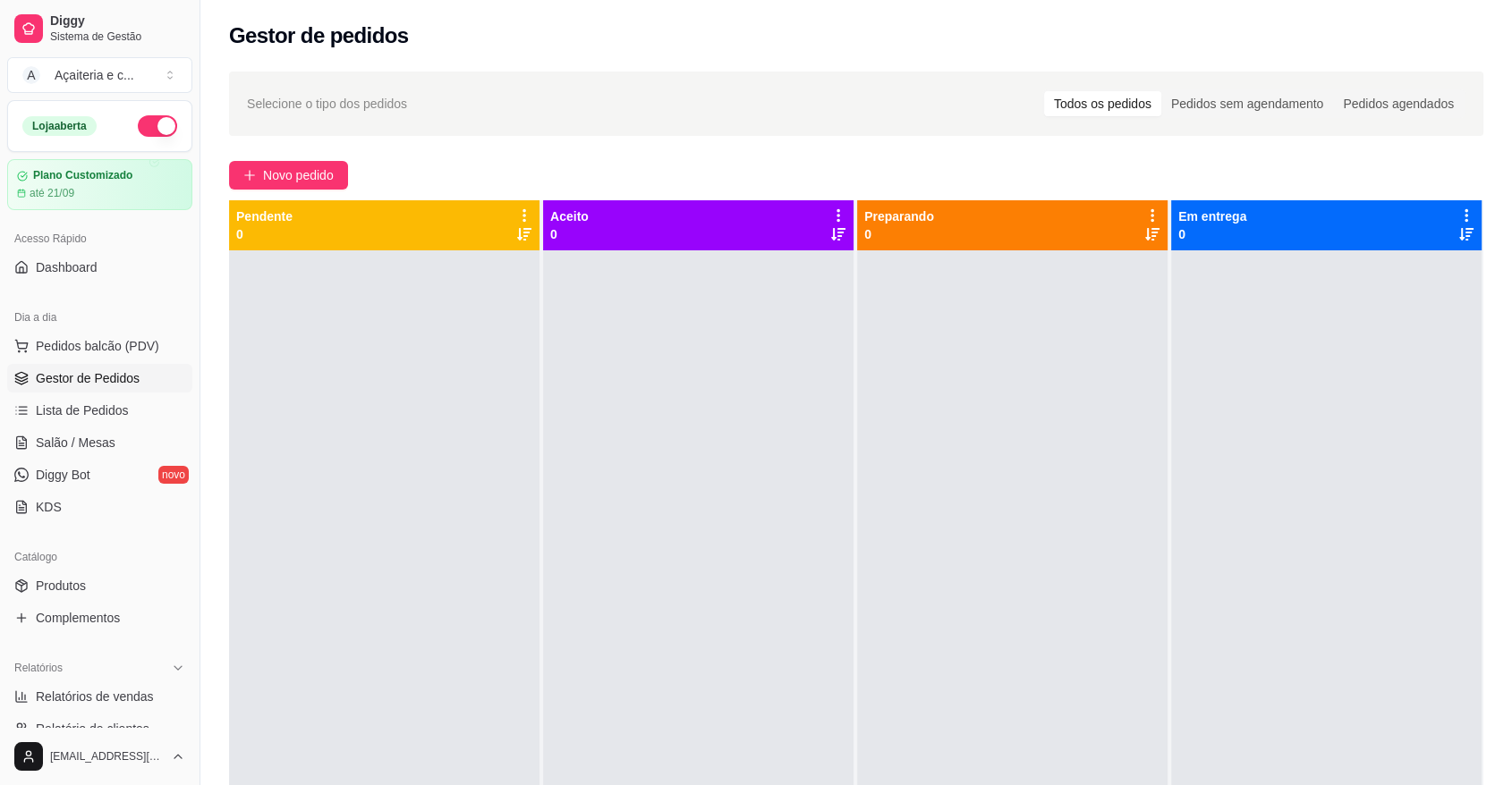
click at [824, 576] on div at bounding box center [698, 642] width 310 height 785
click at [128, 694] on span "Relatórios de vendas" at bounding box center [94, 696] width 118 height 18
select select "ALL"
select select "0"
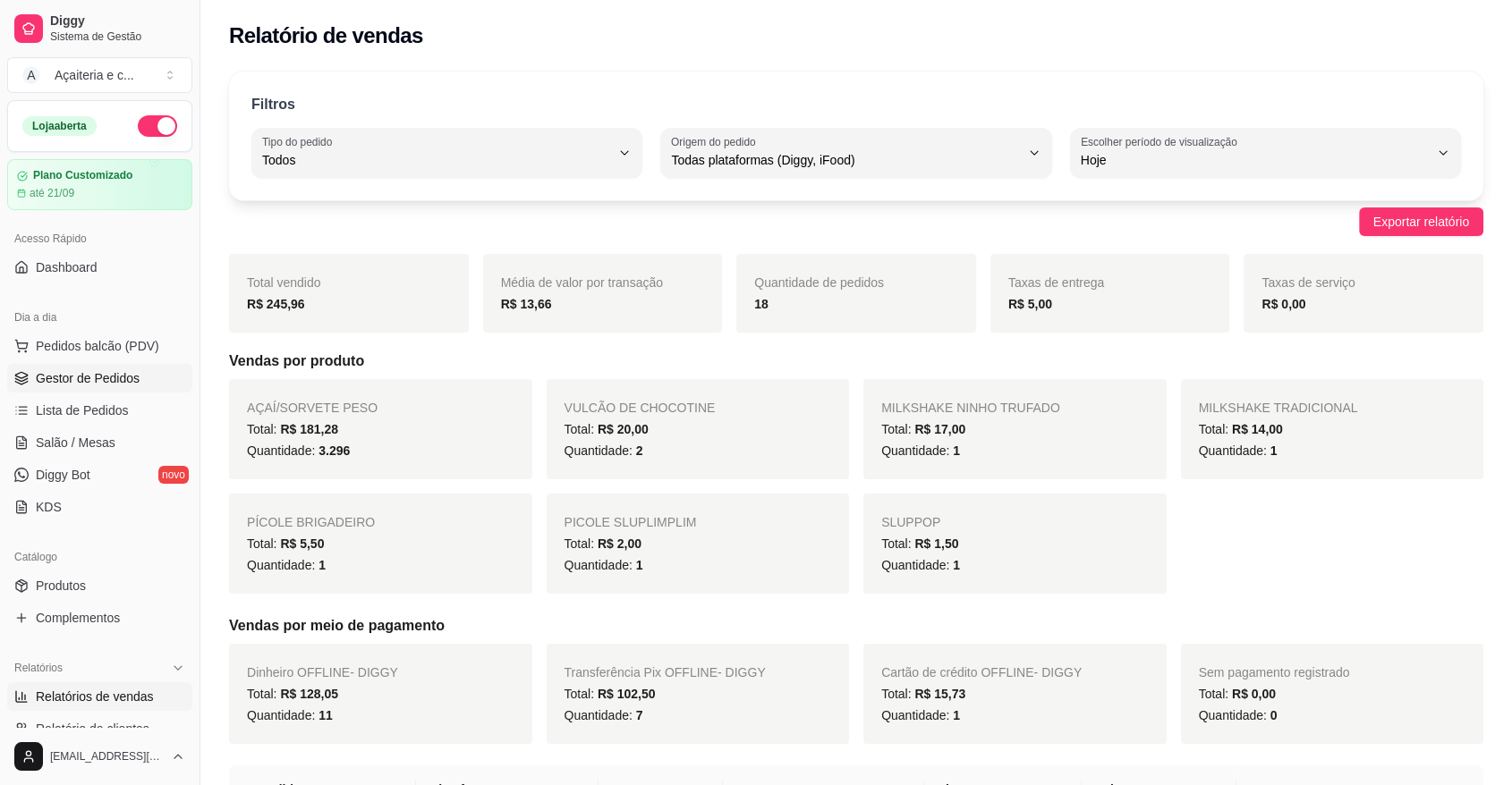
click at [101, 385] on span "Gestor de Pedidos" at bounding box center [88, 378] width 104 height 18
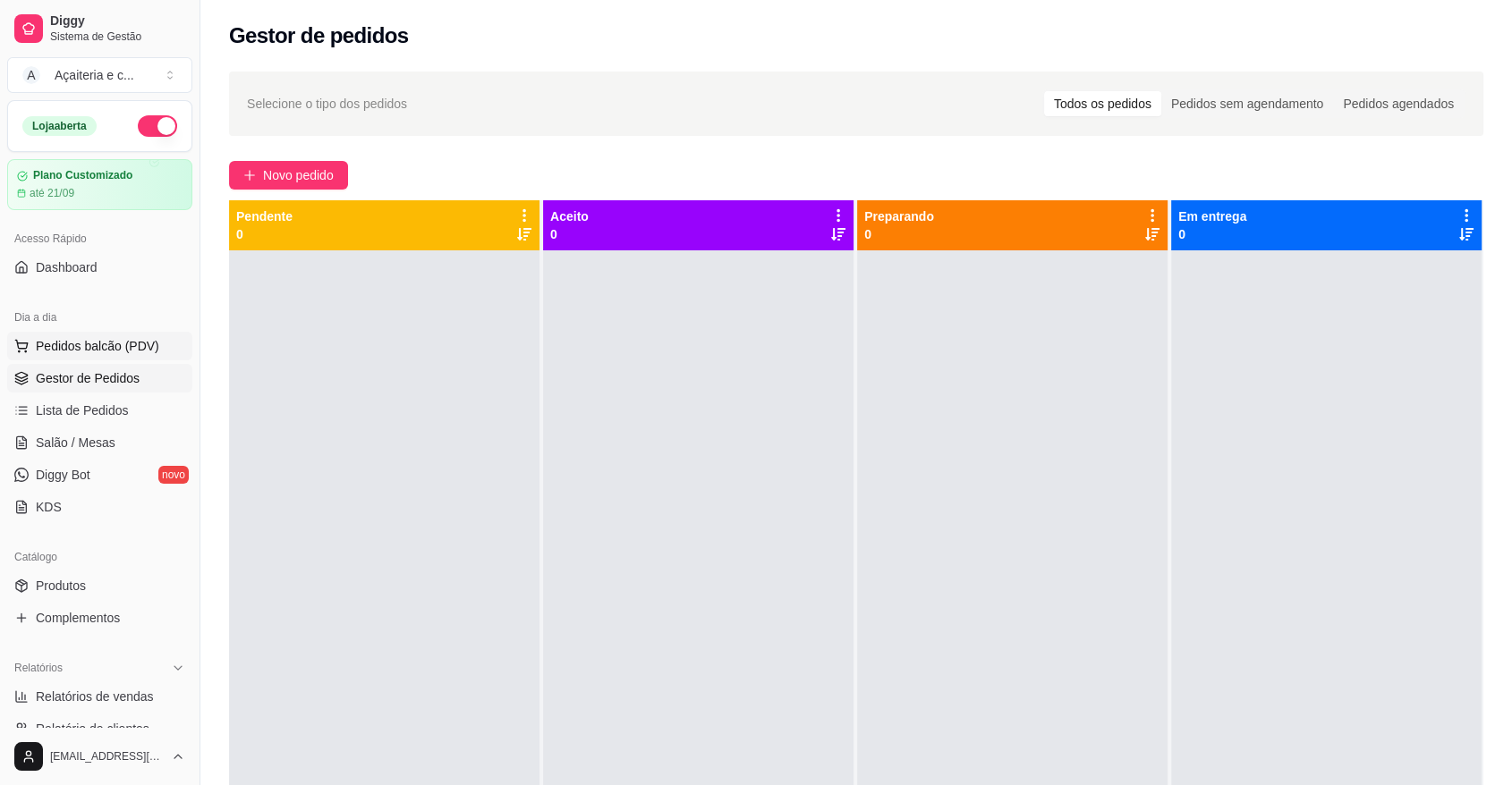
click at [73, 361] on ul "Pedidos balcão (PDV) Gestor de Pedidos Lista de Pedidos Salão / Mesas Diggy Bot…" at bounding box center [99, 426] width 185 height 190
